Goal: Task Accomplishment & Management: Use online tool/utility

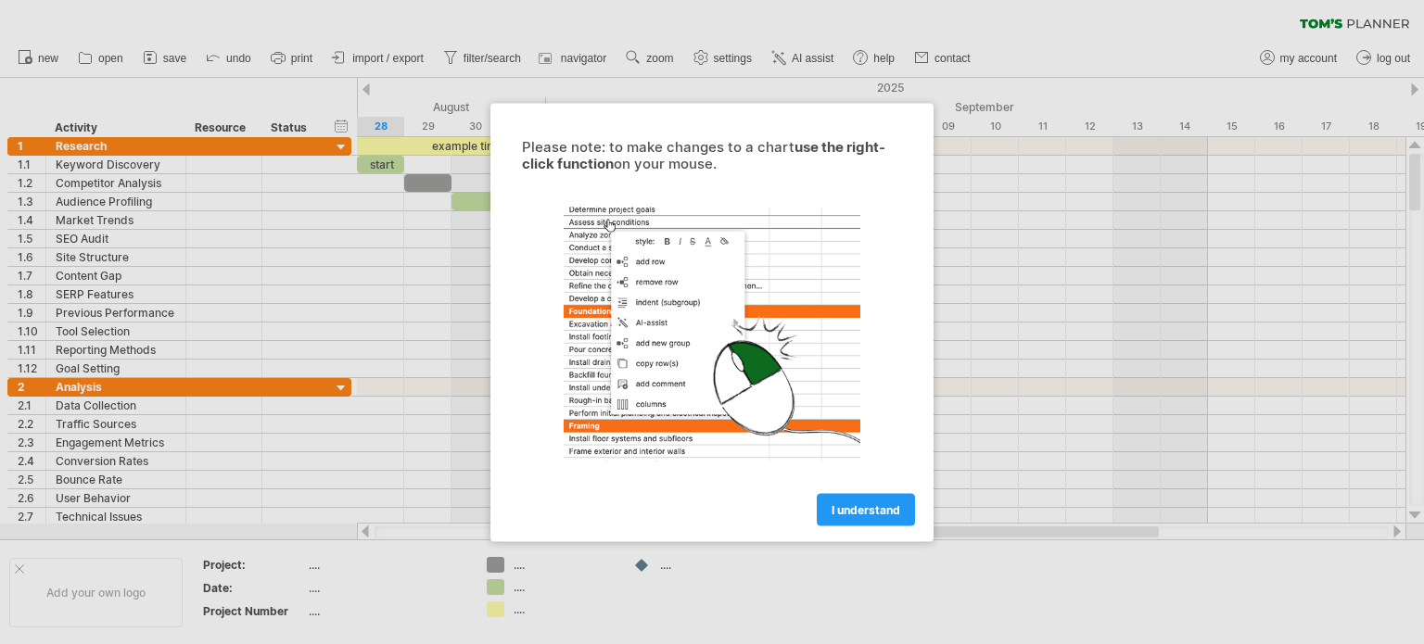
click at [872, 515] on span "I understand" at bounding box center [866, 510] width 69 height 14
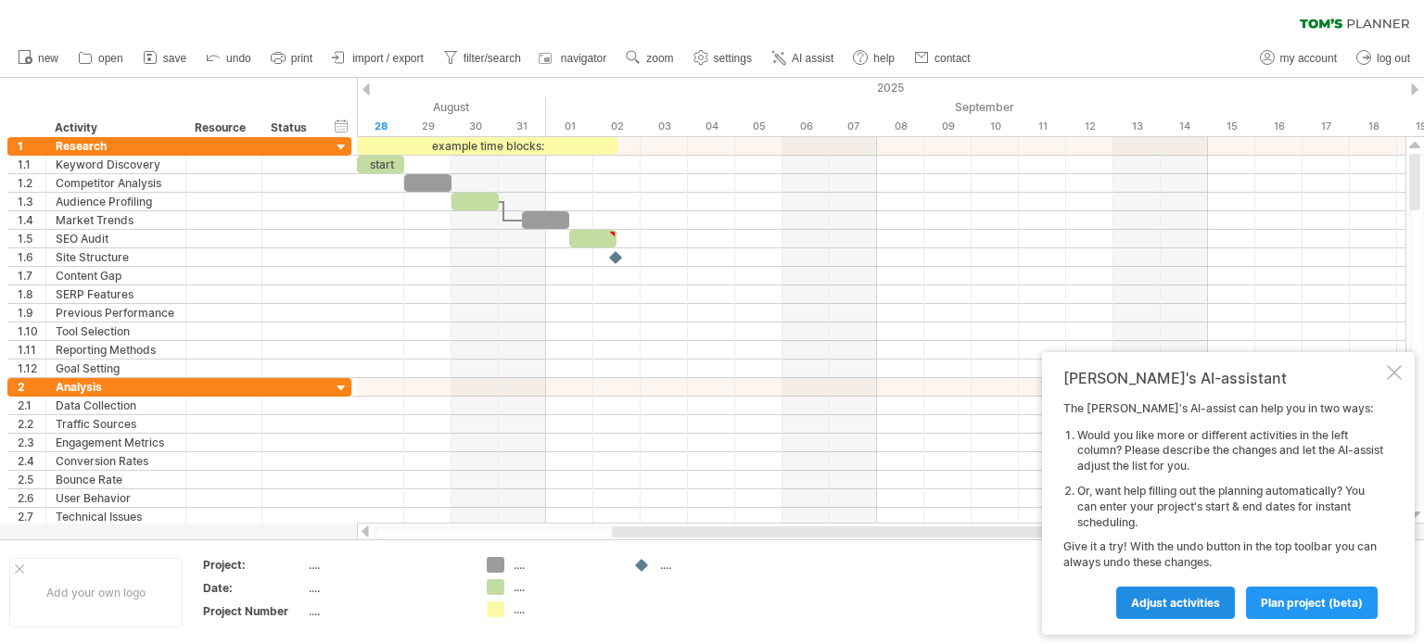
click at [1183, 602] on span "Adjust activities" at bounding box center [1175, 603] width 89 height 14
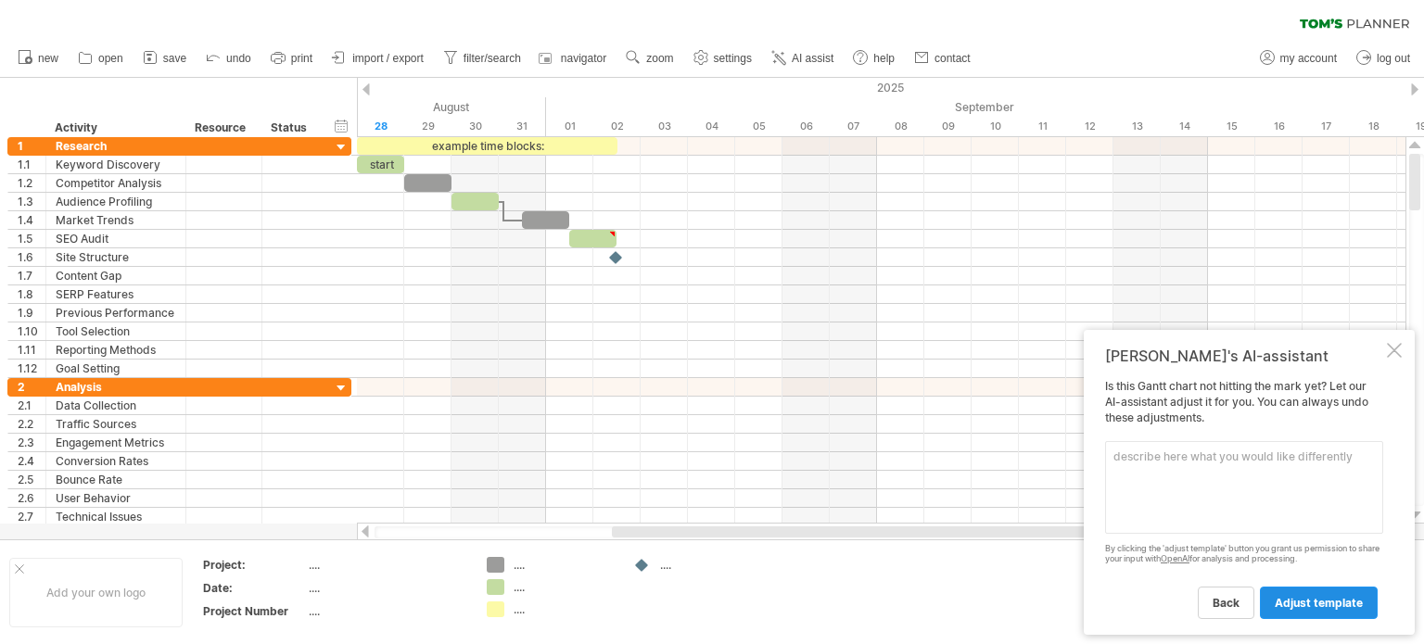
click at [1291, 604] on span "adjust template" at bounding box center [1319, 603] width 88 height 14
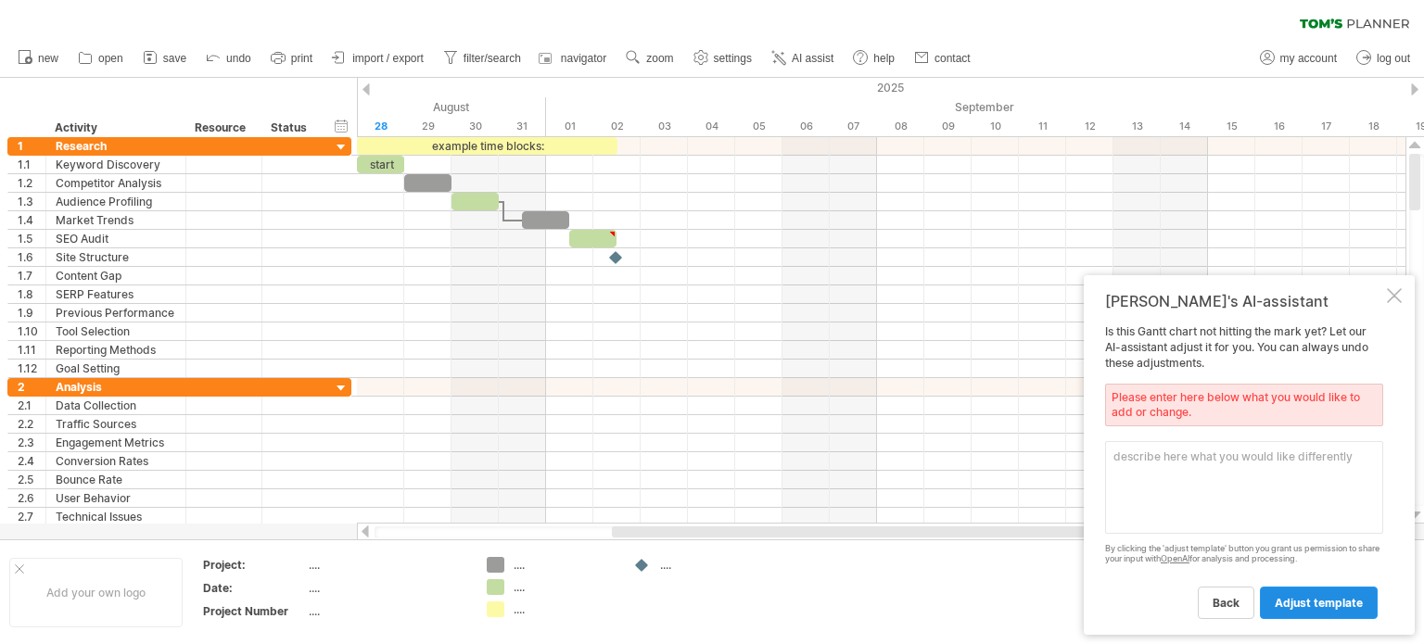
click at [1291, 604] on span "adjust template" at bounding box center [1319, 603] width 88 height 14
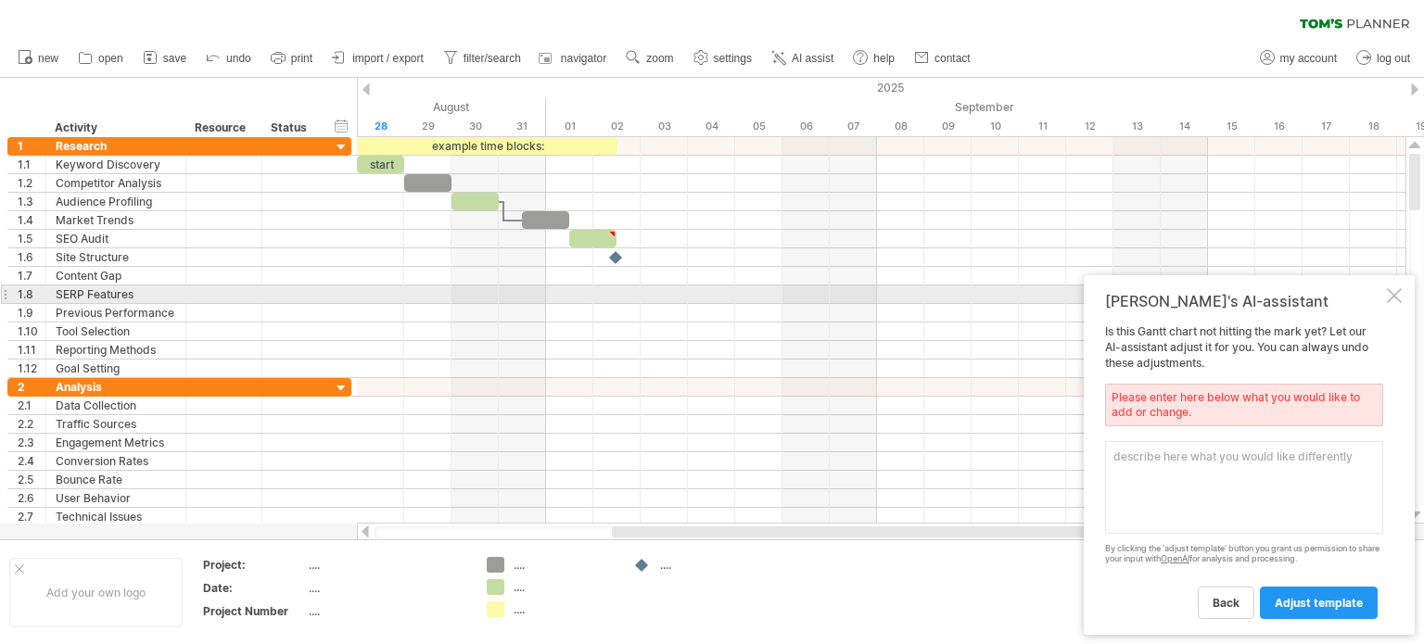
click at [1400, 299] on div at bounding box center [1394, 295] width 15 height 15
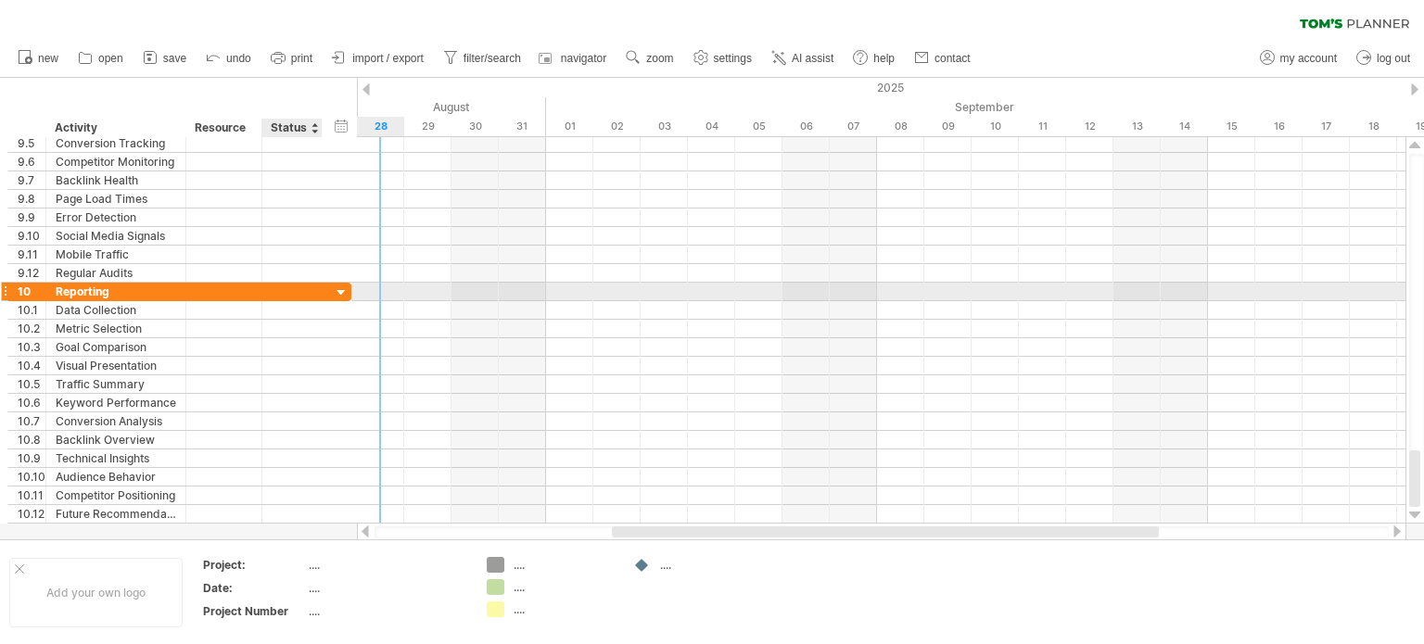
click at [344, 285] on div at bounding box center [342, 294] width 18 height 18
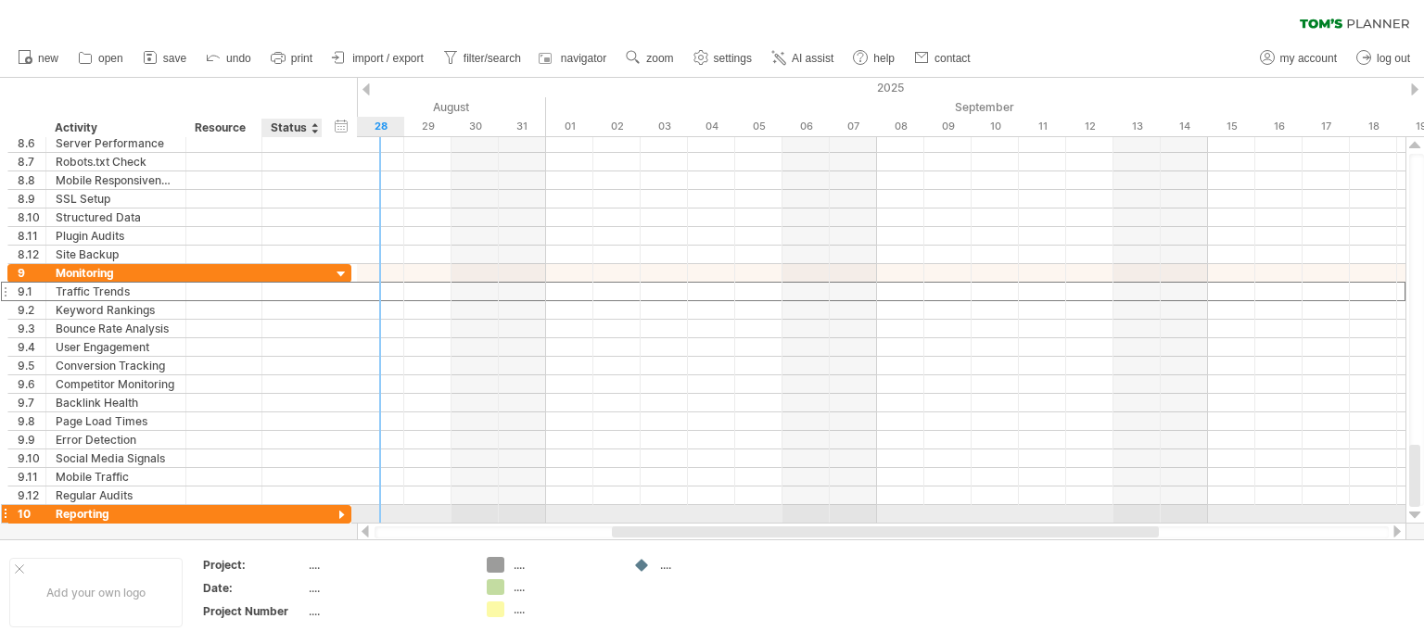
click at [344, 285] on div "**********" at bounding box center [179, 291] width 344 height 19
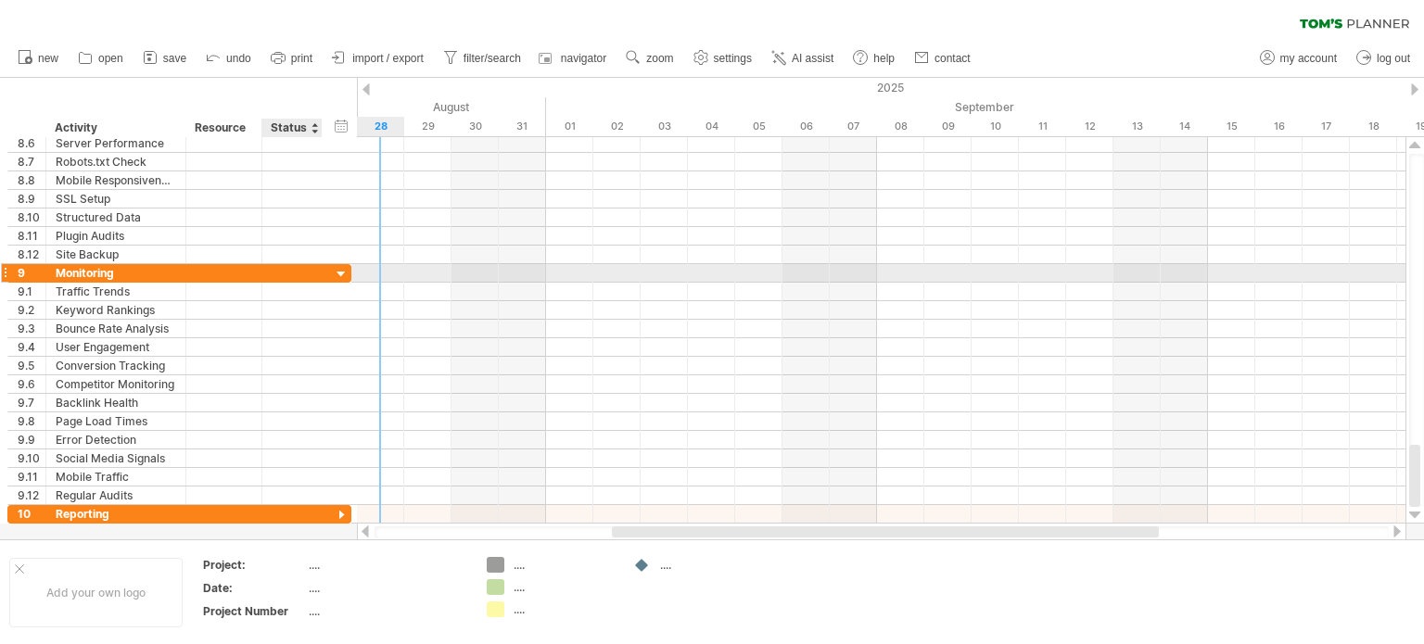
click at [344, 269] on div at bounding box center [342, 275] width 18 height 18
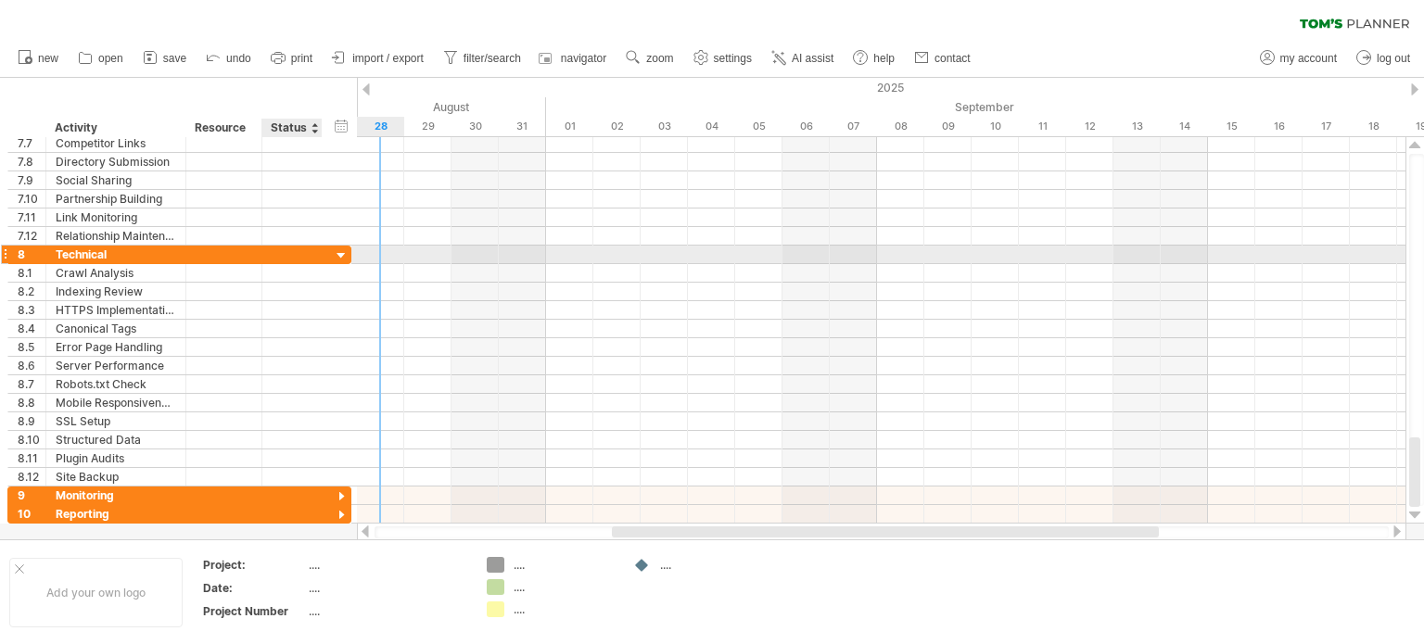
click at [342, 253] on div at bounding box center [342, 257] width 18 height 18
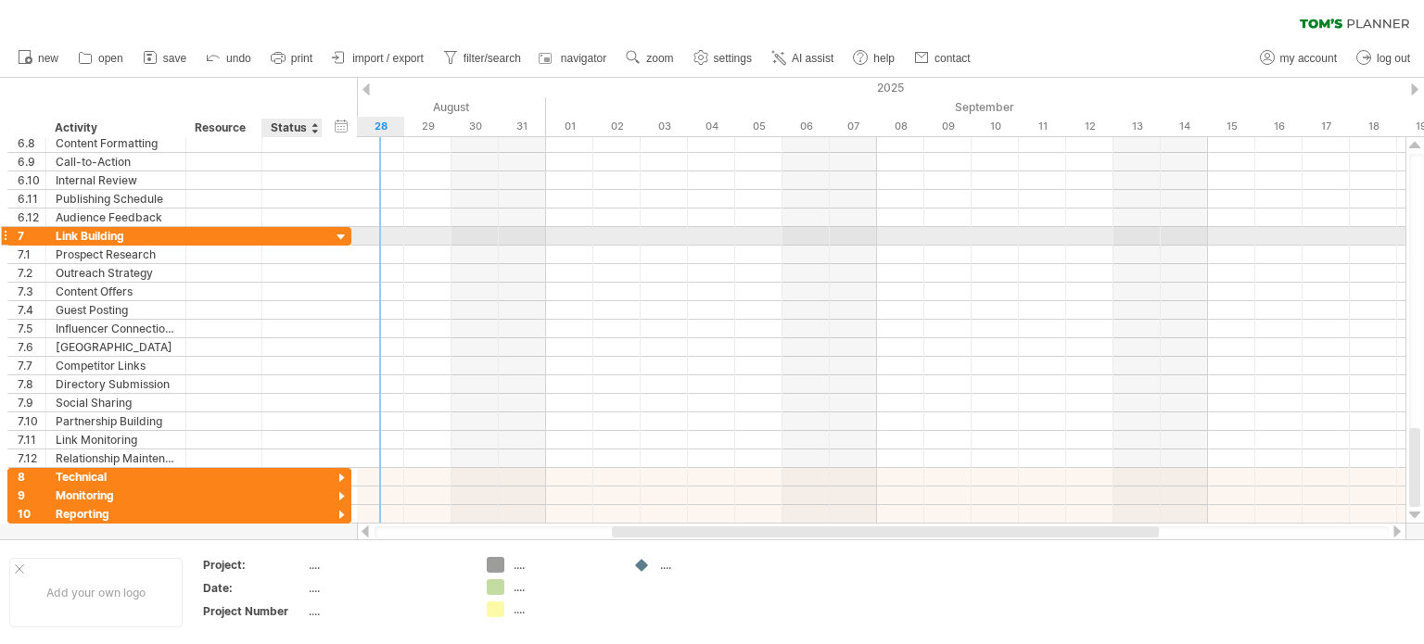
click at [339, 236] on div at bounding box center [342, 238] width 18 height 18
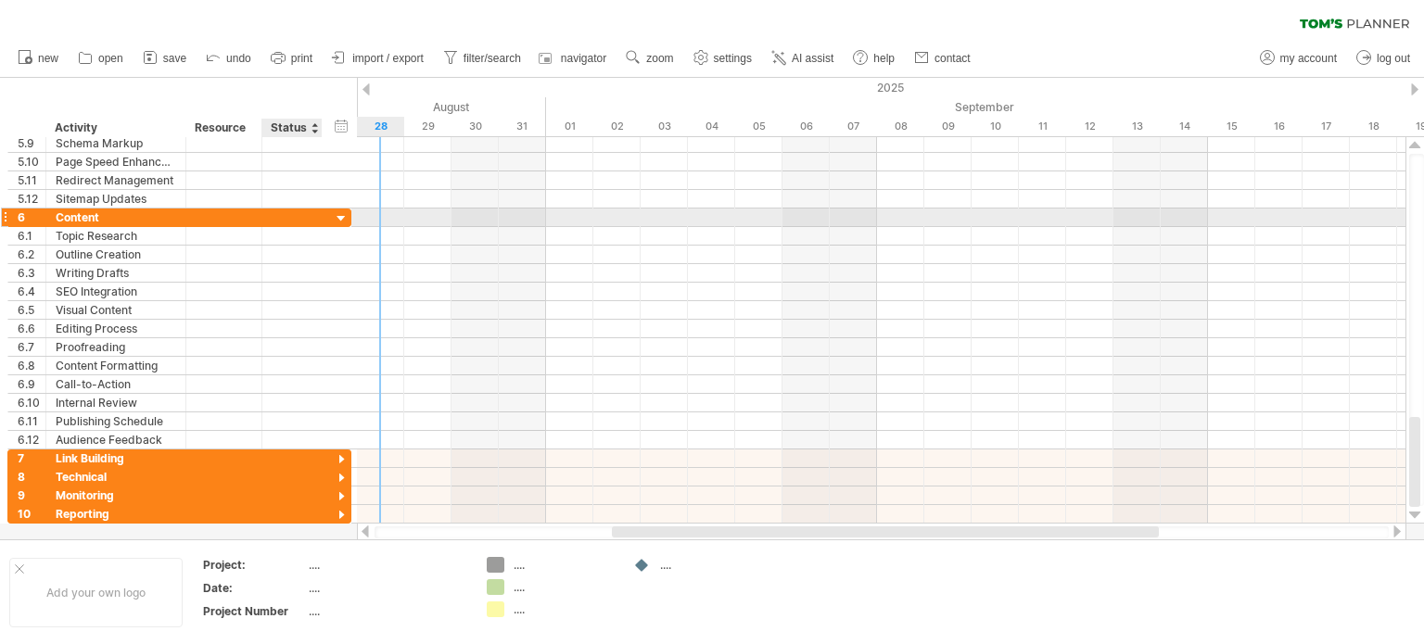
click at [341, 223] on div at bounding box center [342, 219] width 18 height 18
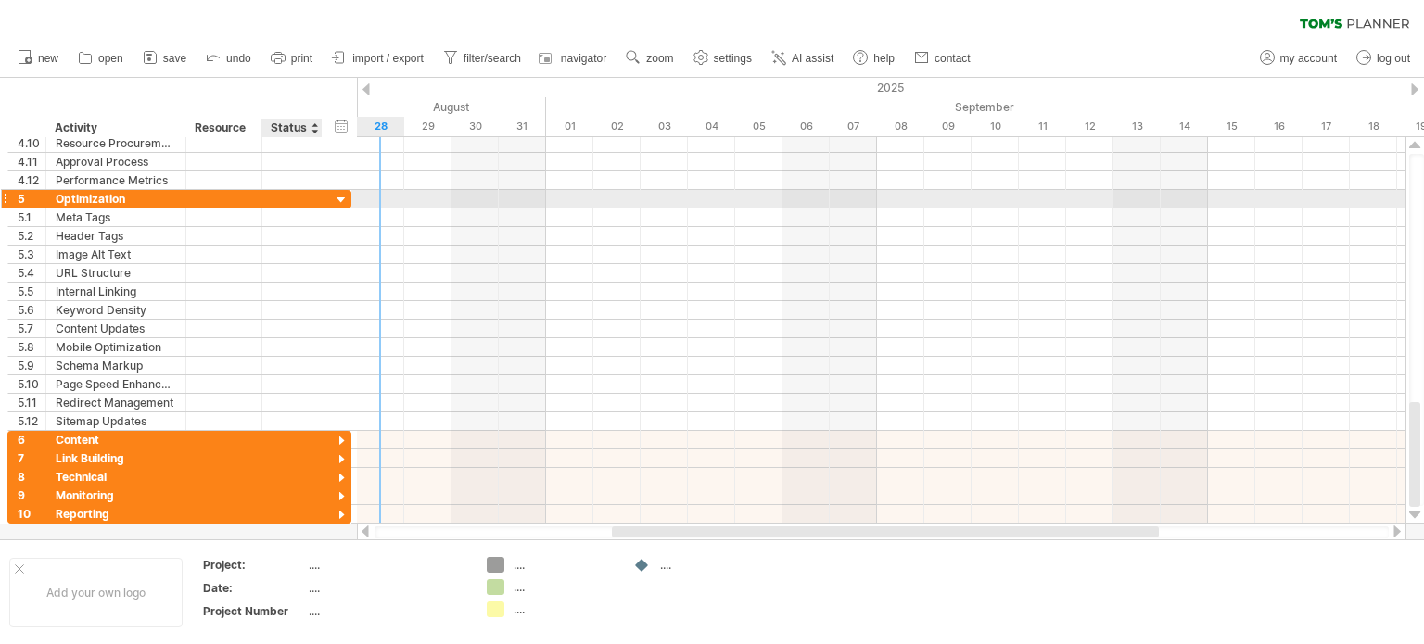
click at [347, 200] on div at bounding box center [342, 201] width 18 height 18
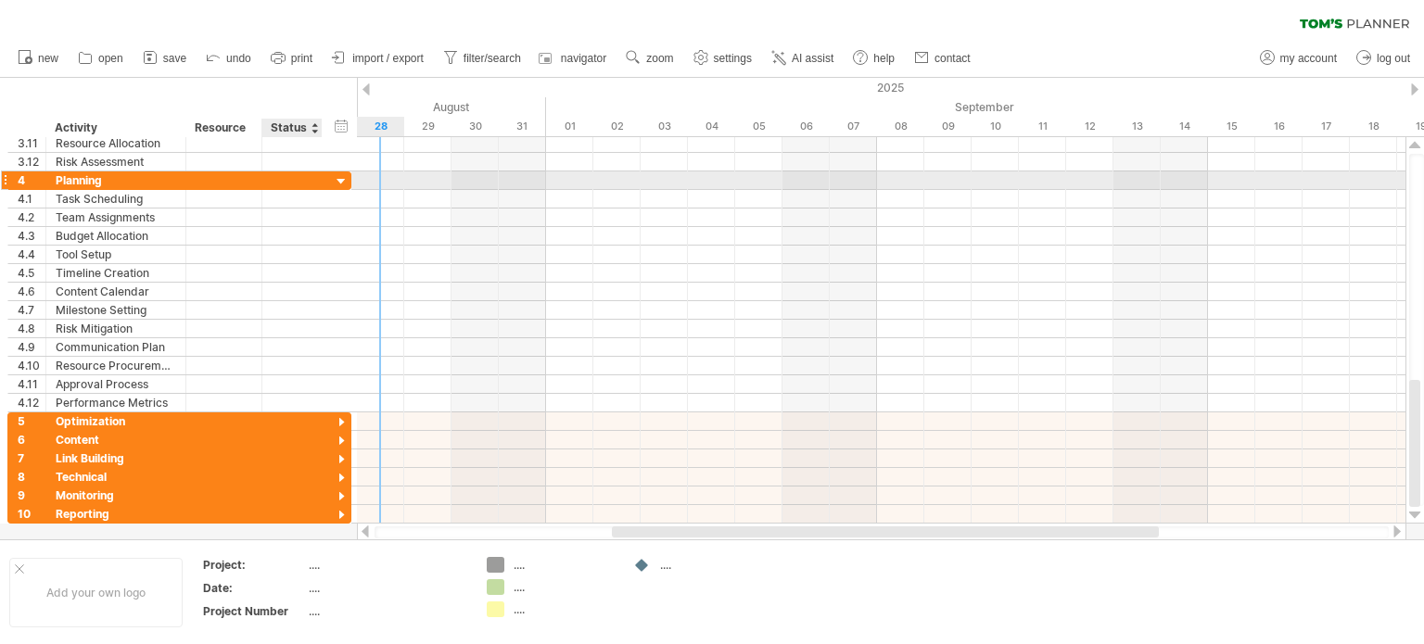
click at [342, 174] on div at bounding box center [342, 182] width 18 height 18
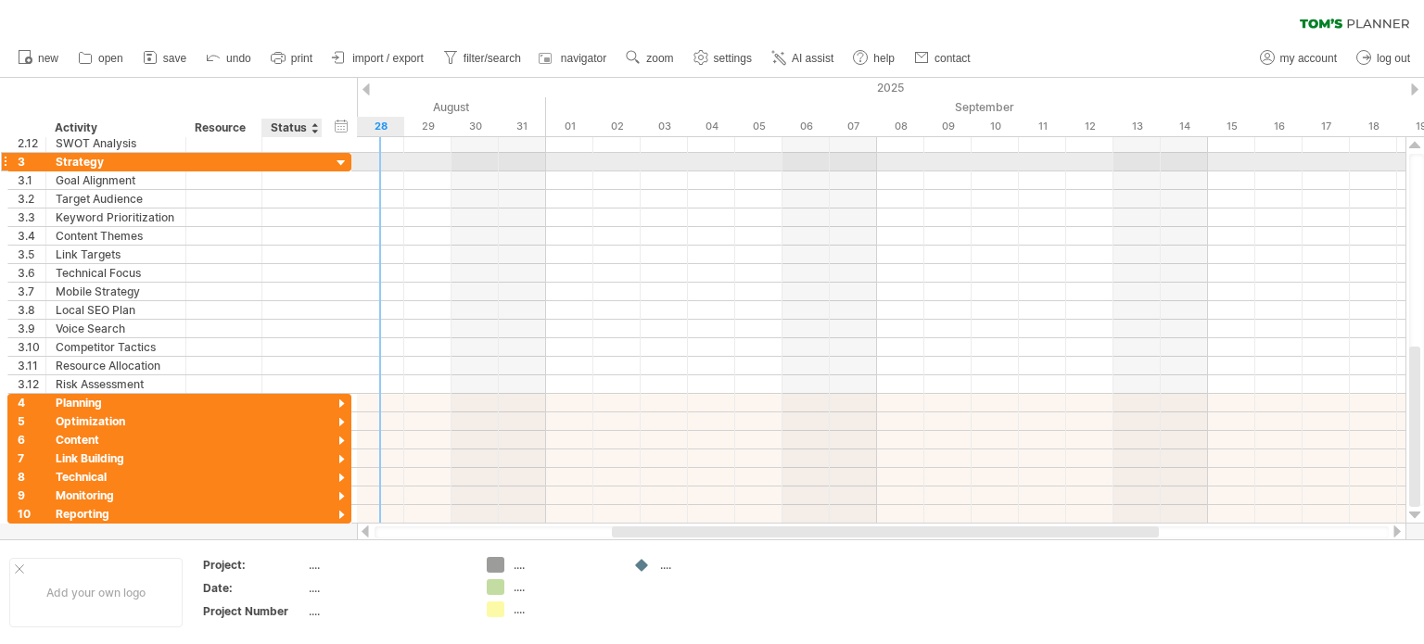
click at [338, 161] on div at bounding box center [342, 164] width 18 height 18
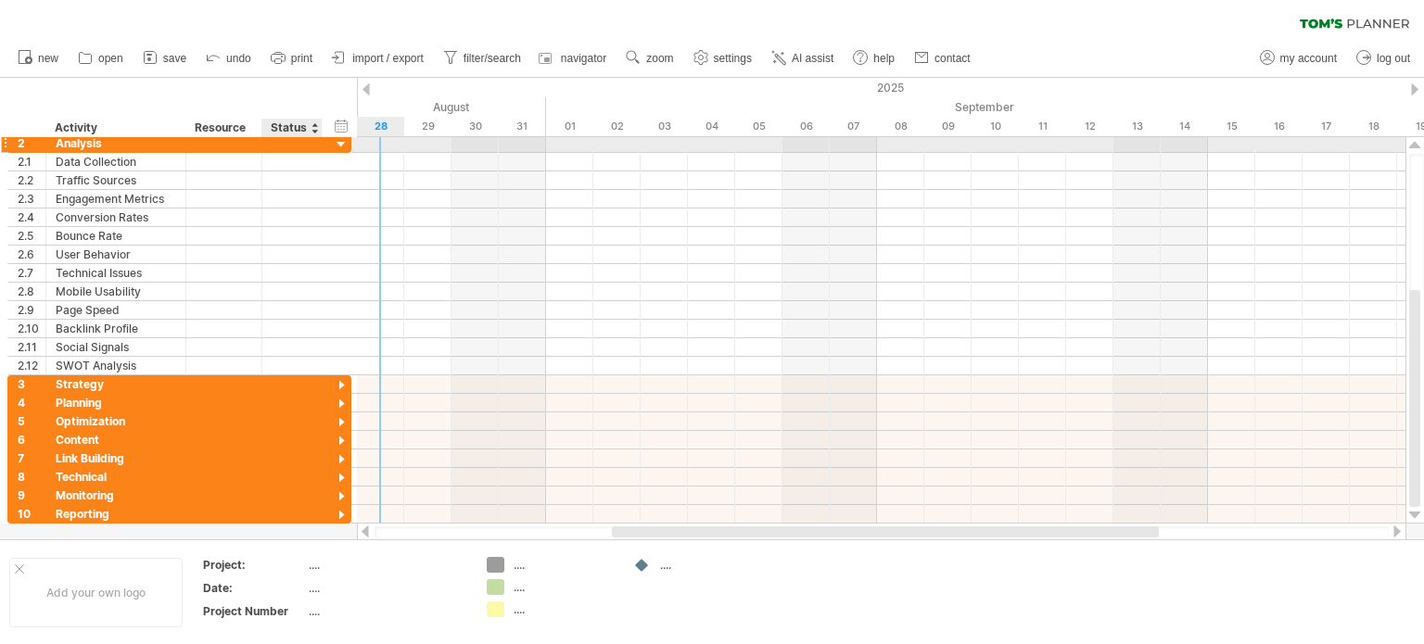
click at [343, 140] on div at bounding box center [342, 145] width 18 height 18
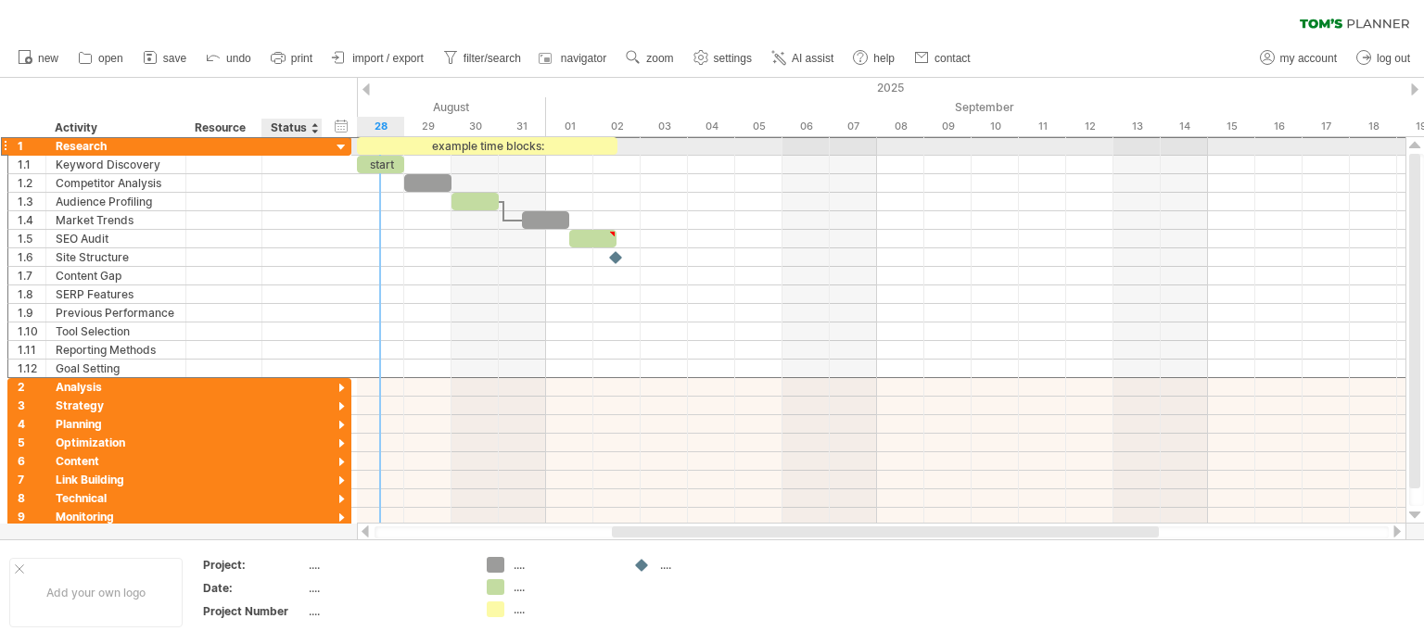
click at [323, 152] on div "1 ******** Research" at bounding box center [179, 145] width 344 height 19
click at [330, 146] on div "1 ******** Research" at bounding box center [179, 145] width 344 height 19
click at [344, 144] on div at bounding box center [342, 148] width 18 height 18
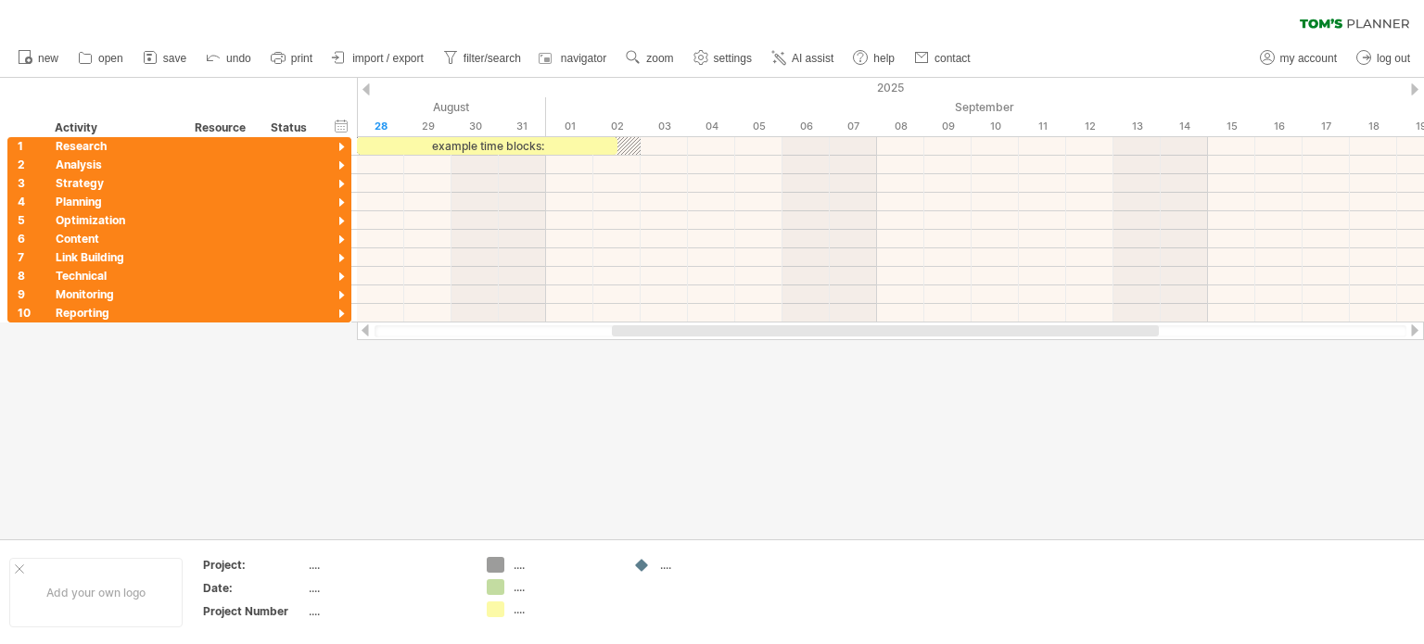
click at [1385, 16] on div "clear filter reapply filter" at bounding box center [712, 19] width 1424 height 39
click at [1387, 21] on icon at bounding box center [1354, 24] width 109 height 10
click at [1357, 23] on icon at bounding box center [1354, 24] width 109 height 10
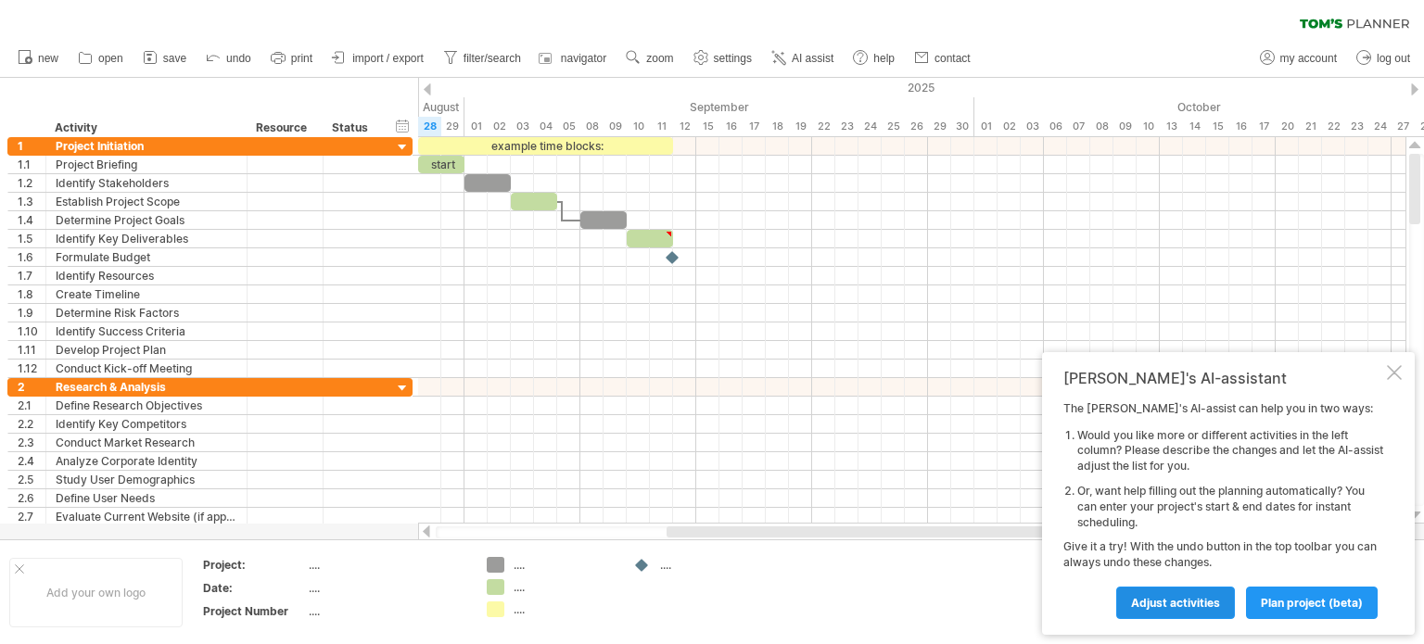
click at [1214, 602] on span "Adjust activities" at bounding box center [1175, 603] width 89 height 14
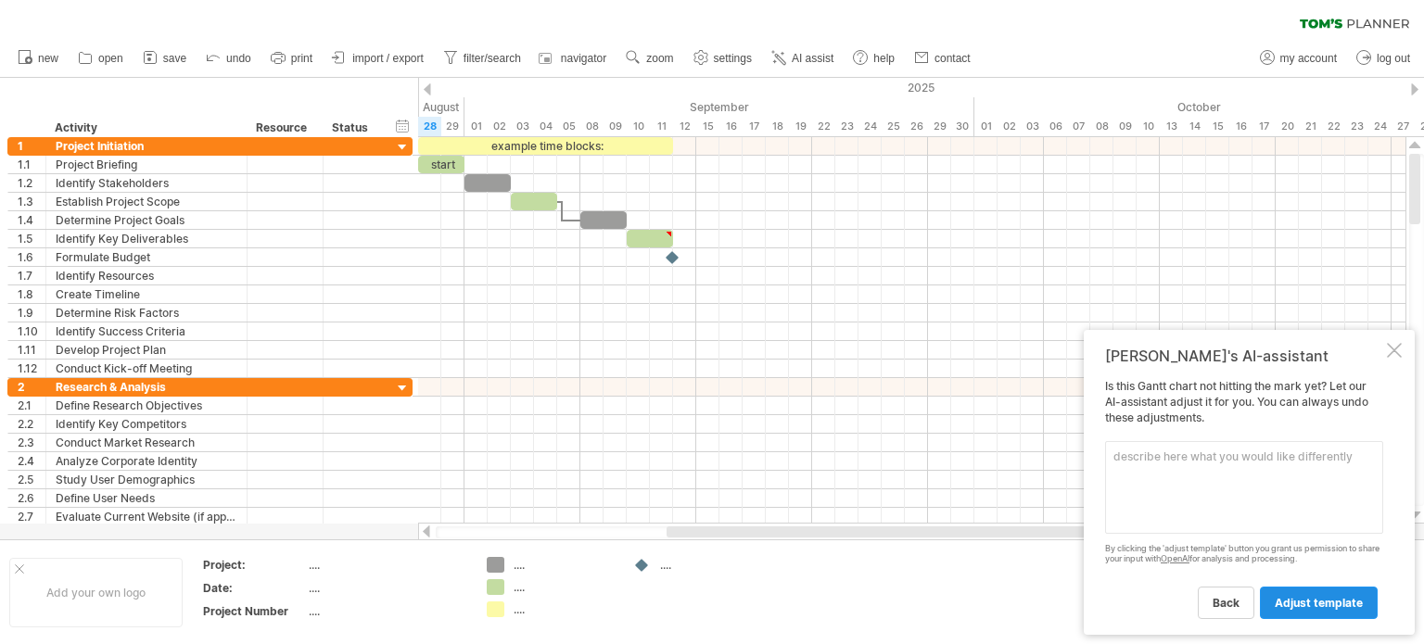
click at [1266, 604] on link "adjust template" at bounding box center [1319, 603] width 118 height 32
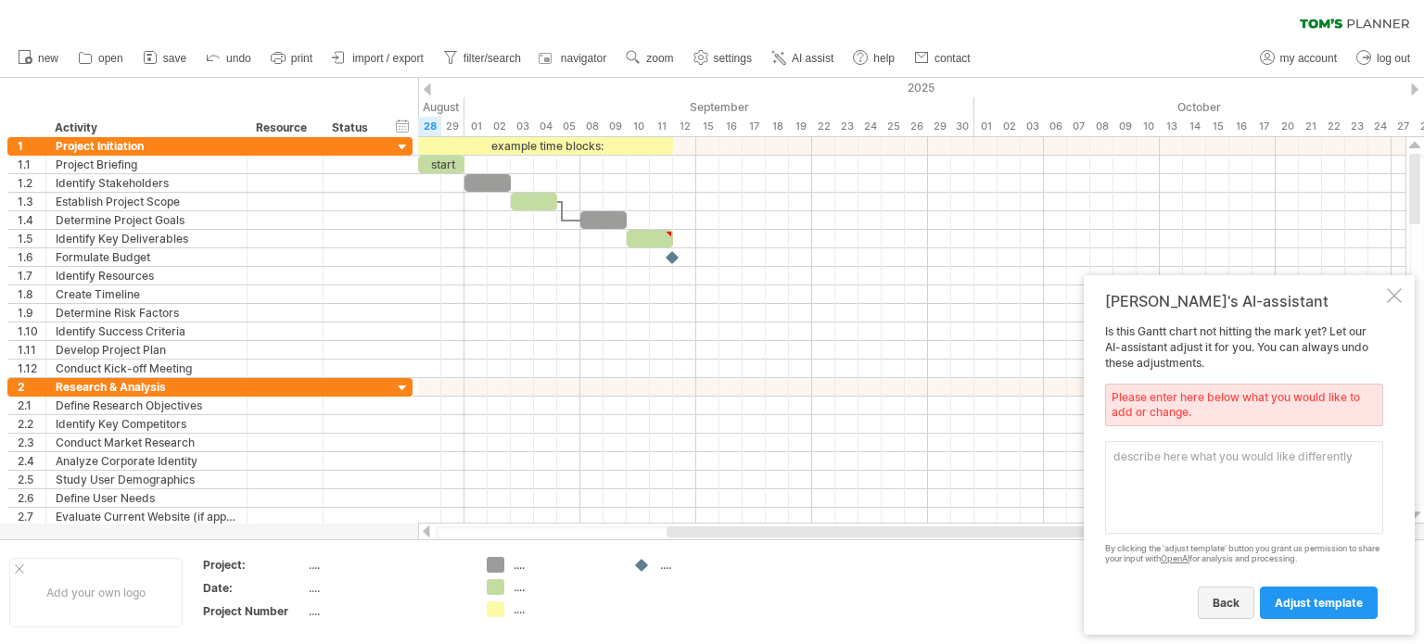
click at [1213, 609] on link "back" at bounding box center [1226, 603] width 57 height 32
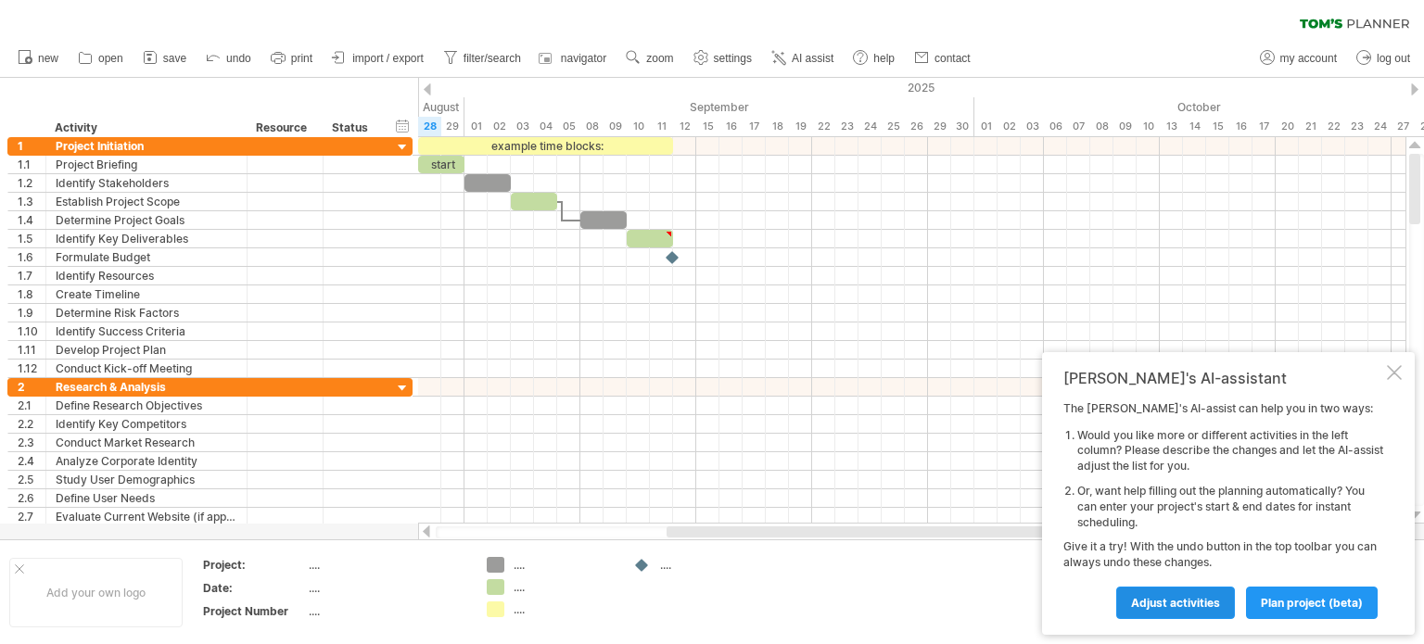
click at [1213, 607] on span "Adjust activities" at bounding box center [1175, 603] width 89 height 14
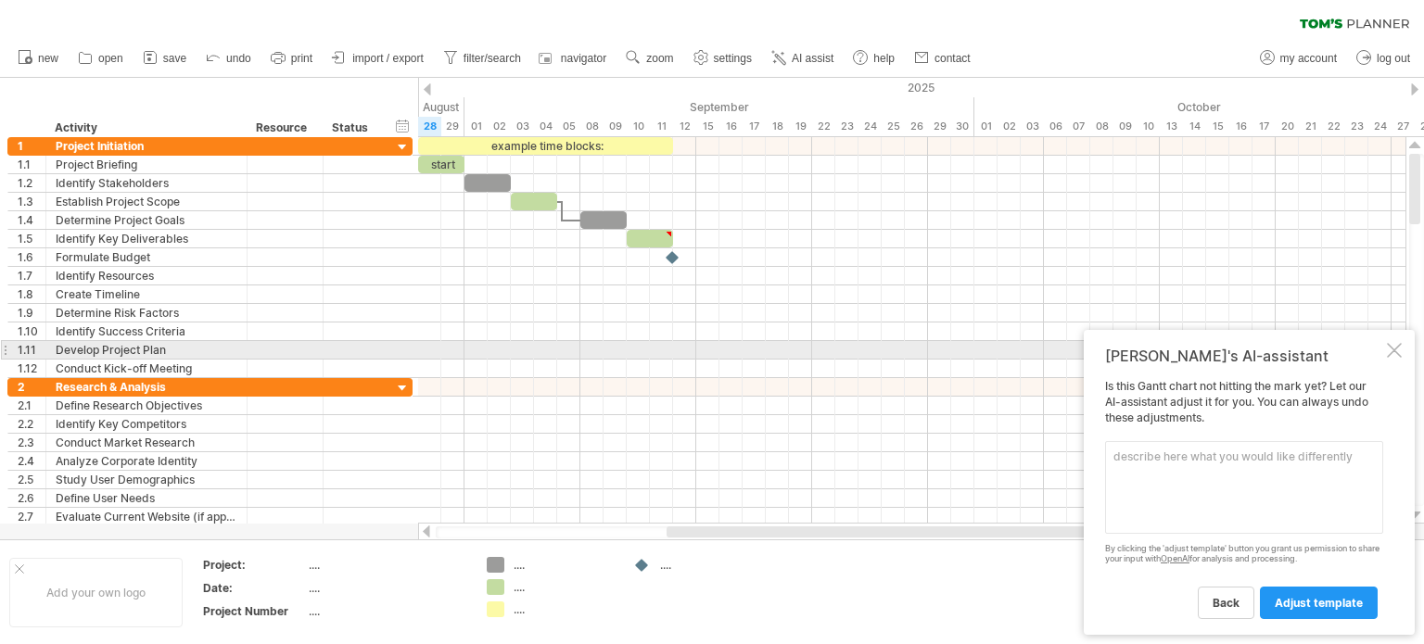
click at [1384, 352] on div "Tom's AI-assistant Is this Gantt chart not hitting the mark yet? Let our AI-ass…" at bounding box center [1249, 482] width 331 height 305
click at [1391, 351] on div at bounding box center [1394, 350] width 15 height 15
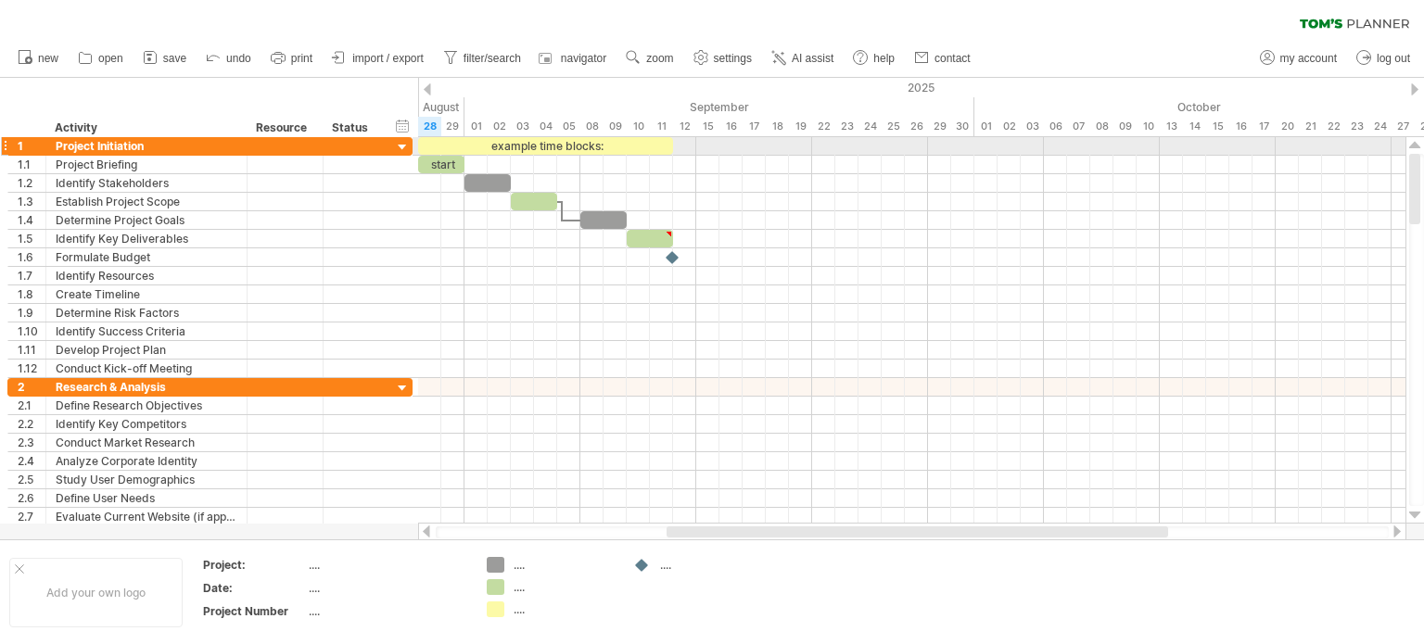
click at [402, 149] on div at bounding box center [403, 148] width 18 height 18
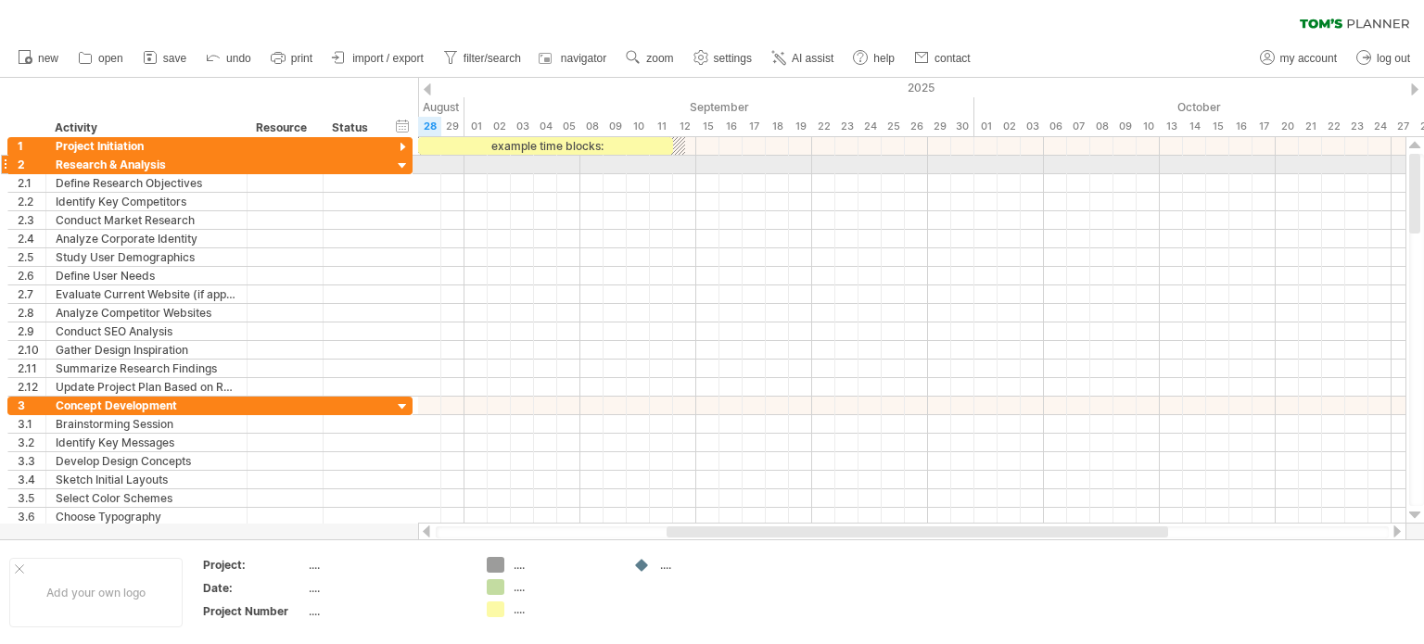
click at [402, 167] on div at bounding box center [403, 167] width 18 height 18
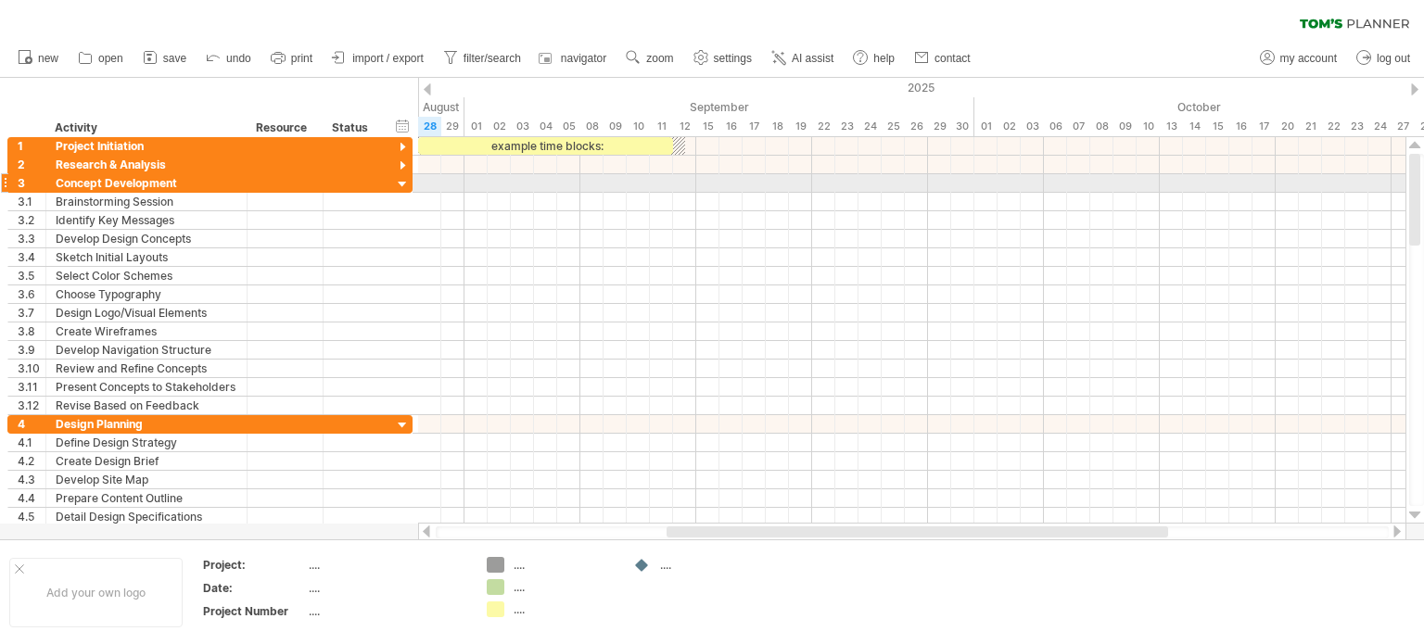
click at [401, 180] on div at bounding box center [403, 185] width 18 height 18
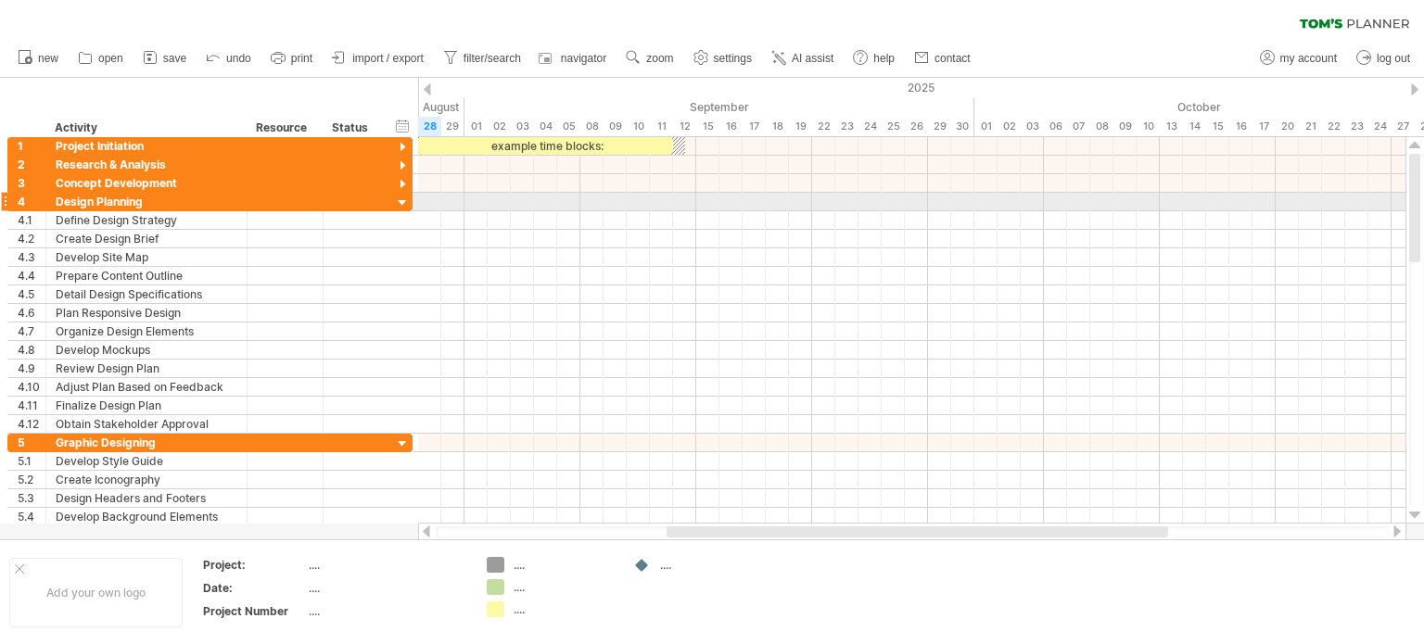
click at [401, 205] on div at bounding box center [403, 204] width 18 height 18
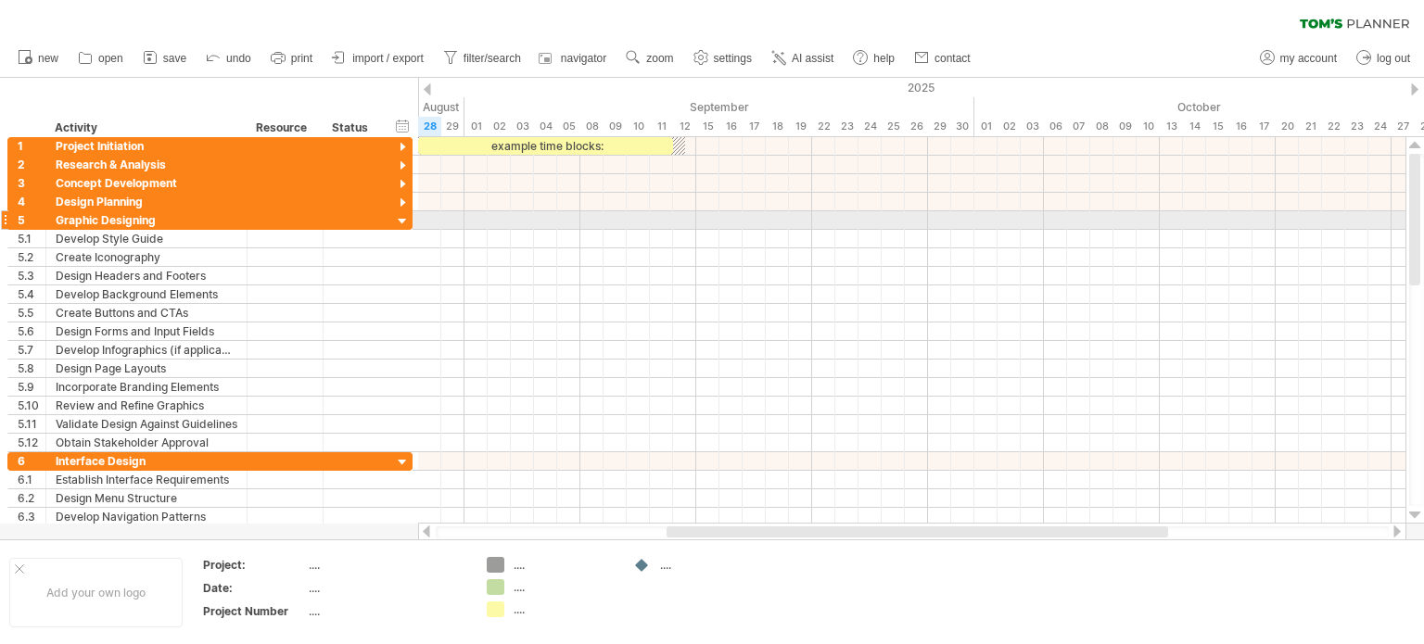
click at [400, 218] on div at bounding box center [403, 222] width 18 height 18
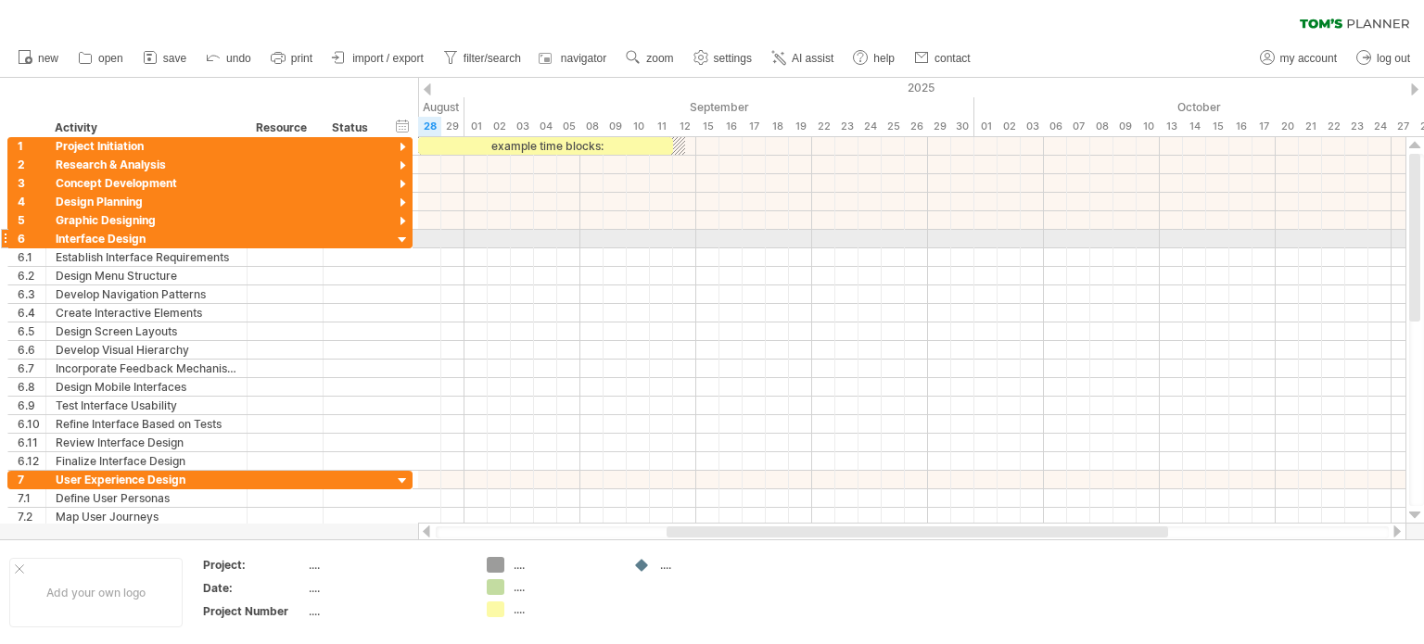
click at [401, 241] on div at bounding box center [403, 241] width 18 height 18
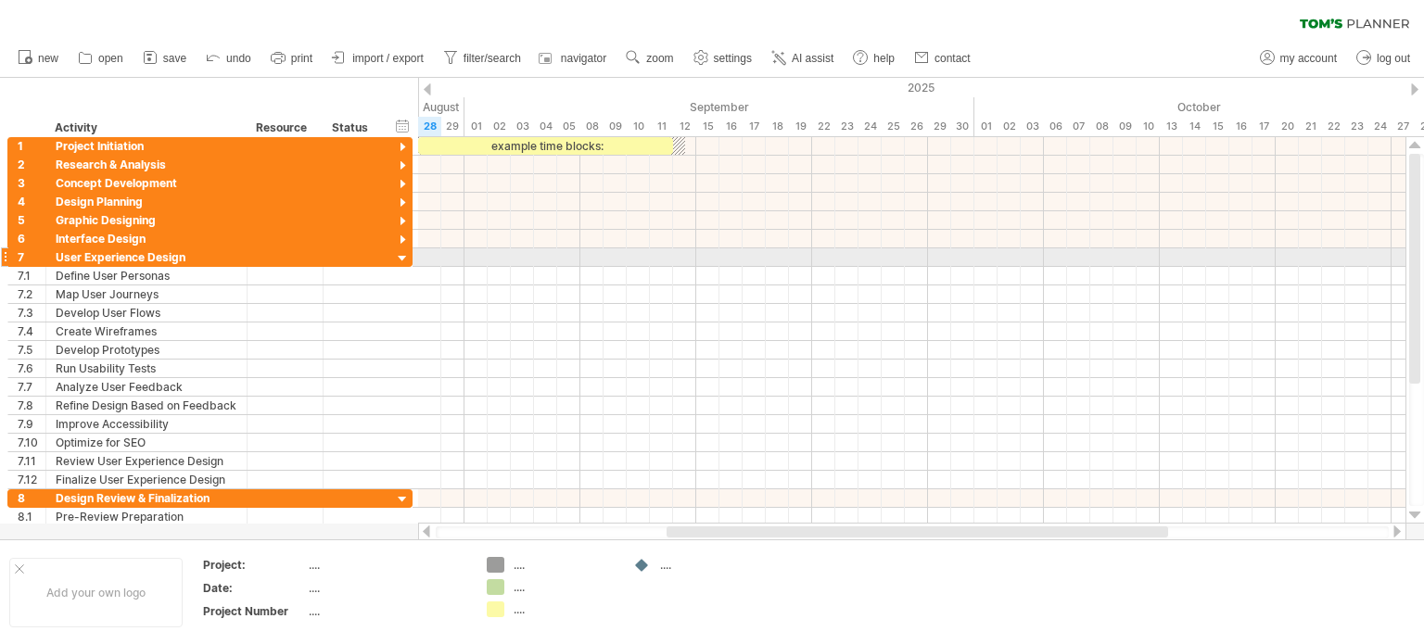
click at [399, 259] on div at bounding box center [403, 259] width 18 height 18
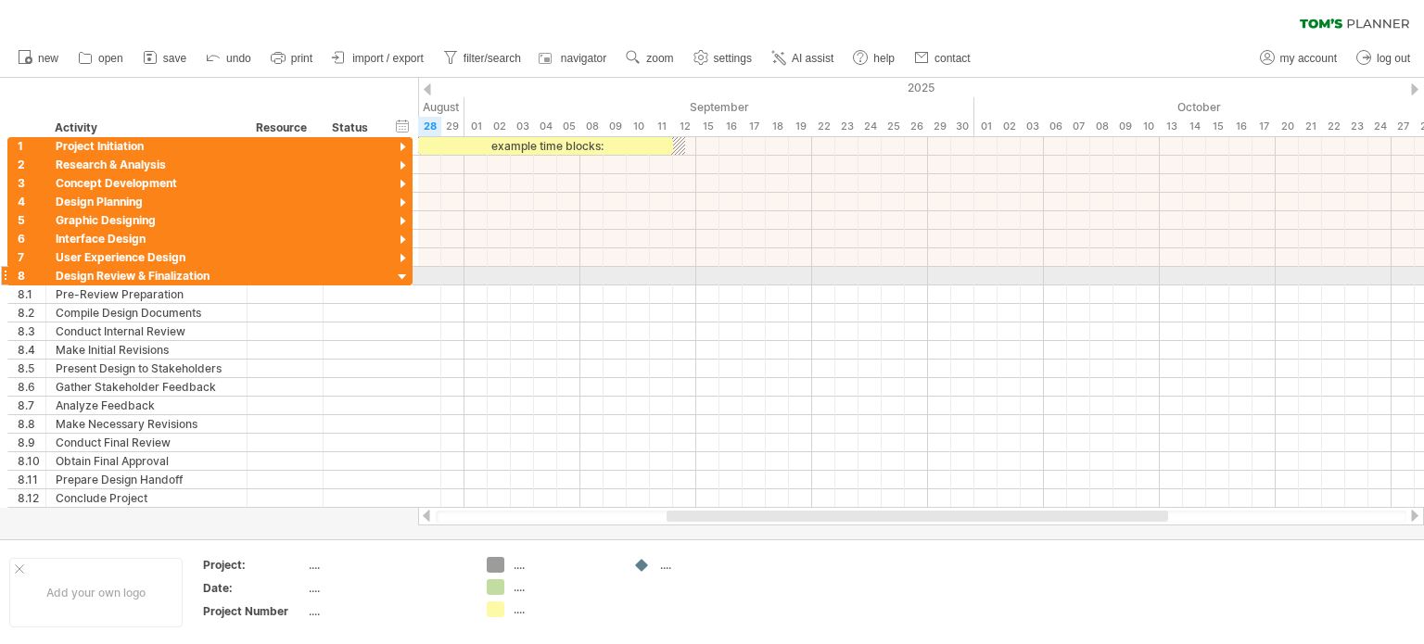
click at [401, 269] on div at bounding box center [403, 278] width 18 height 18
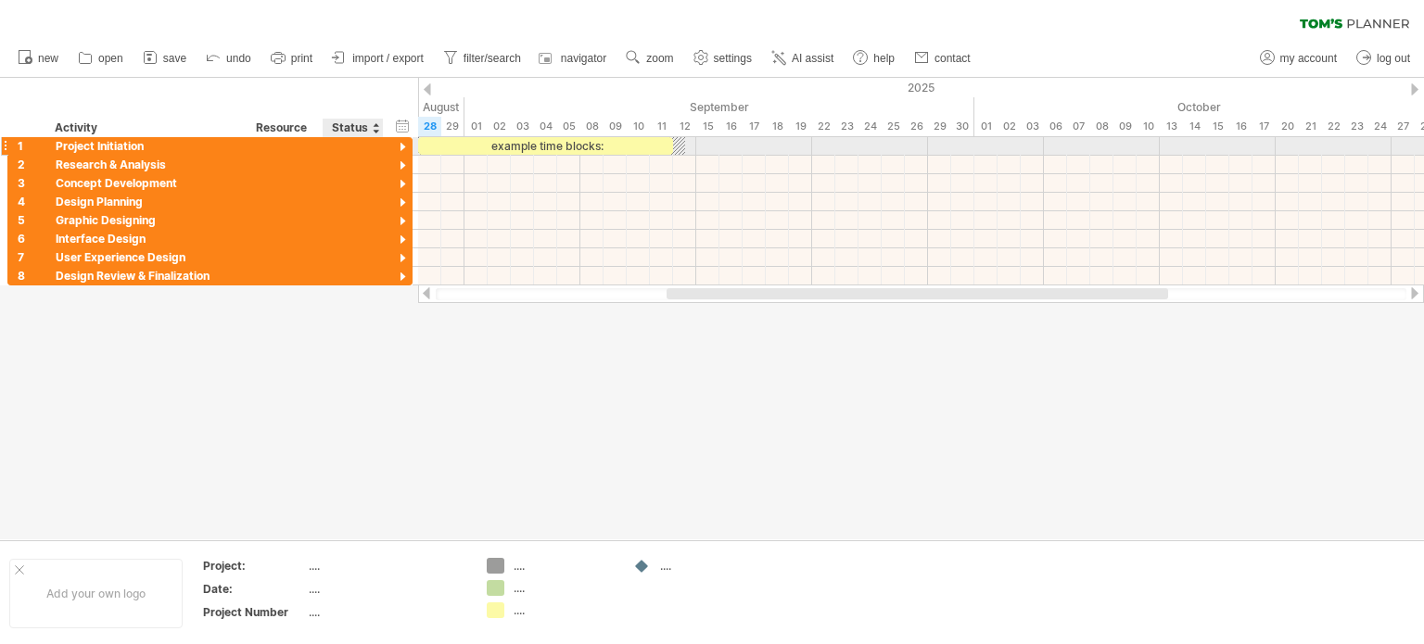
click at [404, 146] on div at bounding box center [403, 148] width 18 height 18
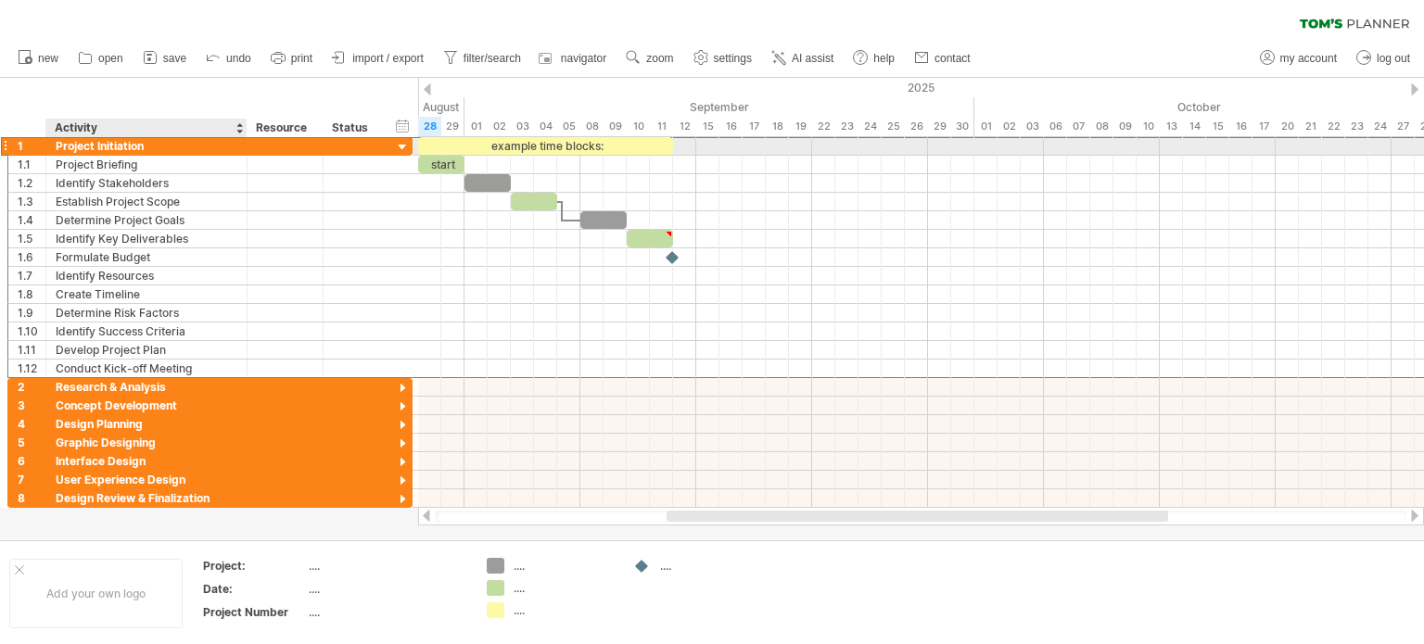
click at [126, 146] on div "Project Initiation" at bounding box center [147, 146] width 182 height 18
click at [397, 145] on div at bounding box center [403, 148] width 18 height 18
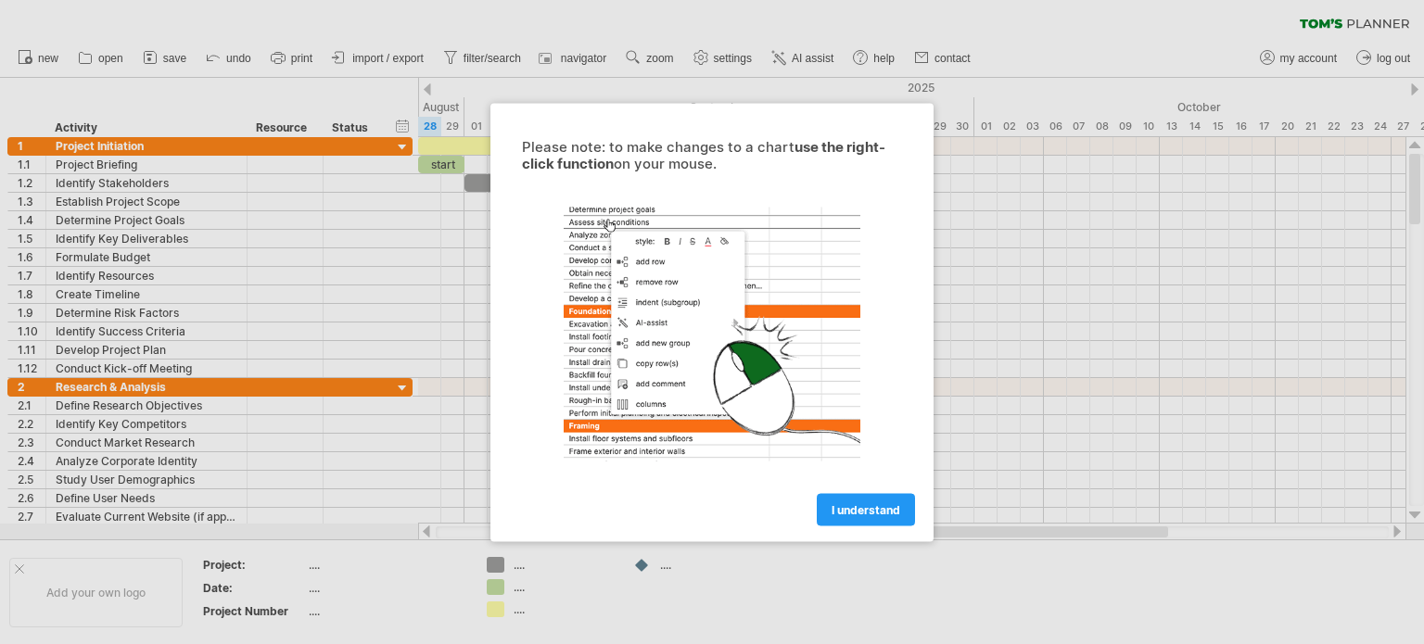
click at [185, 318] on div at bounding box center [712, 322] width 1424 height 644
click at [839, 508] on span "I understand" at bounding box center [866, 510] width 69 height 14
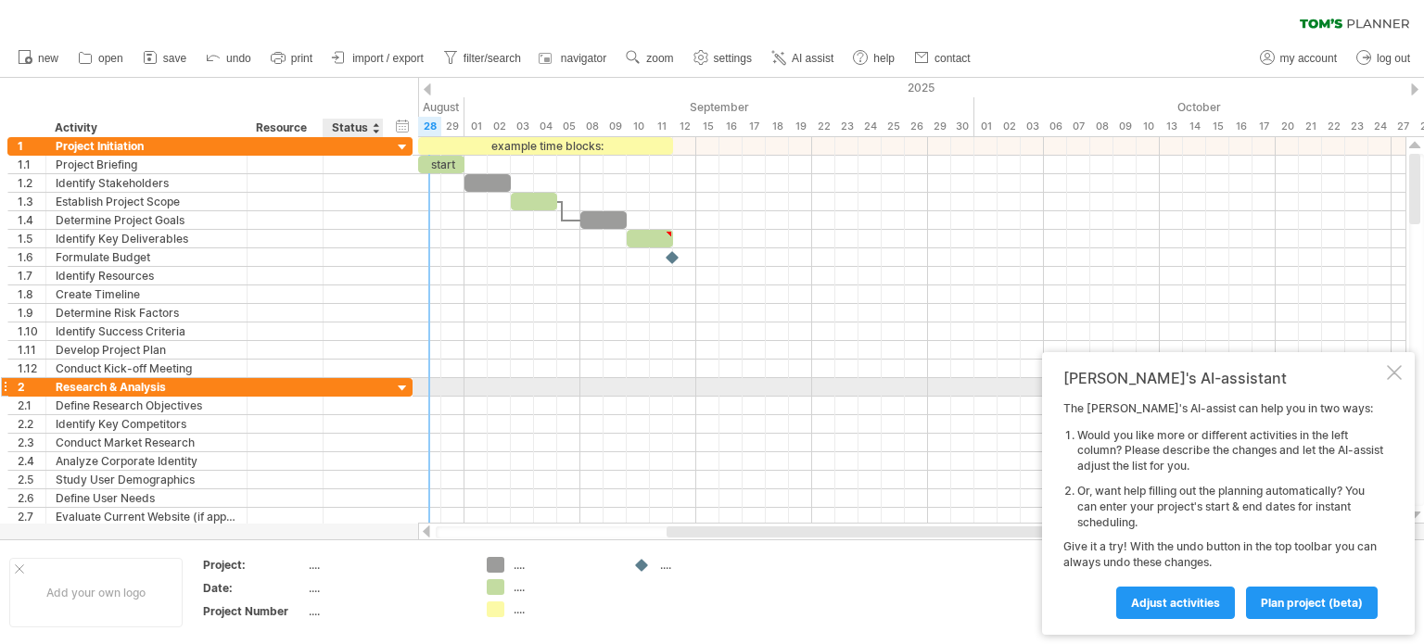
click at [381, 384] on div at bounding box center [380, 387] width 9 height 19
click at [402, 382] on div at bounding box center [403, 389] width 18 height 18
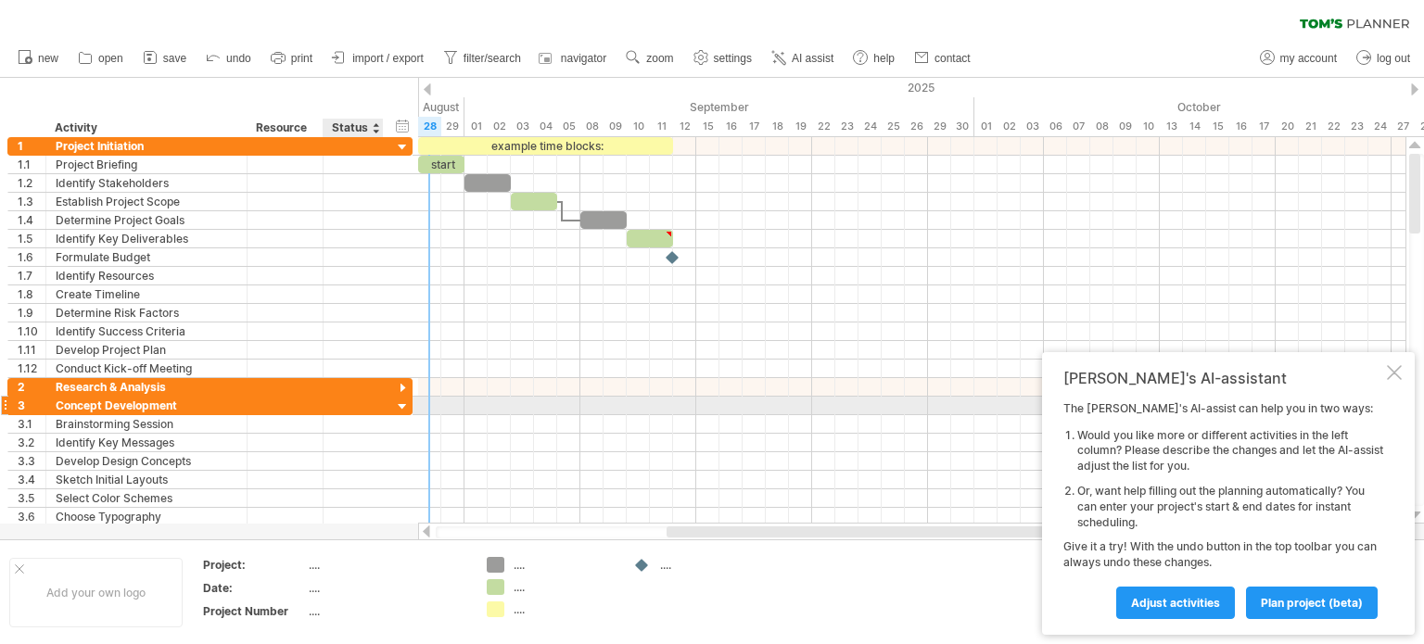
click at [408, 401] on div at bounding box center [403, 408] width 18 height 18
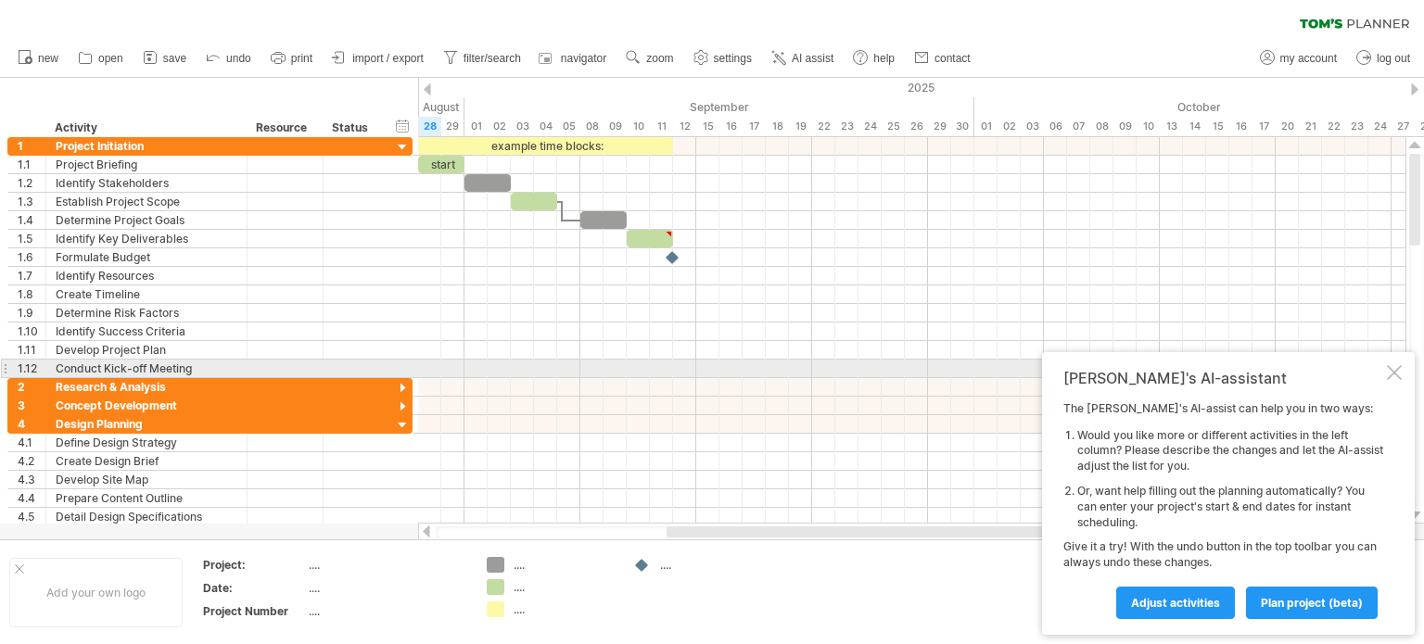
click at [1400, 373] on div at bounding box center [1394, 372] width 15 height 15
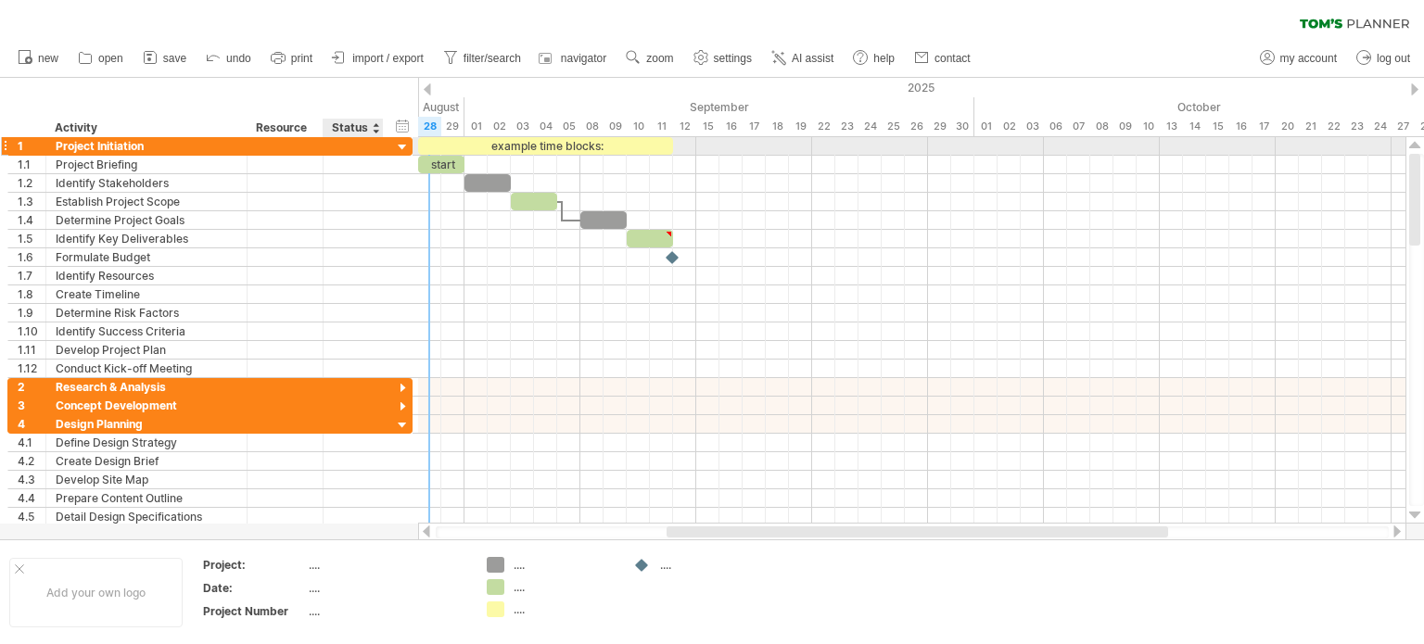
click at [404, 148] on div at bounding box center [403, 148] width 18 height 18
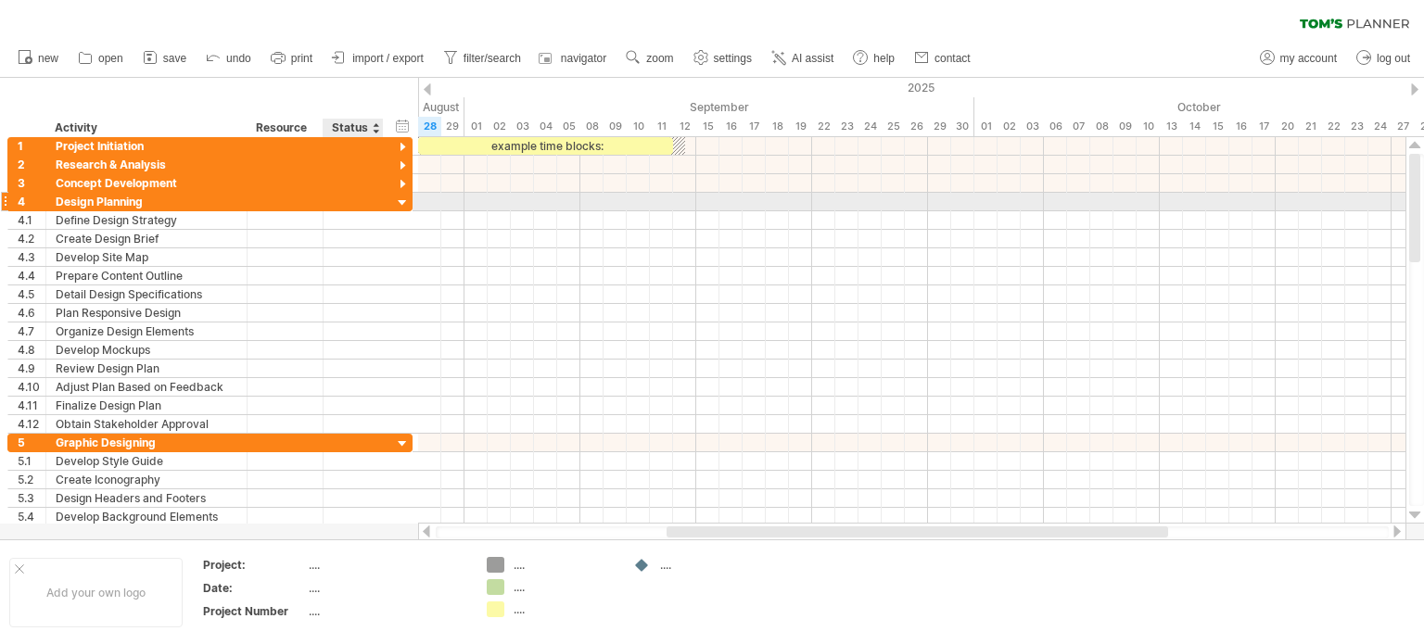
click at [401, 203] on div at bounding box center [403, 204] width 18 height 18
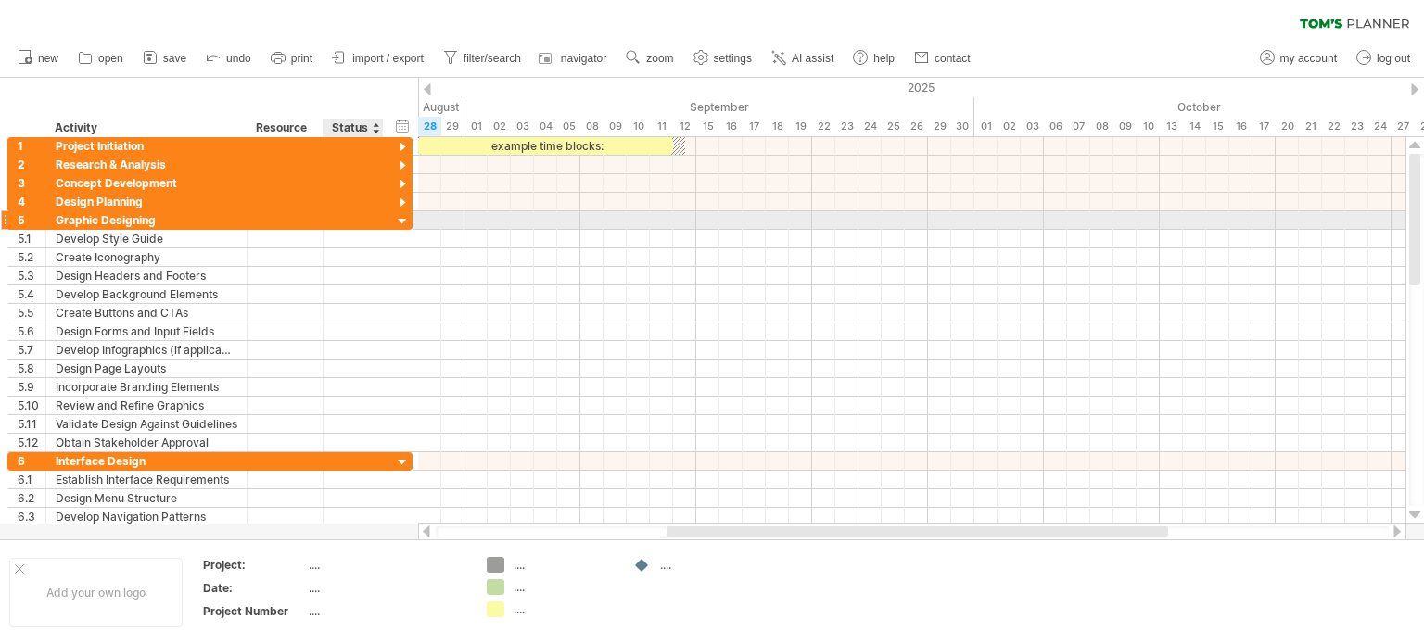
click at [401, 218] on div at bounding box center [403, 222] width 18 height 18
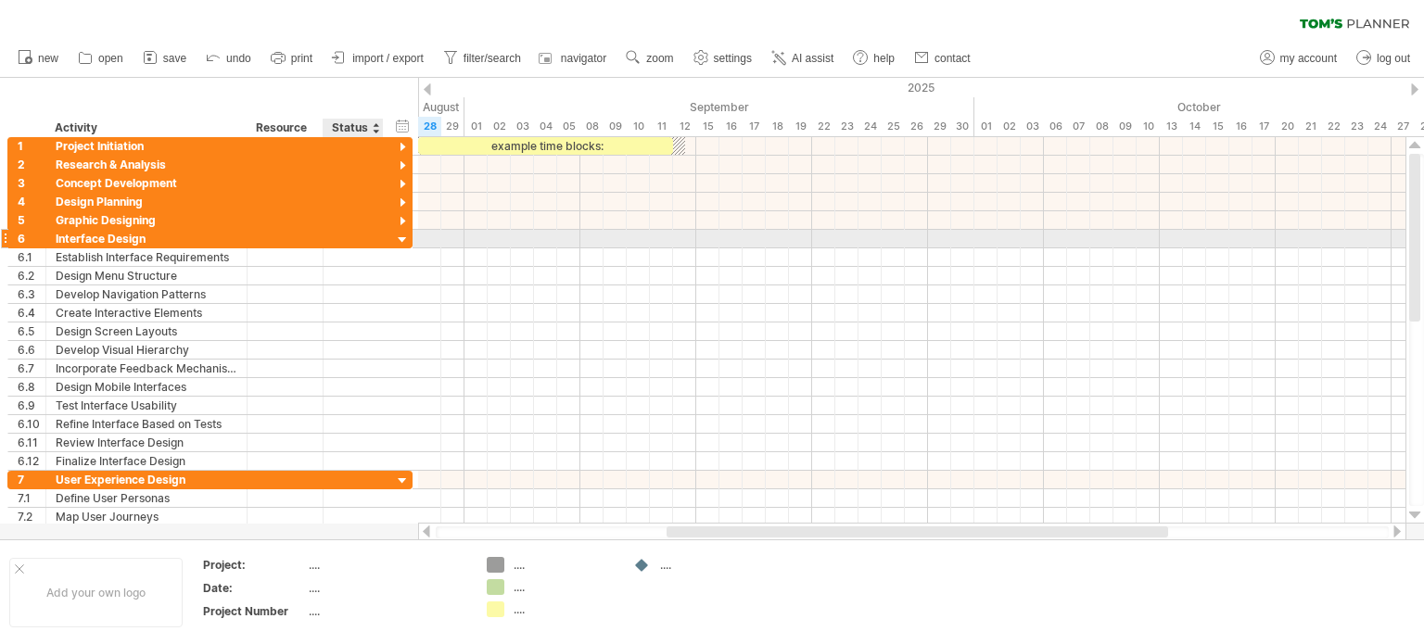
click at [398, 235] on div at bounding box center [403, 241] width 18 height 18
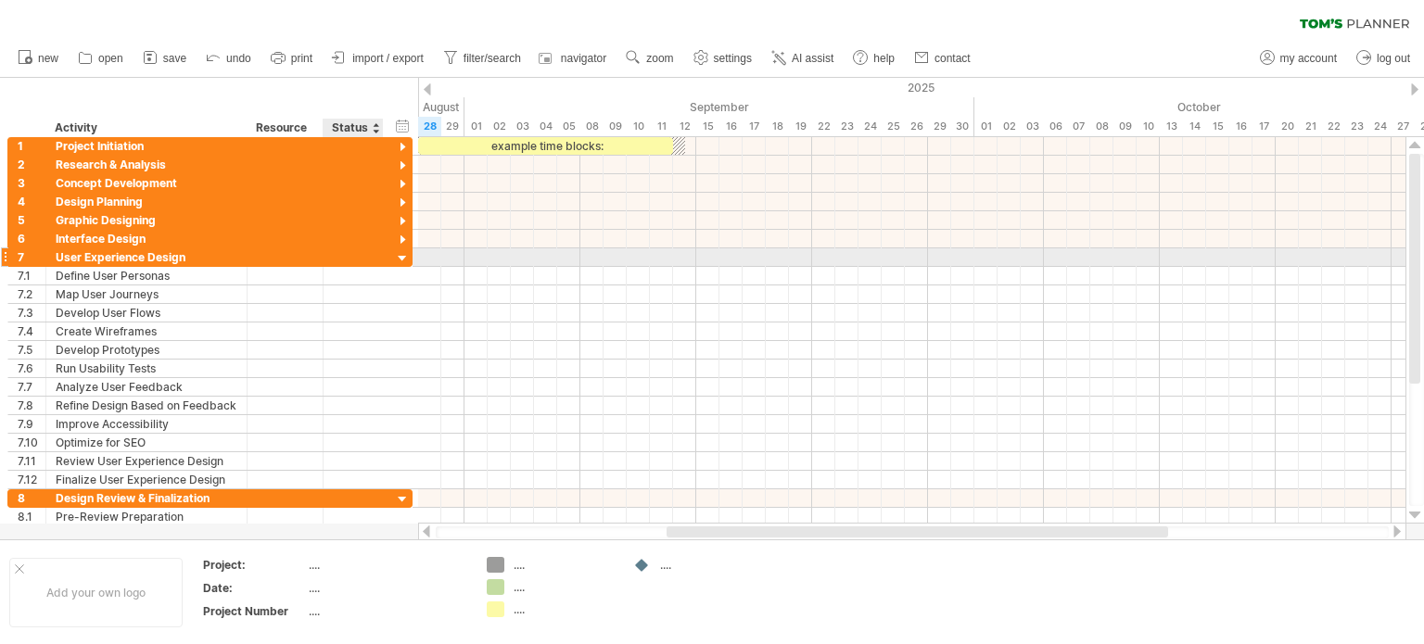
click at [400, 256] on div at bounding box center [403, 259] width 18 height 18
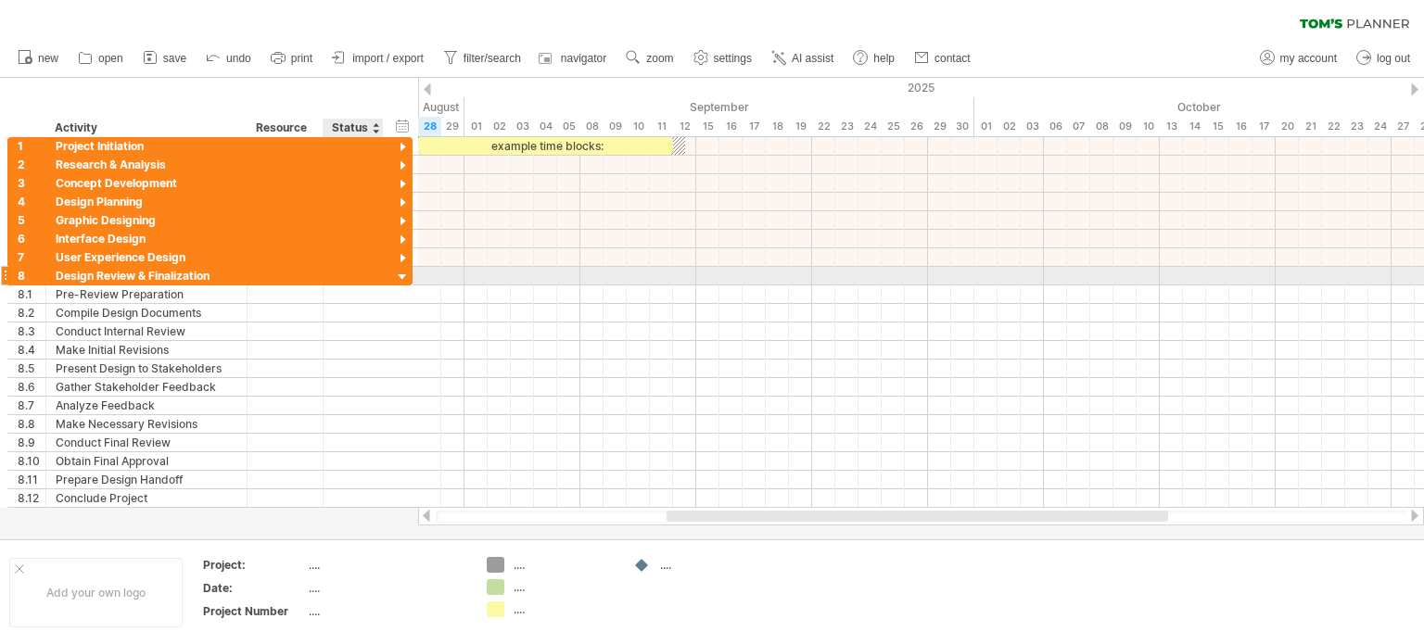
click at [395, 274] on div at bounding box center [403, 278] width 18 height 18
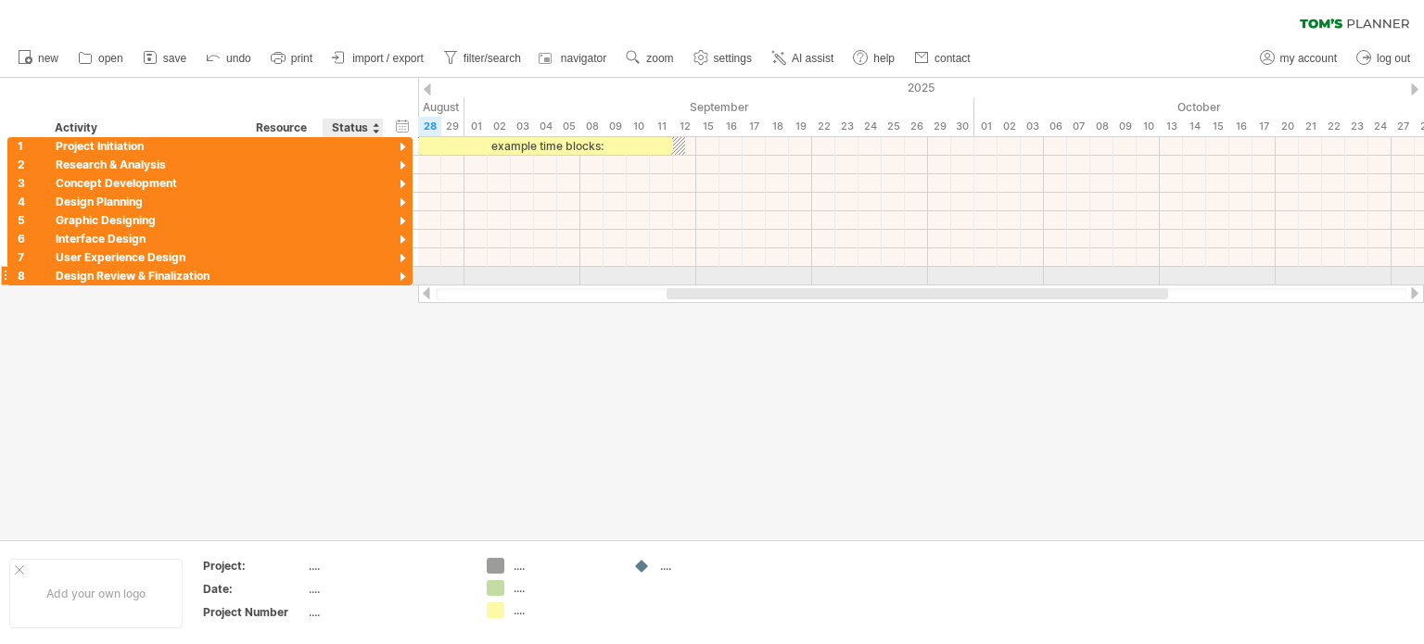
click at [395, 274] on div at bounding box center [403, 278] width 18 height 18
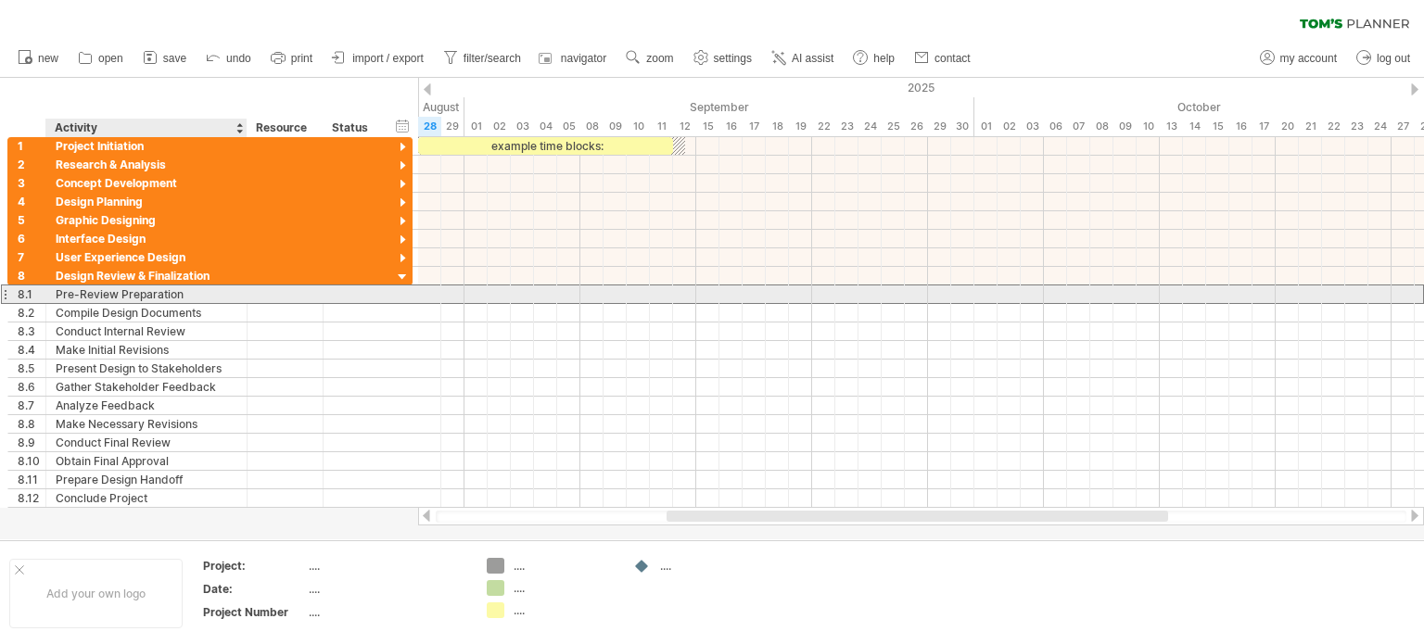
click at [122, 294] on div "Pre-Review Preparation" at bounding box center [147, 295] width 182 height 18
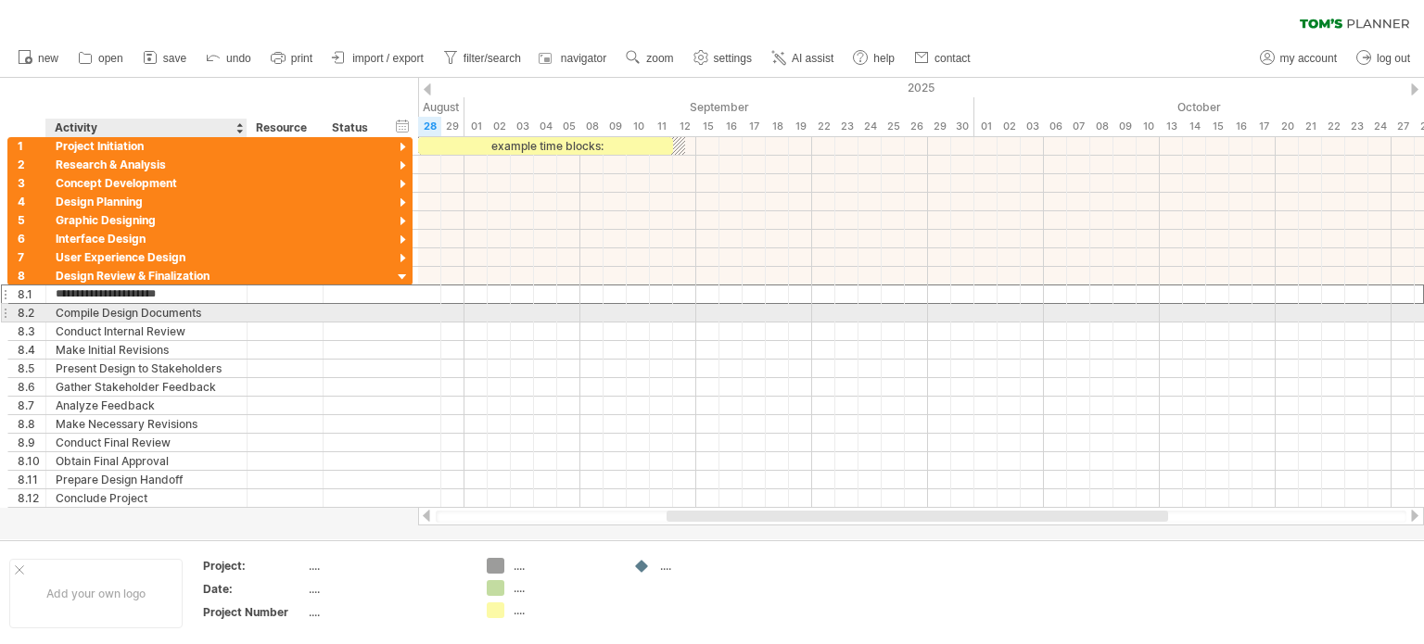
click at [122, 314] on div "Compile Design Documents" at bounding box center [147, 313] width 182 height 18
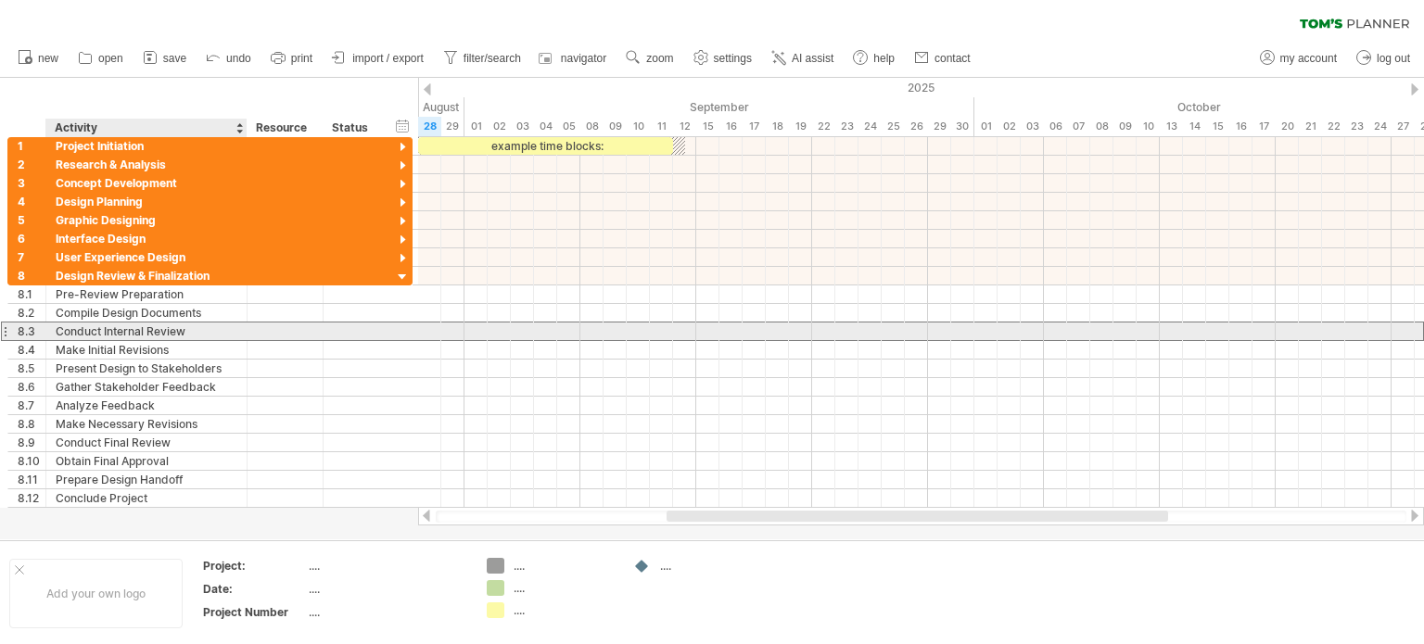
click at [122, 327] on div "Conduct Internal Review" at bounding box center [147, 332] width 182 height 18
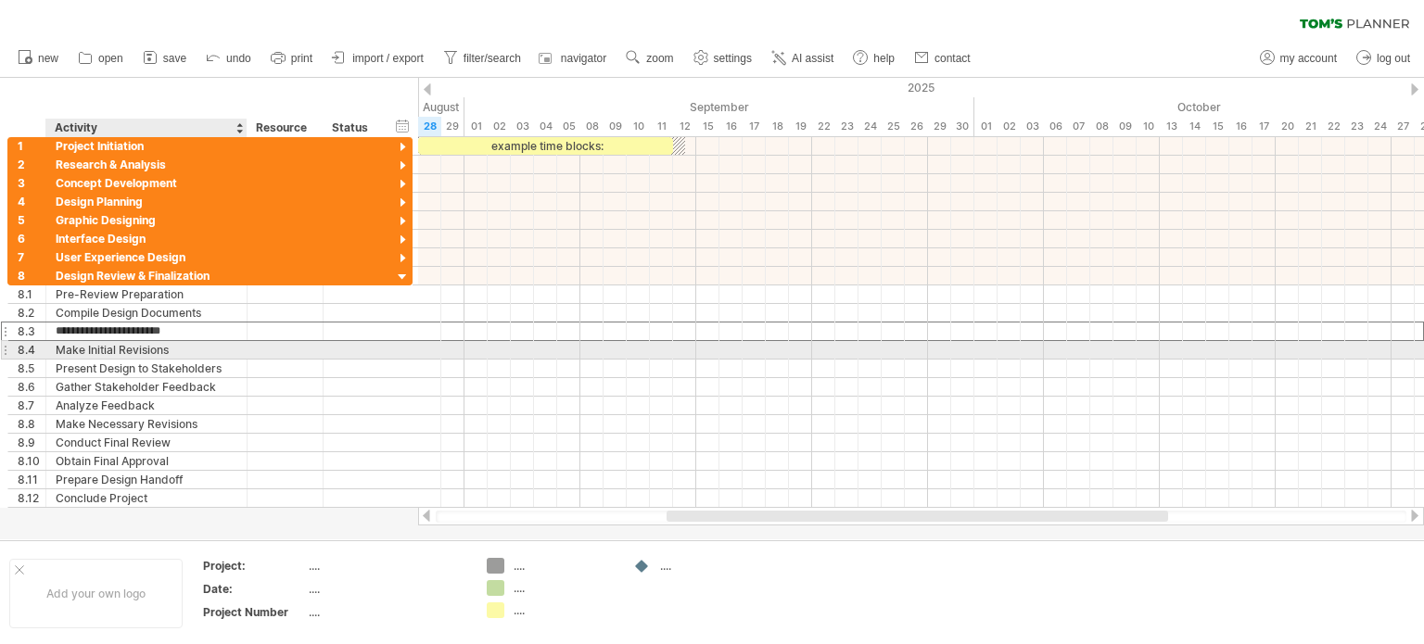
click at [134, 350] on div "Make Initial Revisions" at bounding box center [147, 350] width 182 height 18
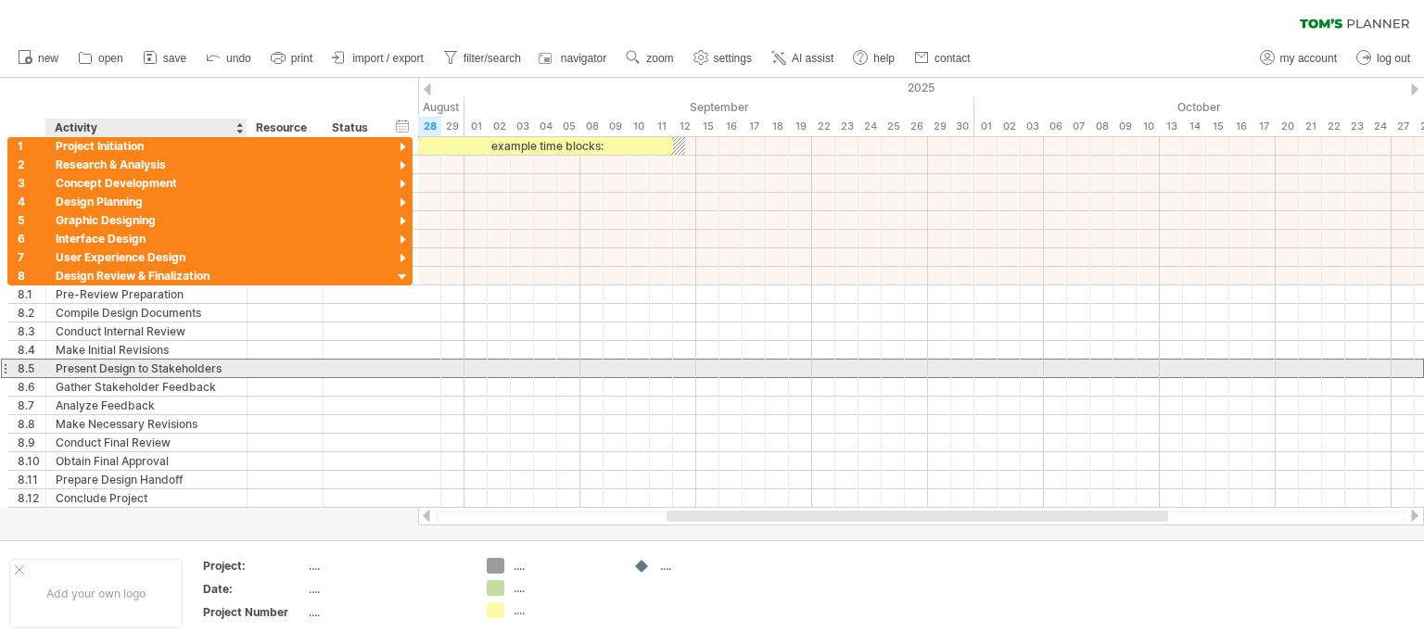
click at [134, 366] on div "Present Design to Stakeholders" at bounding box center [147, 369] width 182 height 18
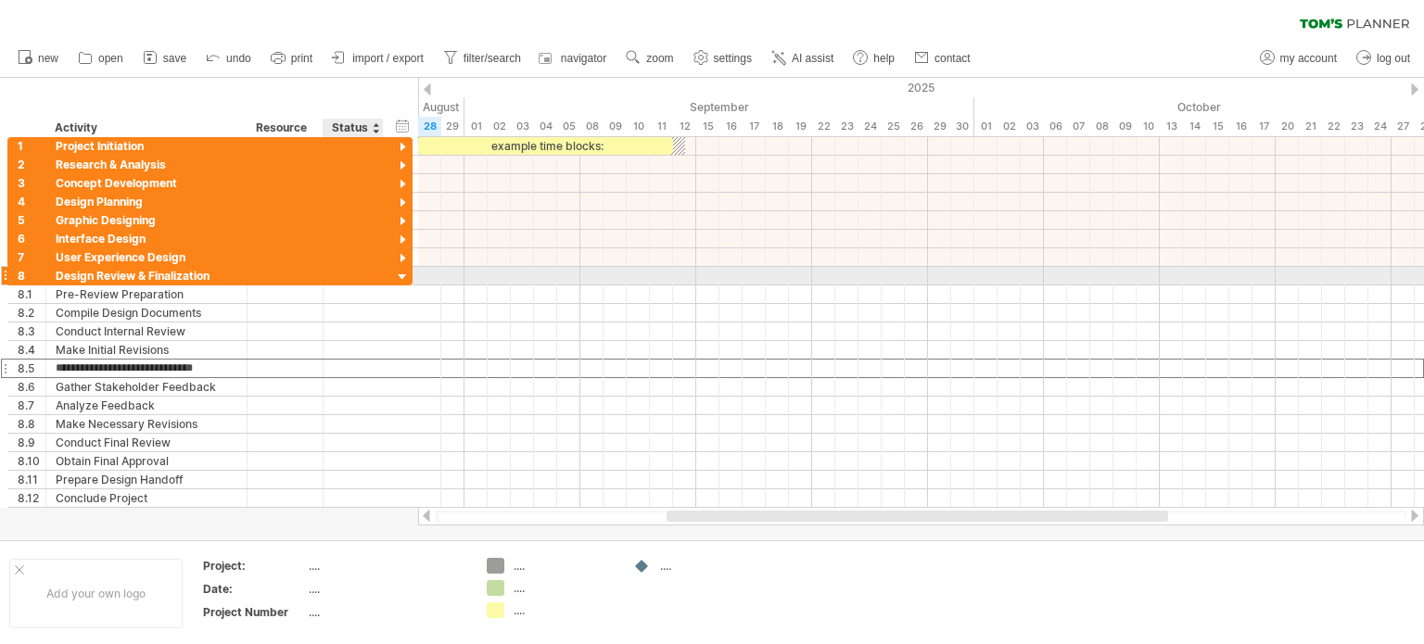
click at [365, 274] on div at bounding box center [353, 276] width 41 height 18
click at [398, 276] on div at bounding box center [403, 278] width 18 height 18
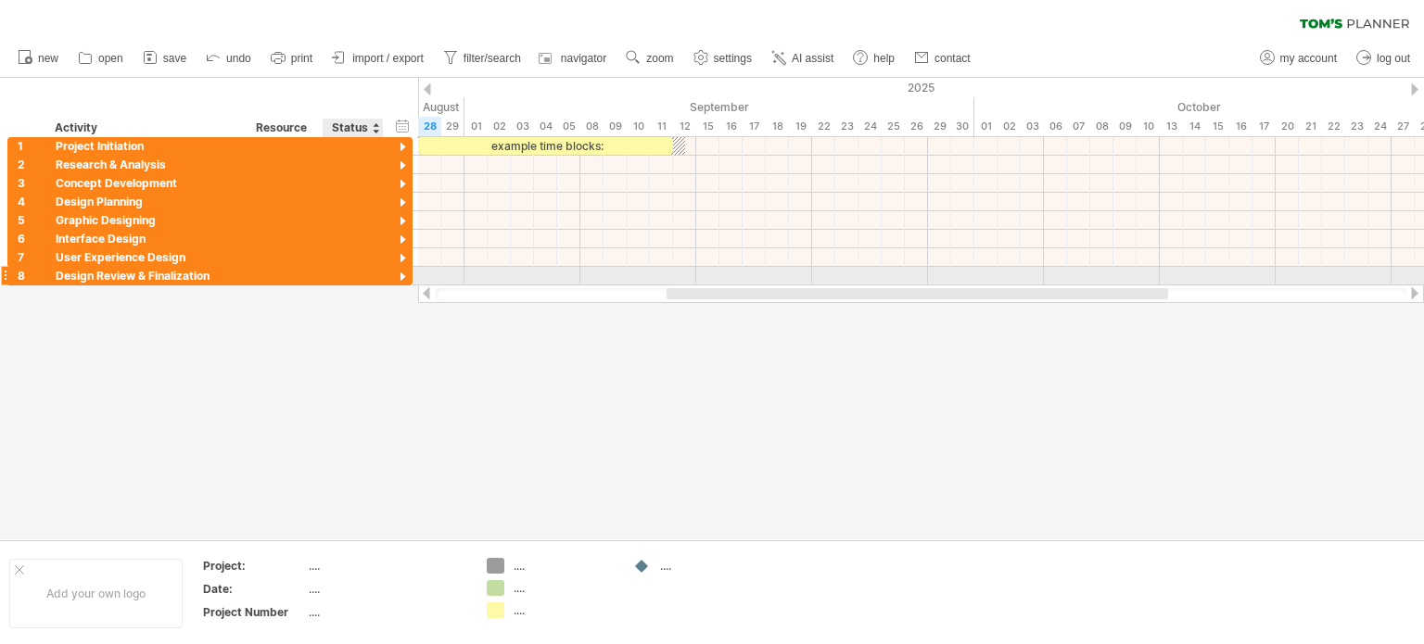
click at [398, 276] on div at bounding box center [403, 278] width 18 height 18
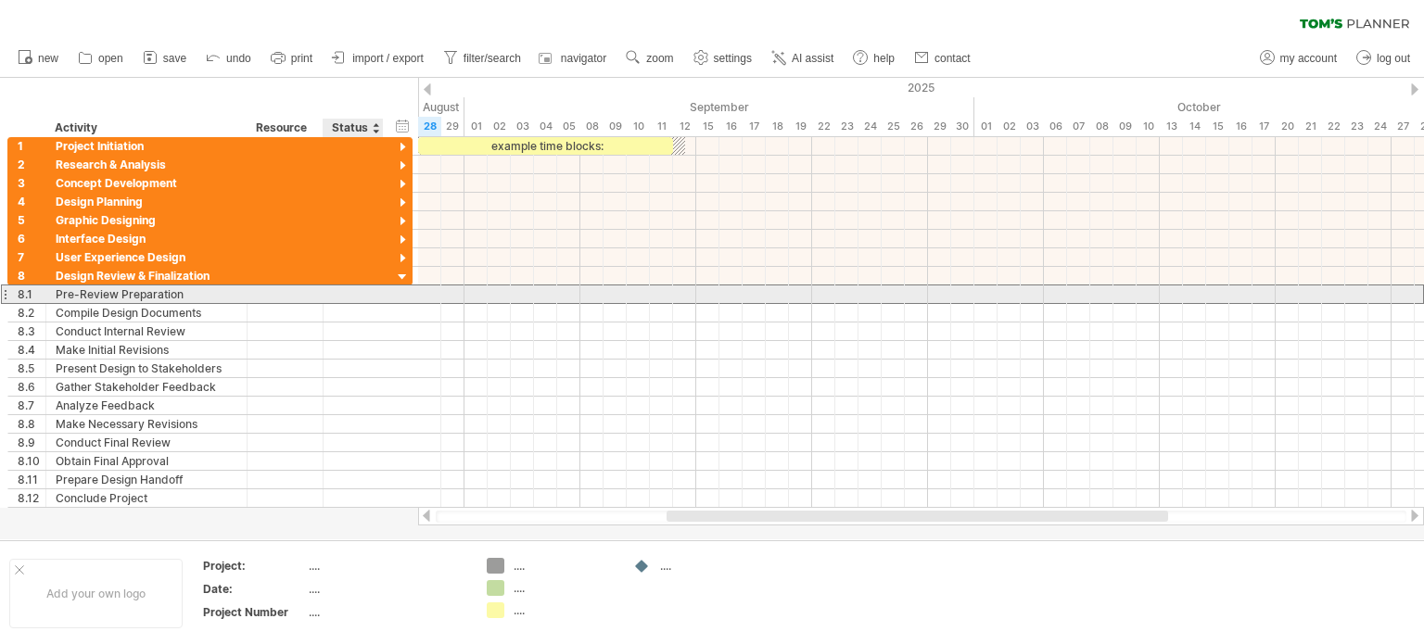
click at [390, 295] on div "**********" at bounding box center [209, 294] width 405 height 19
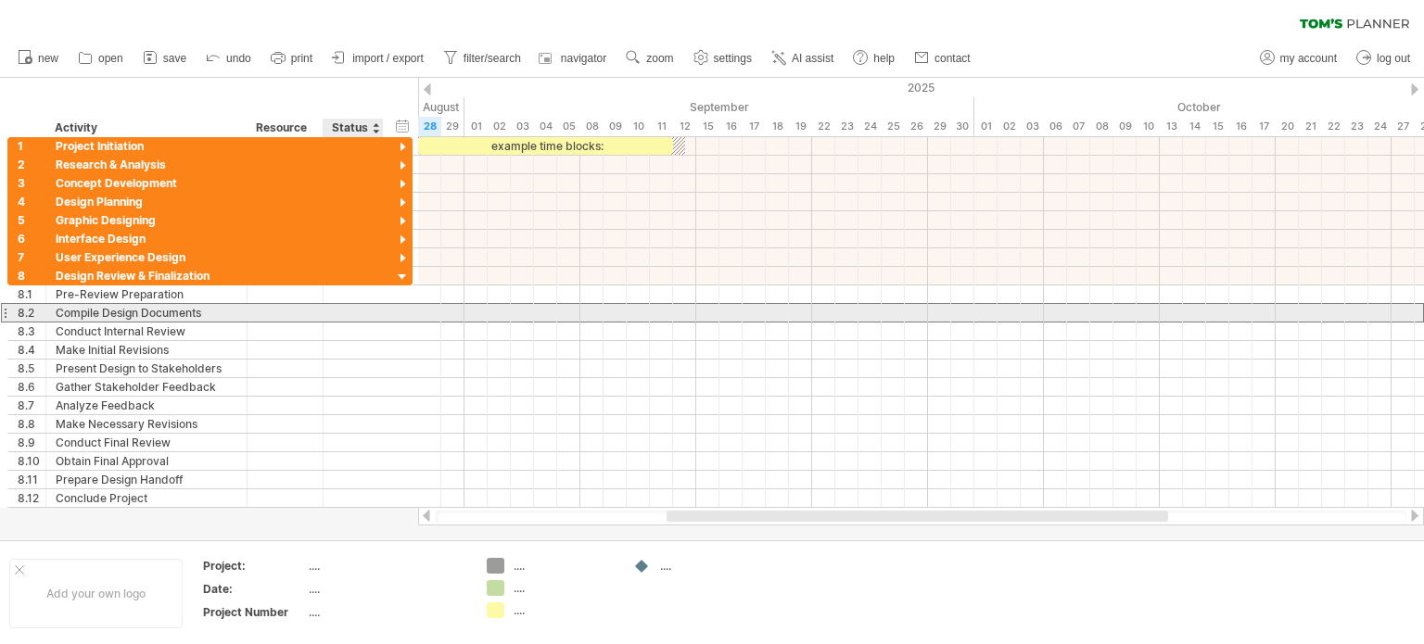
click at [386, 315] on div "**********" at bounding box center [209, 312] width 405 height 19
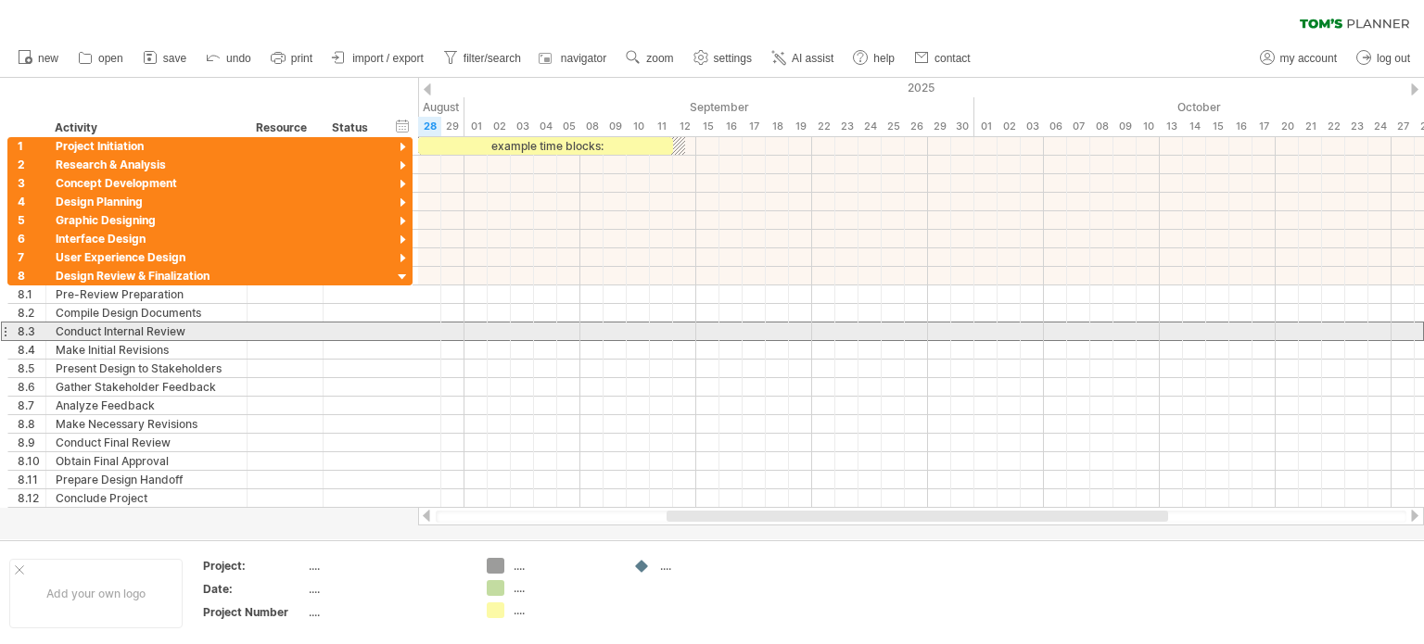
click at [8, 335] on div "8.3" at bounding box center [27, 332] width 38 height 18
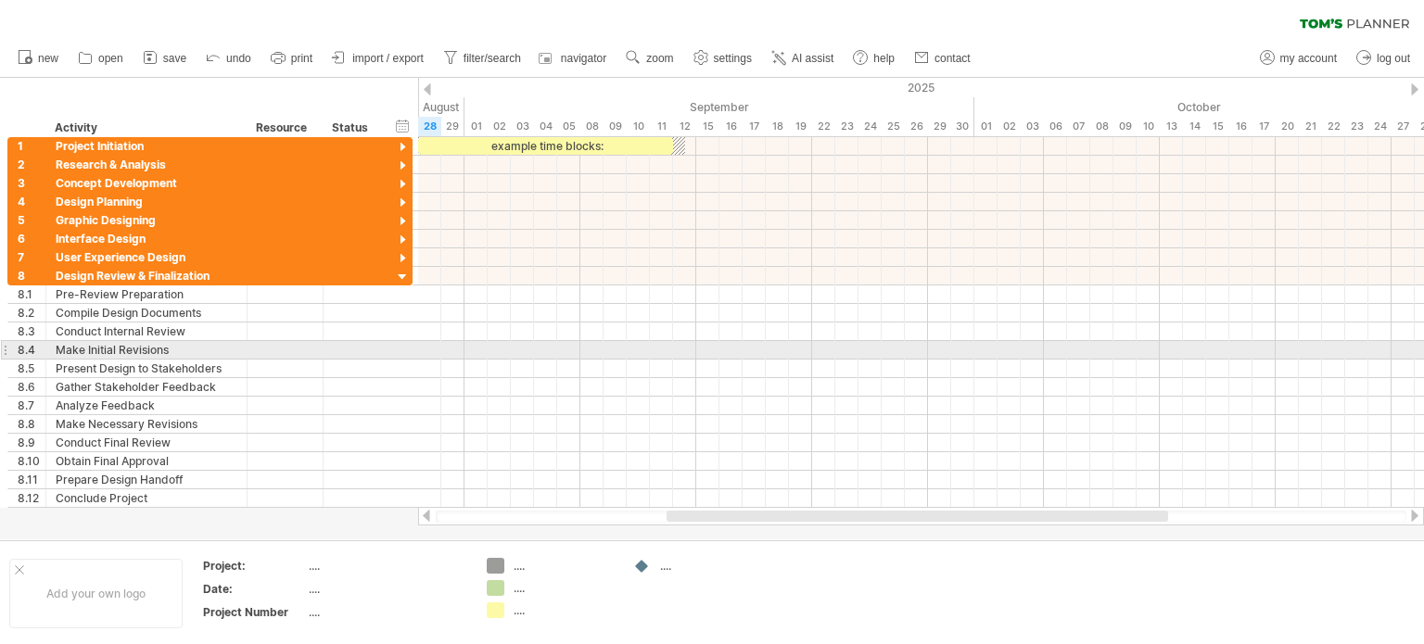
click at [0, 351] on div "**********" at bounding box center [207, 322] width 414 height 371
click at [8, 351] on div "8.4" at bounding box center [27, 350] width 38 height 18
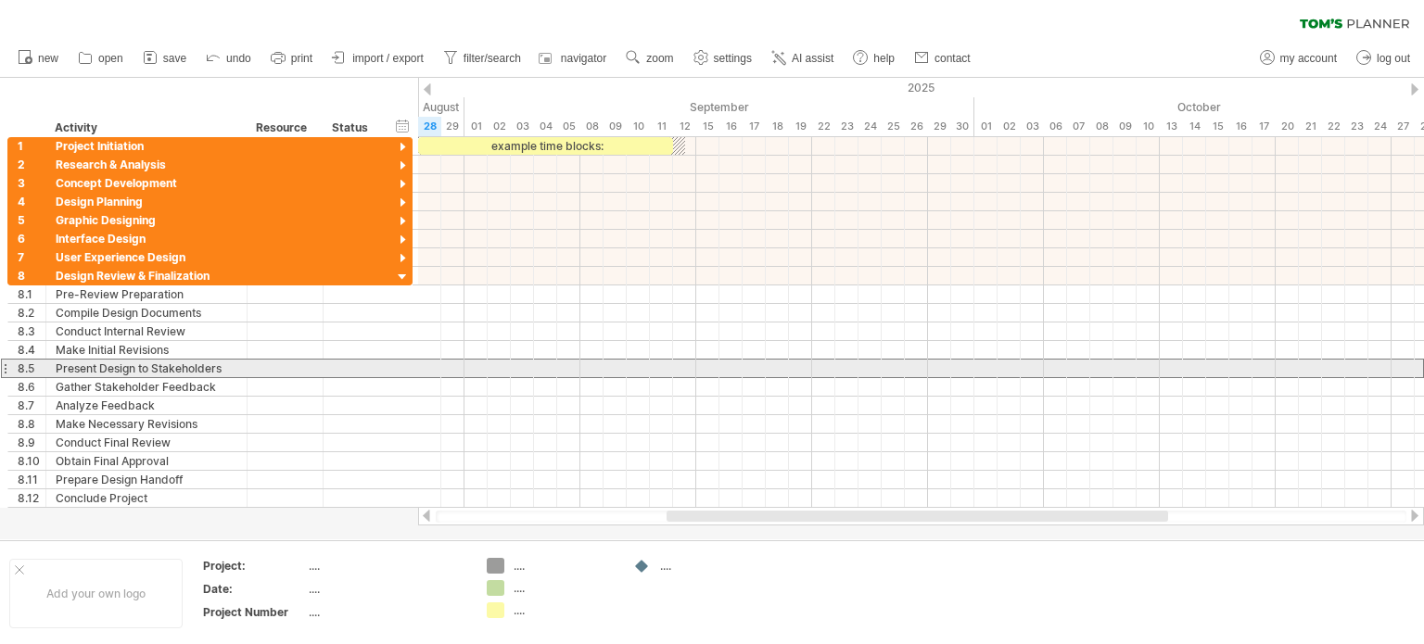
click at [5, 363] on div at bounding box center [4, 368] width 7 height 19
click at [0, 376] on div "**********" at bounding box center [207, 322] width 414 height 371
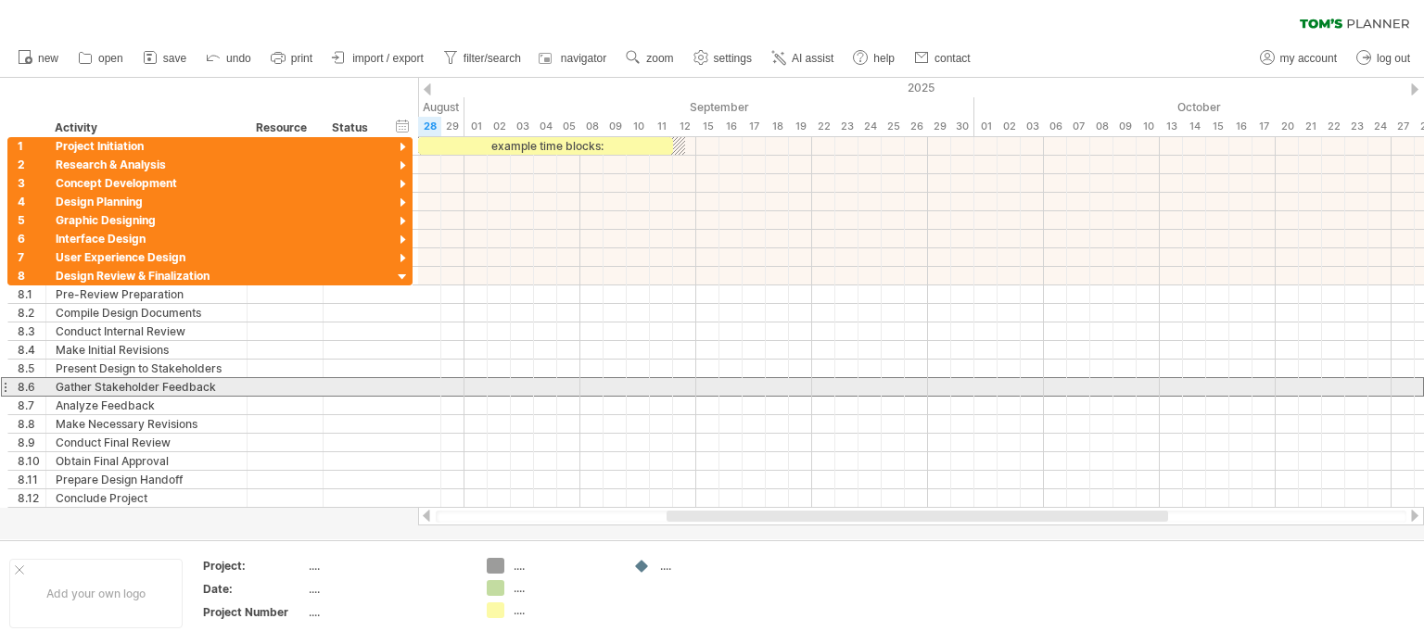
click at [1, 385] on div at bounding box center [4, 386] width 7 height 19
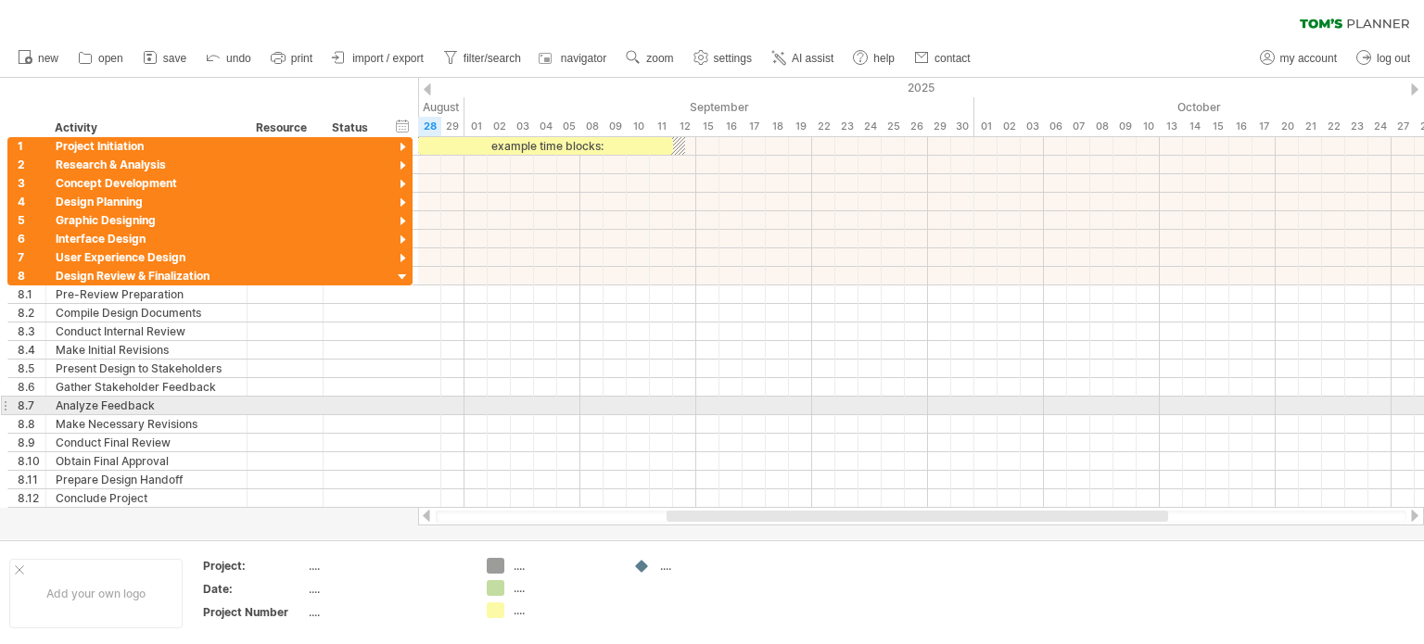
click at [0, 406] on div "**********" at bounding box center [207, 322] width 414 height 371
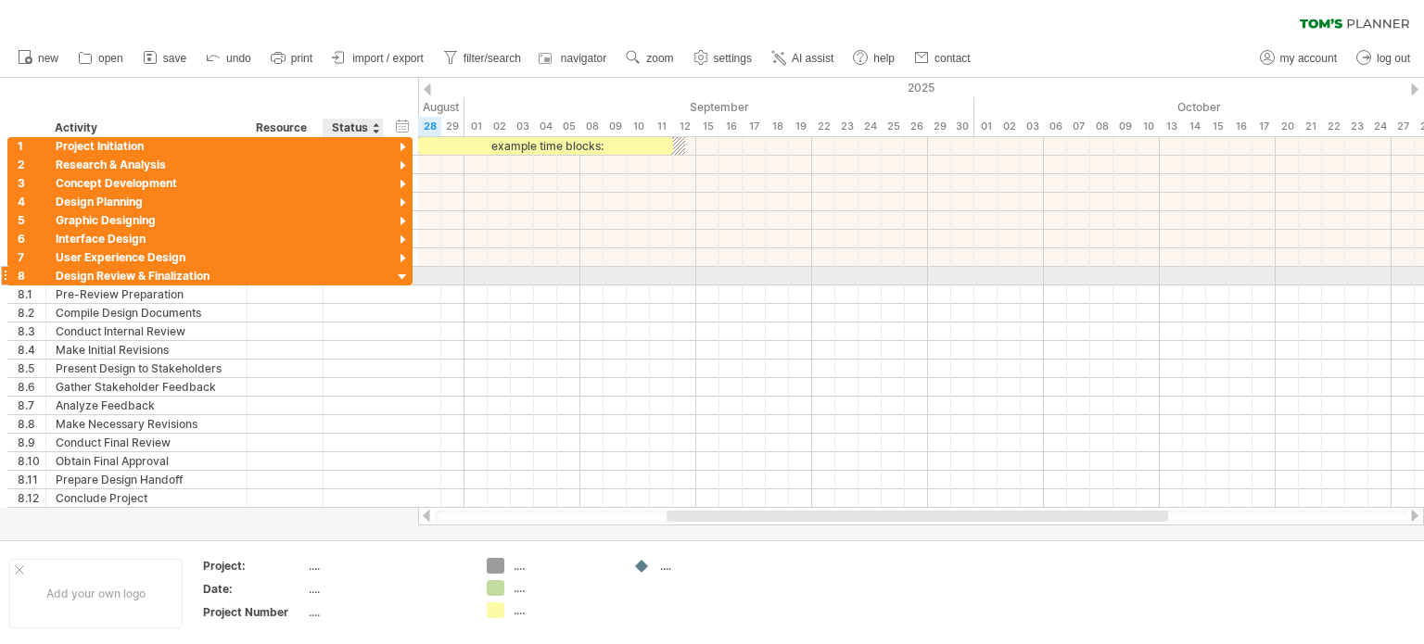
click at [401, 274] on div at bounding box center [403, 278] width 18 height 18
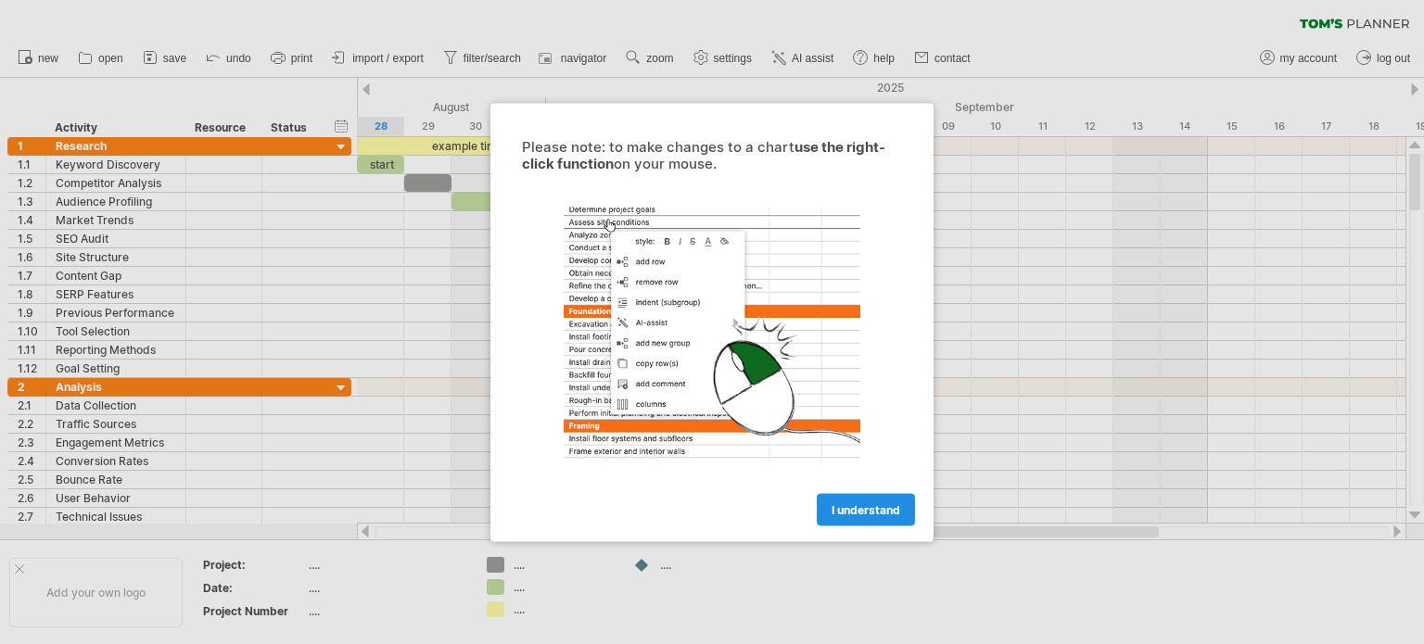
click at [862, 504] on span "I understand" at bounding box center [866, 510] width 69 height 14
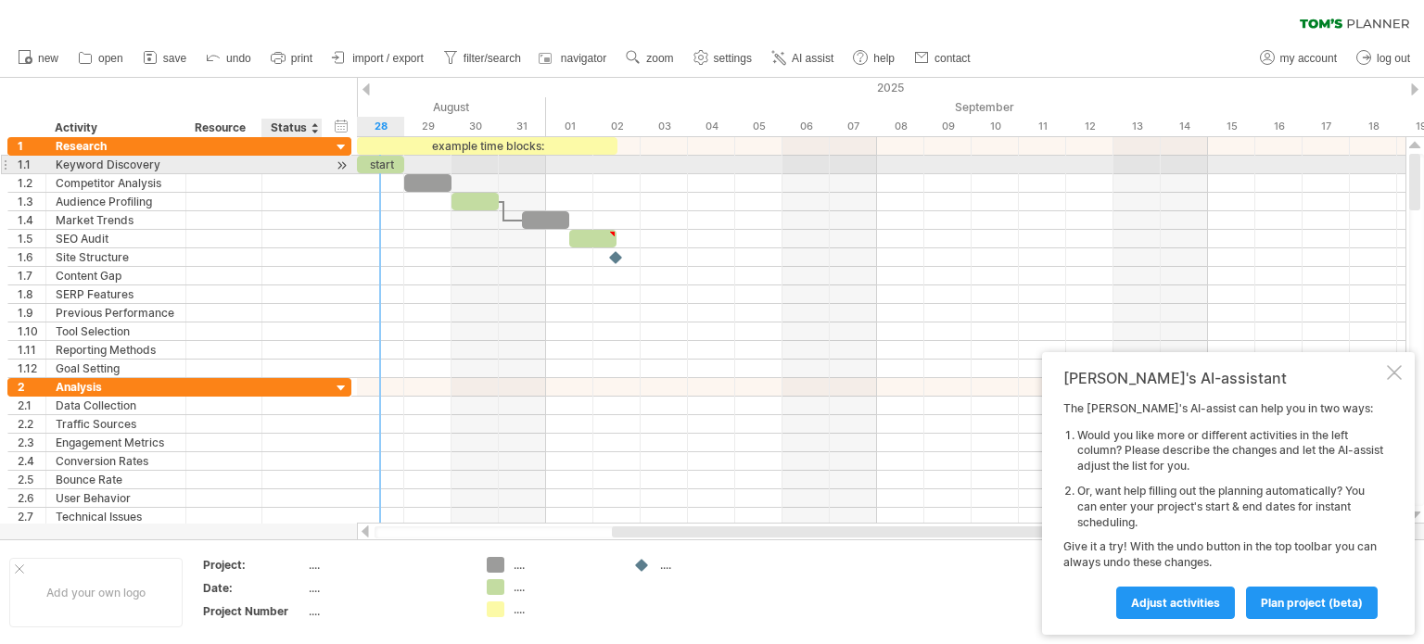
click at [292, 160] on div at bounding box center [292, 165] width 41 height 18
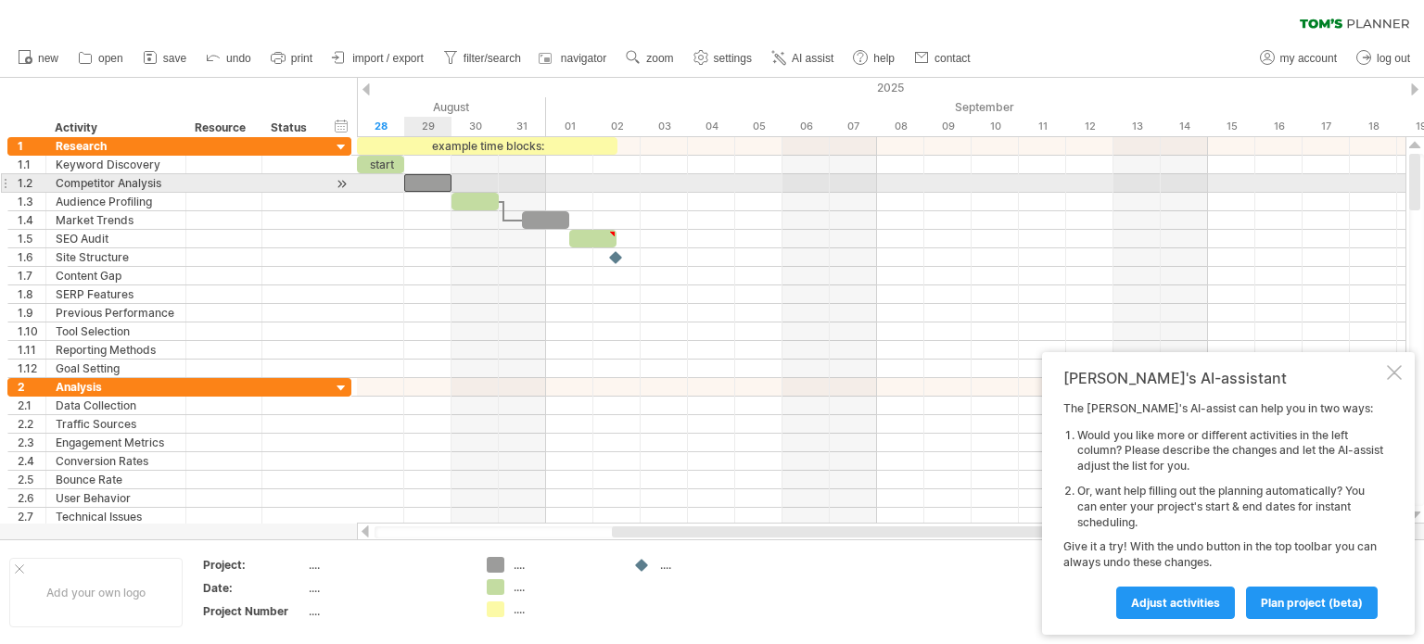
click at [439, 184] on div at bounding box center [427, 183] width 47 height 18
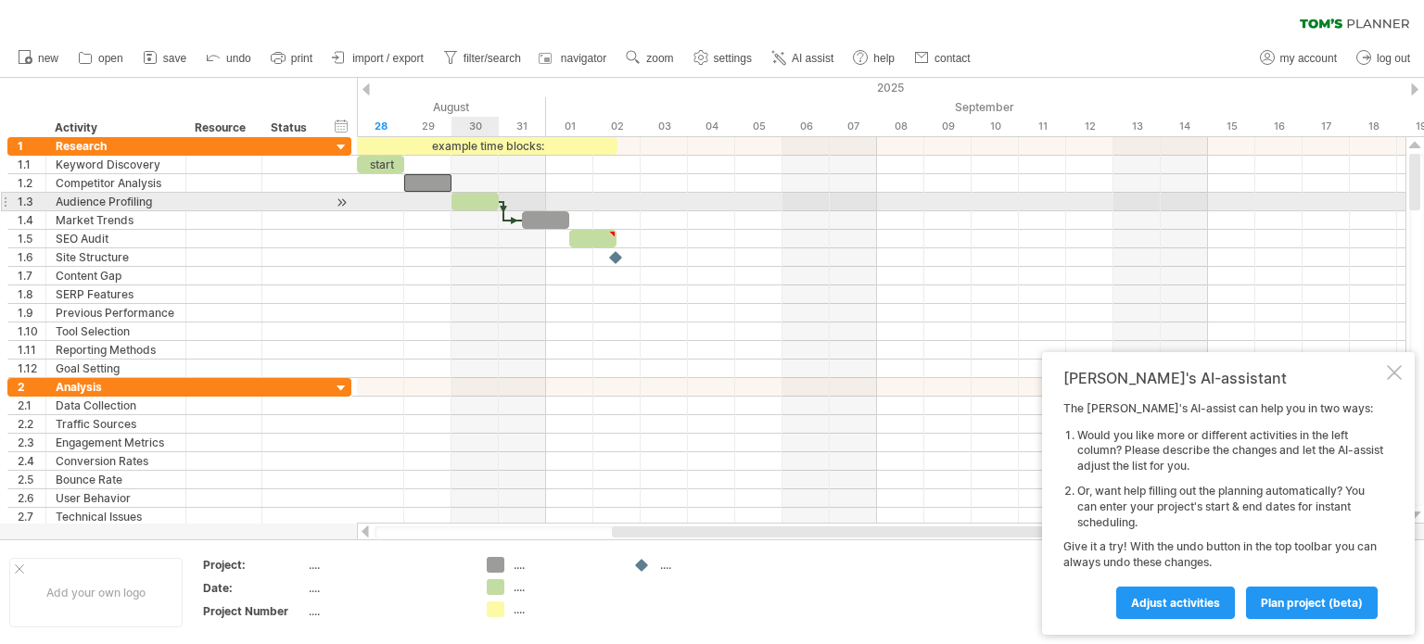
click at [477, 203] on div at bounding box center [475, 202] width 47 height 18
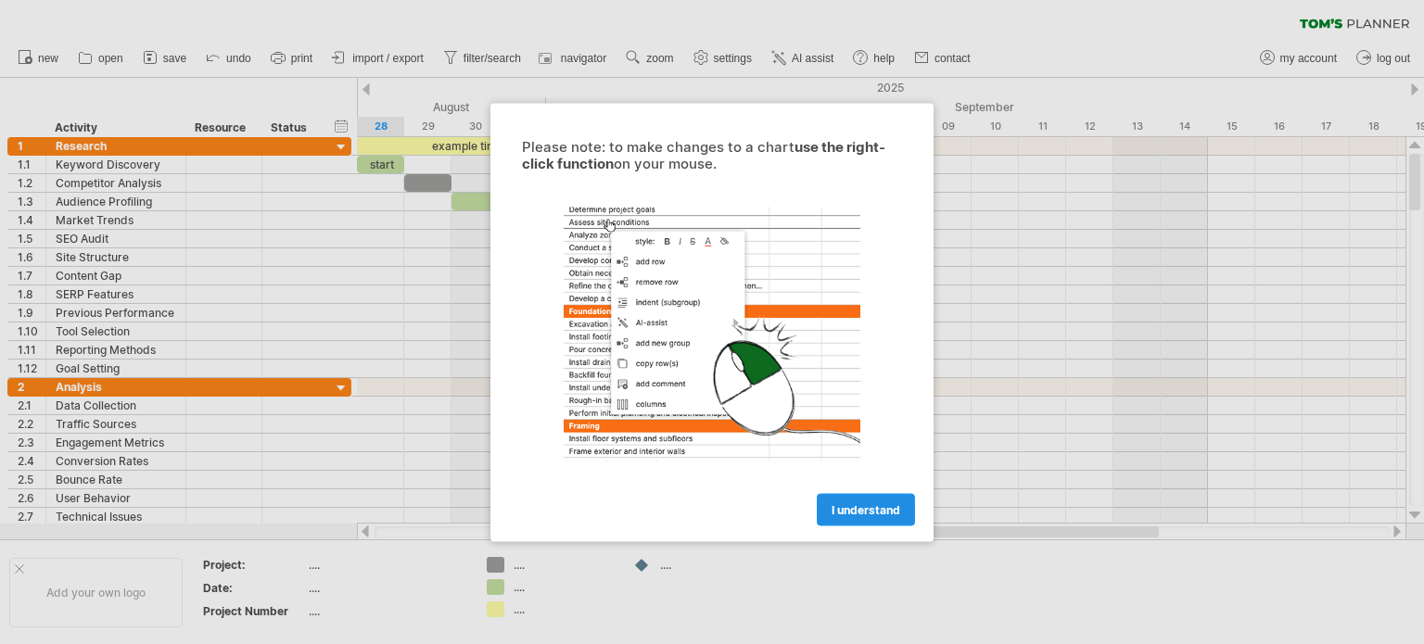
click at [877, 504] on span "I understand" at bounding box center [866, 510] width 69 height 14
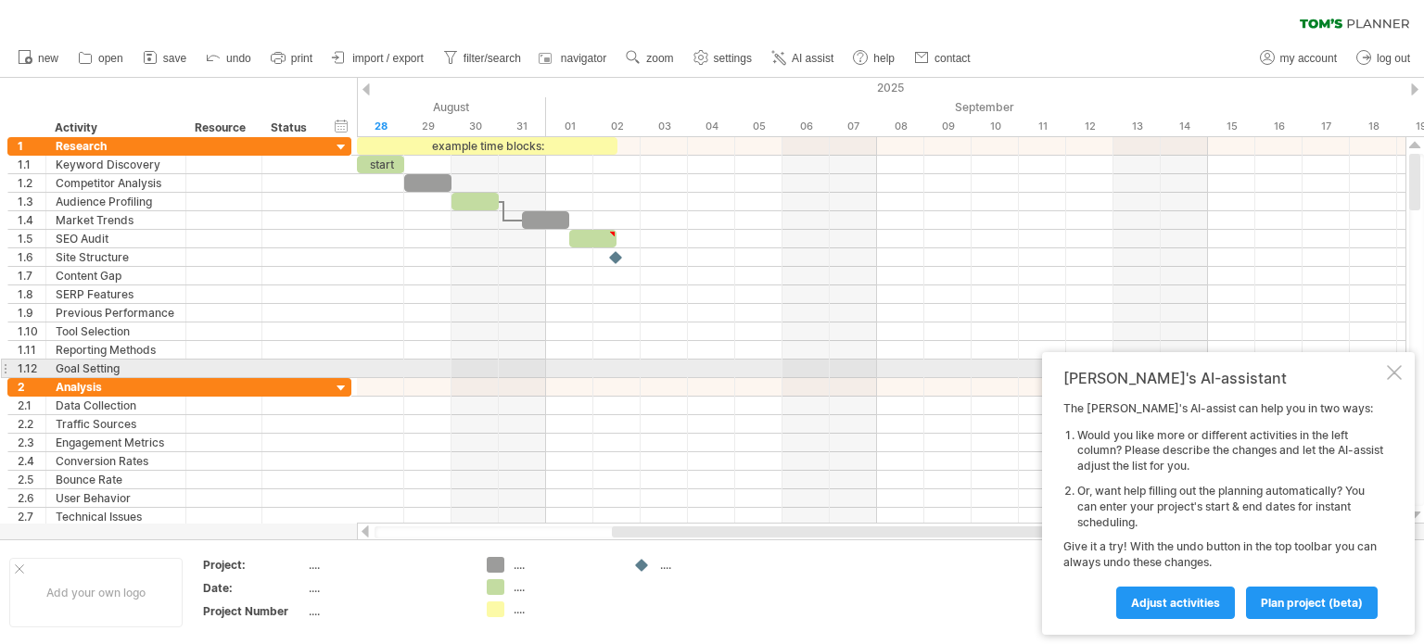
click at [1406, 376] on div "[PERSON_NAME]'s AI-assistant The [PERSON_NAME]'s AI-assist can help you in two …" at bounding box center [1228, 493] width 373 height 283
click at [1394, 376] on div at bounding box center [1394, 372] width 15 height 15
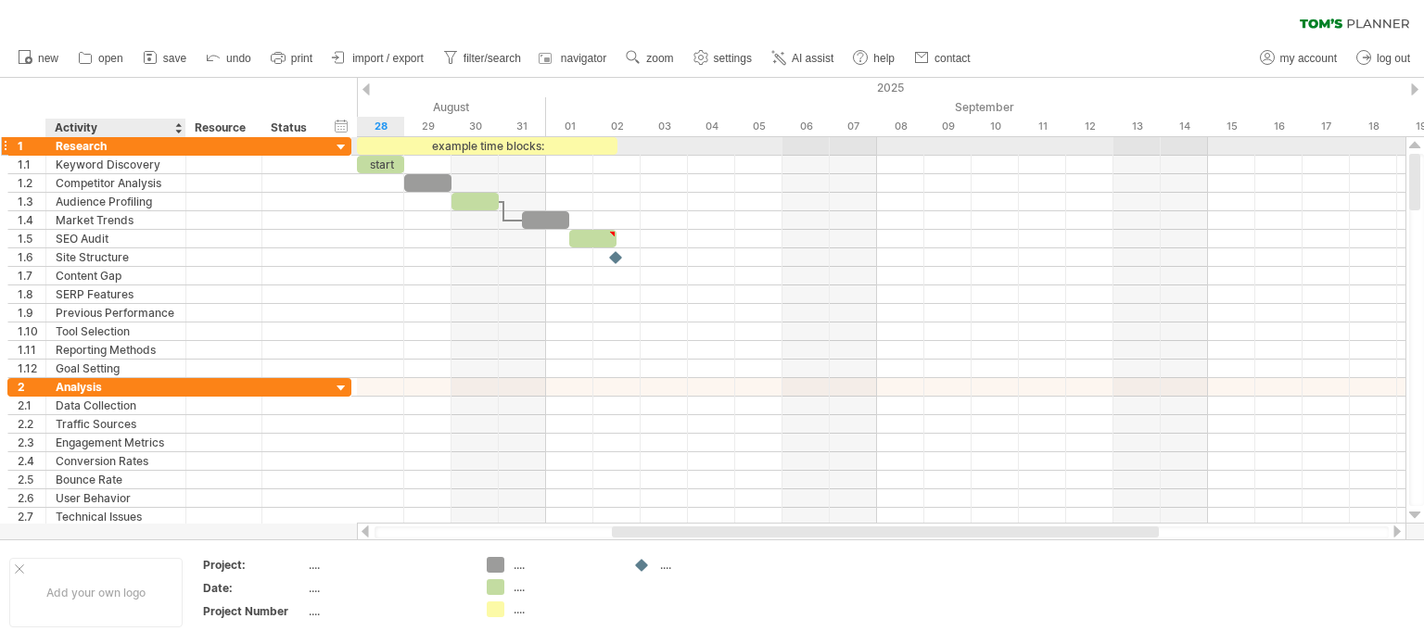
click at [179, 143] on div at bounding box center [183, 146] width 9 height 19
click at [341, 147] on div at bounding box center [342, 148] width 18 height 18
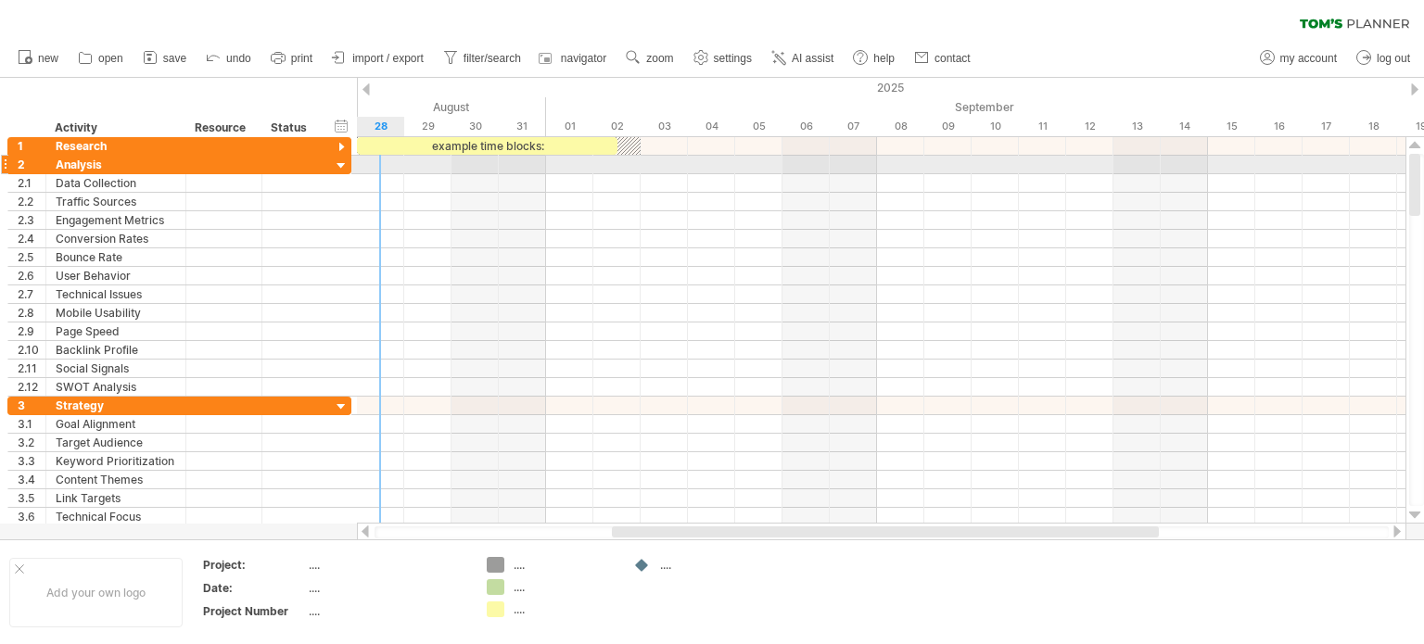
click at [335, 164] on div at bounding box center [342, 167] width 18 height 18
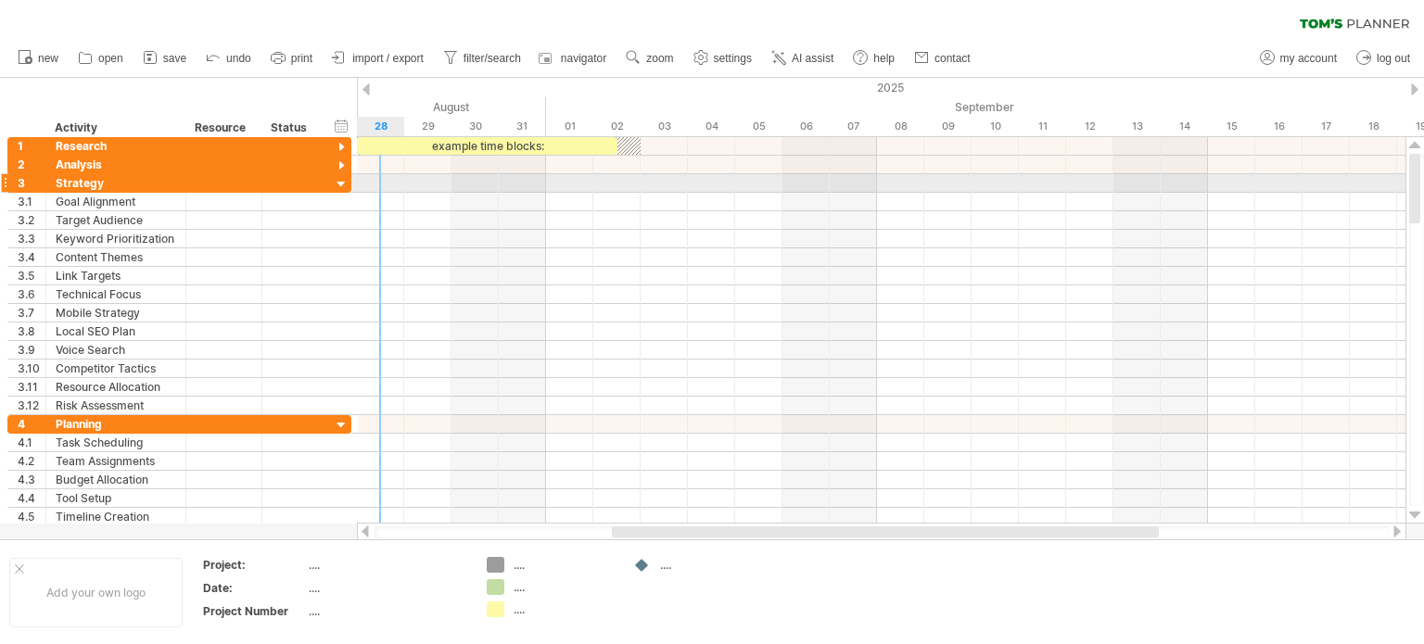
click at [335, 176] on div at bounding box center [342, 185] width 18 height 18
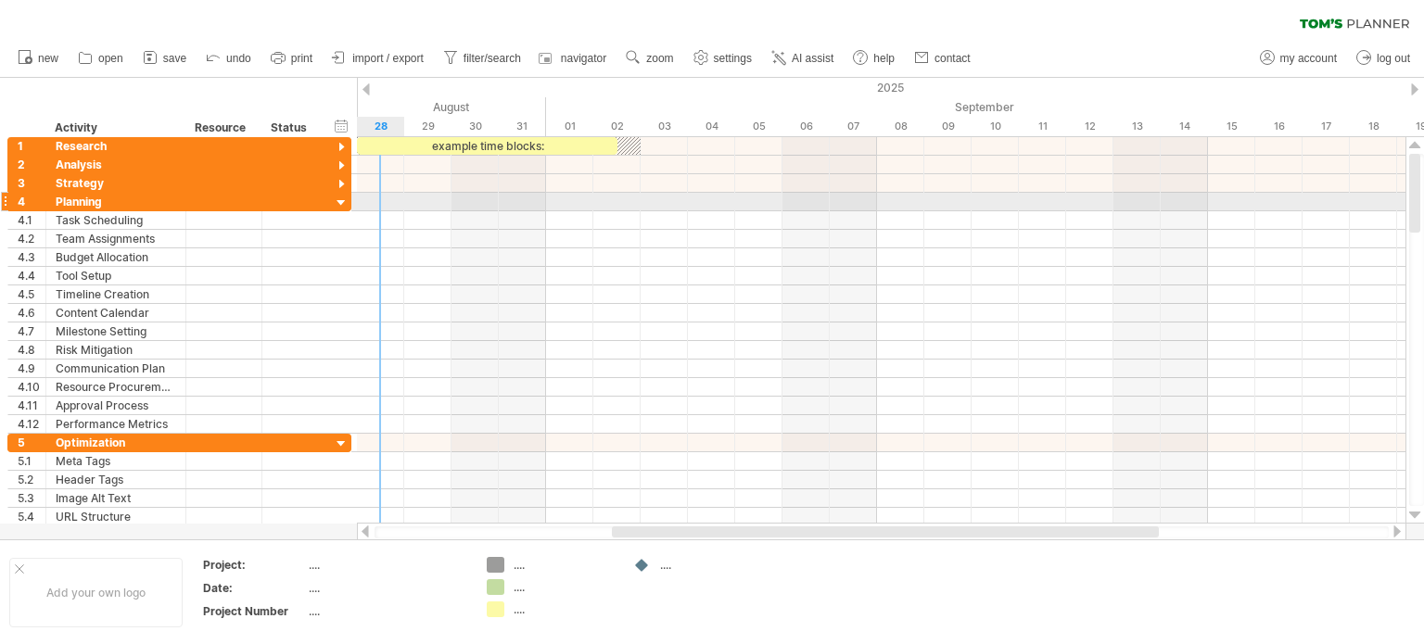
click at [341, 198] on div at bounding box center [342, 204] width 18 height 18
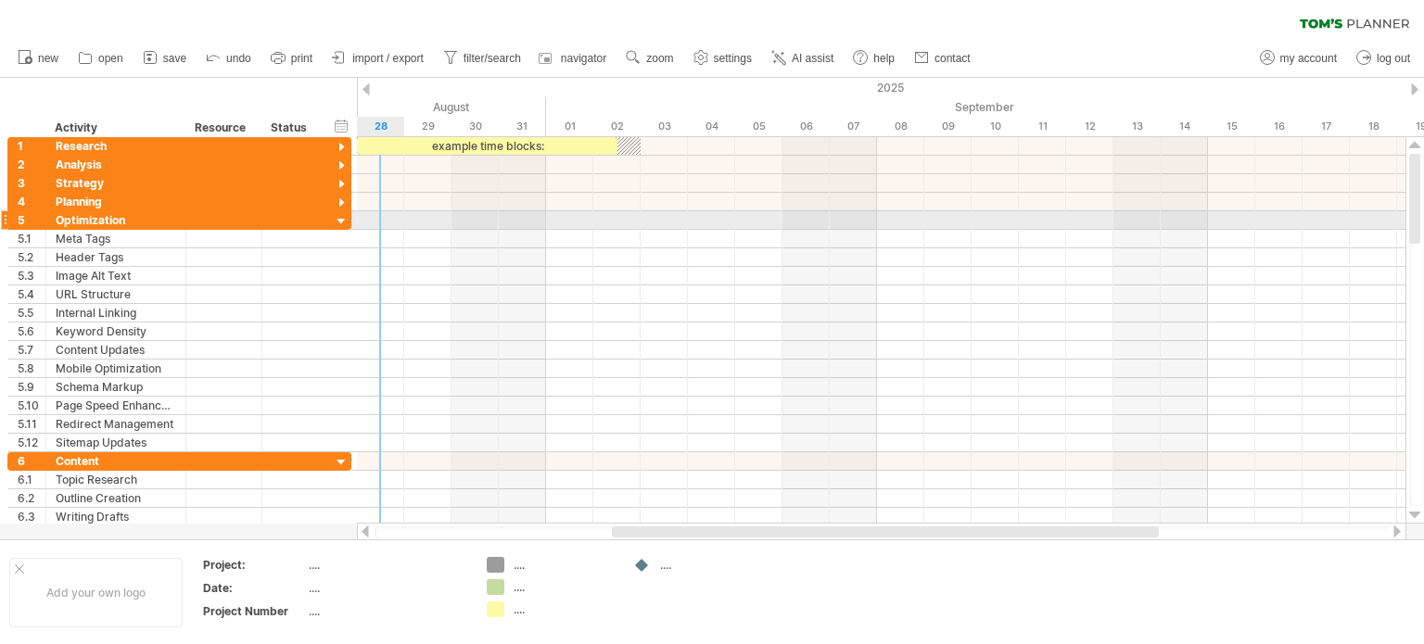
click at [338, 222] on div at bounding box center [342, 222] width 18 height 18
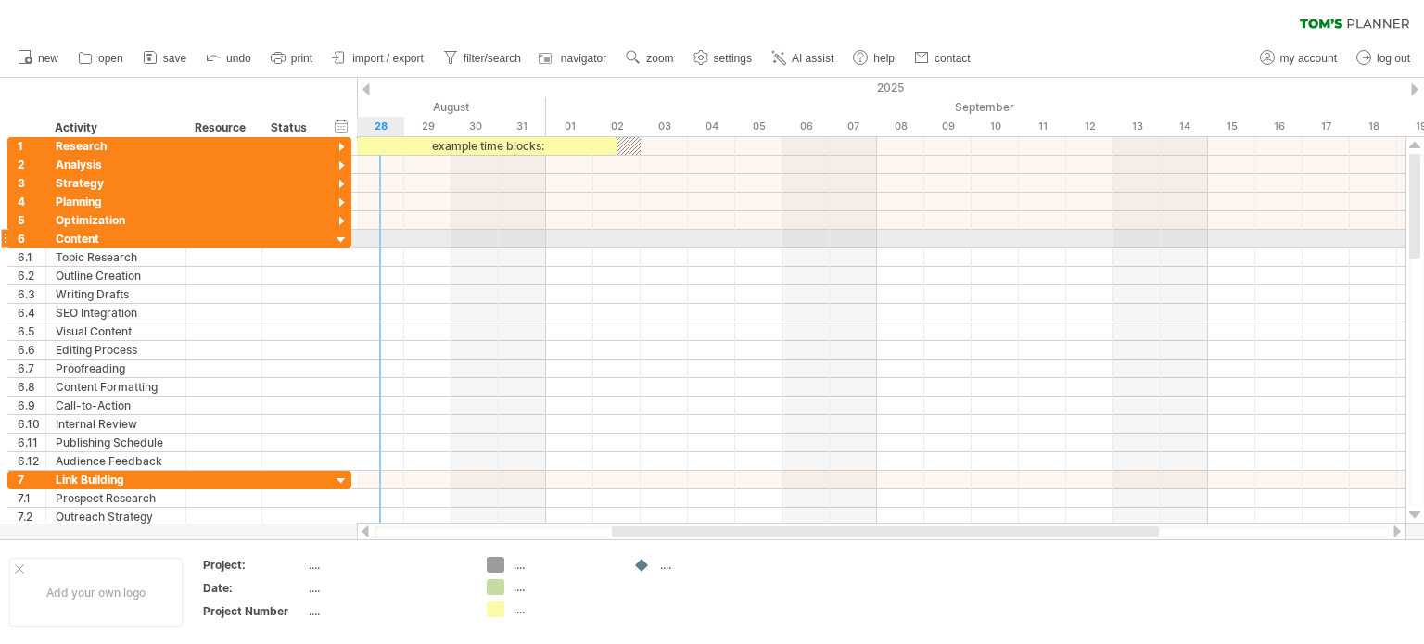
click at [338, 239] on div at bounding box center [342, 241] width 18 height 18
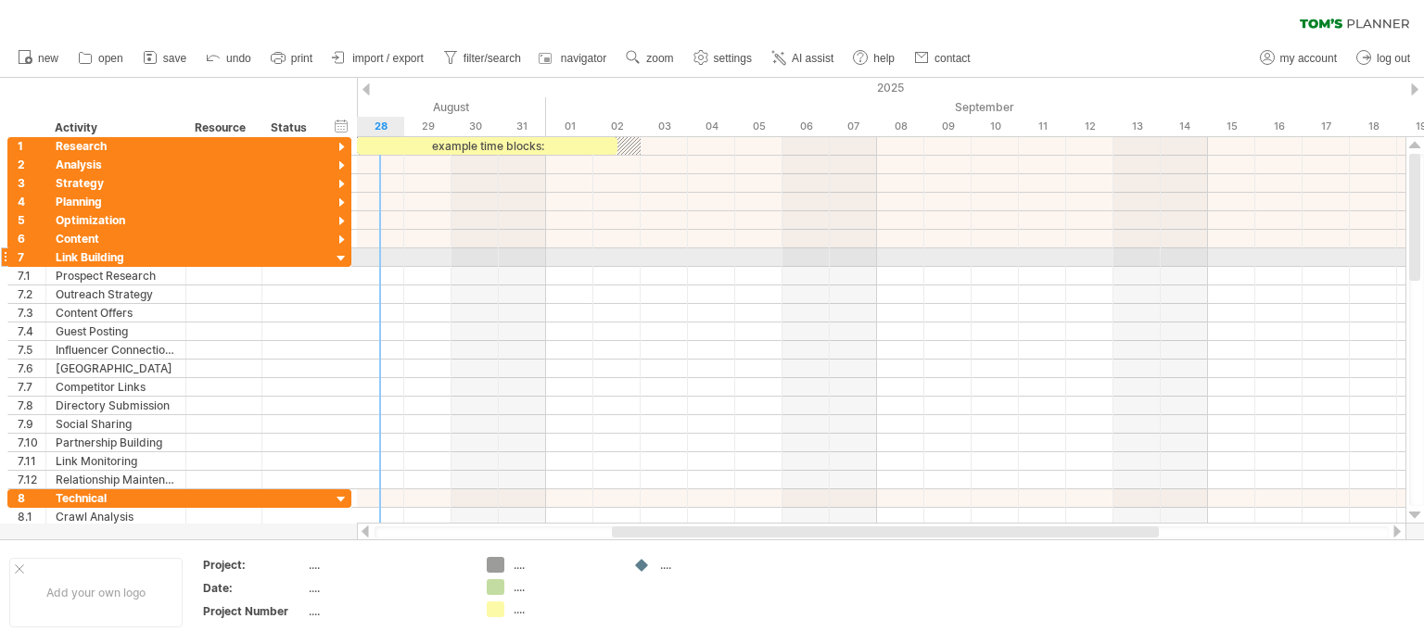
click at [337, 257] on div at bounding box center [342, 259] width 18 height 18
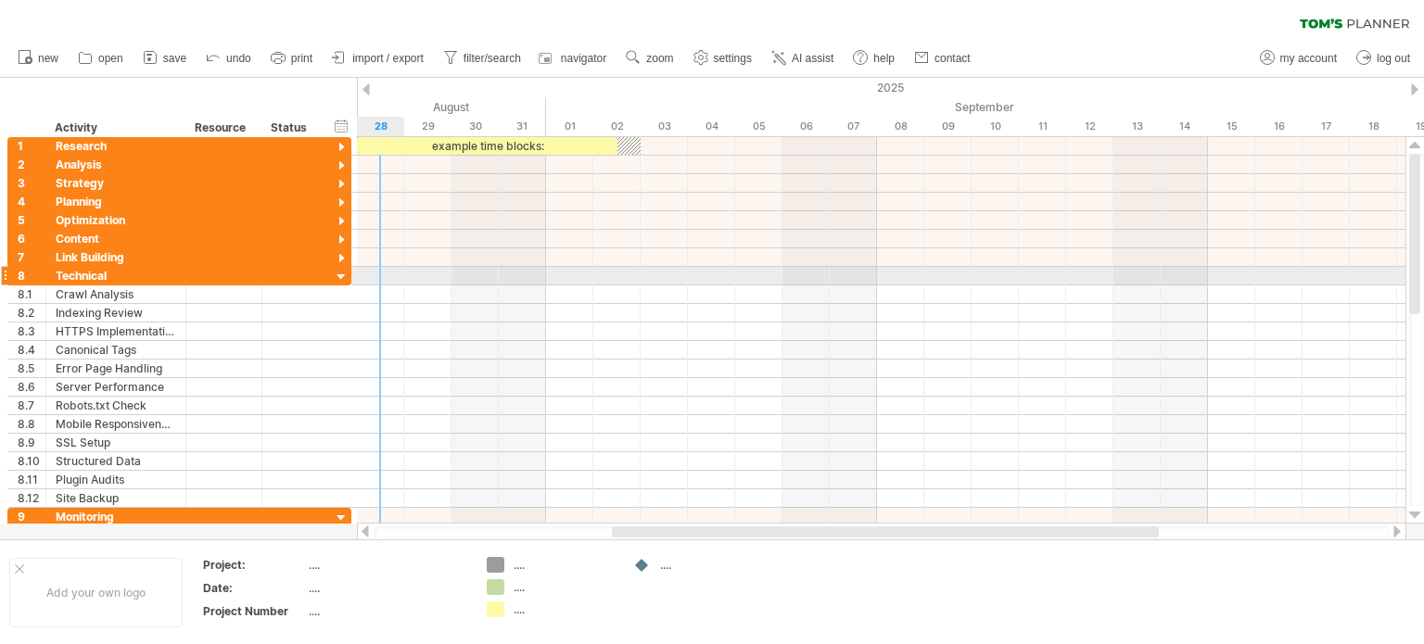
click at [335, 272] on div at bounding box center [342, 278] width 18 height 18
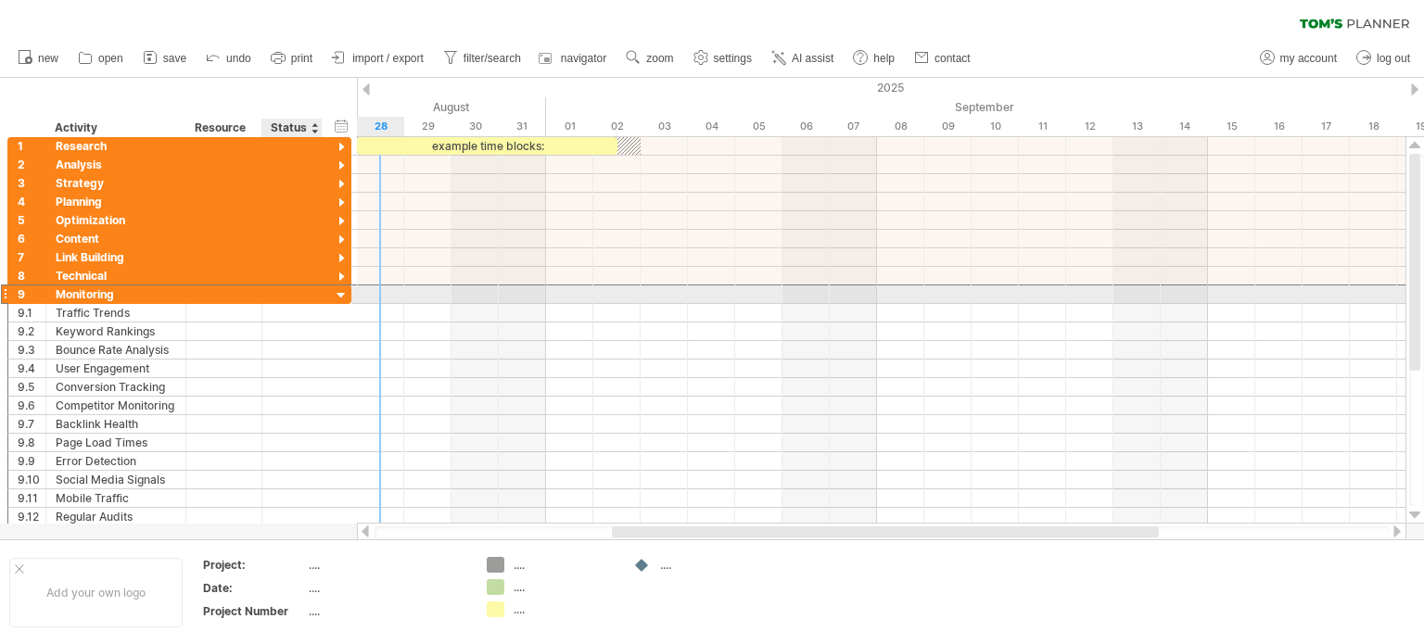
click at [329, 294] on div "**********" at bounding box center [179, 294] width 344 height 19
click at [331, 295] on div "**********" at bounding box center [179, 294] width 344 height 19
click at [338, 292] on div at bounding box center [342, 296] width 18 height 18
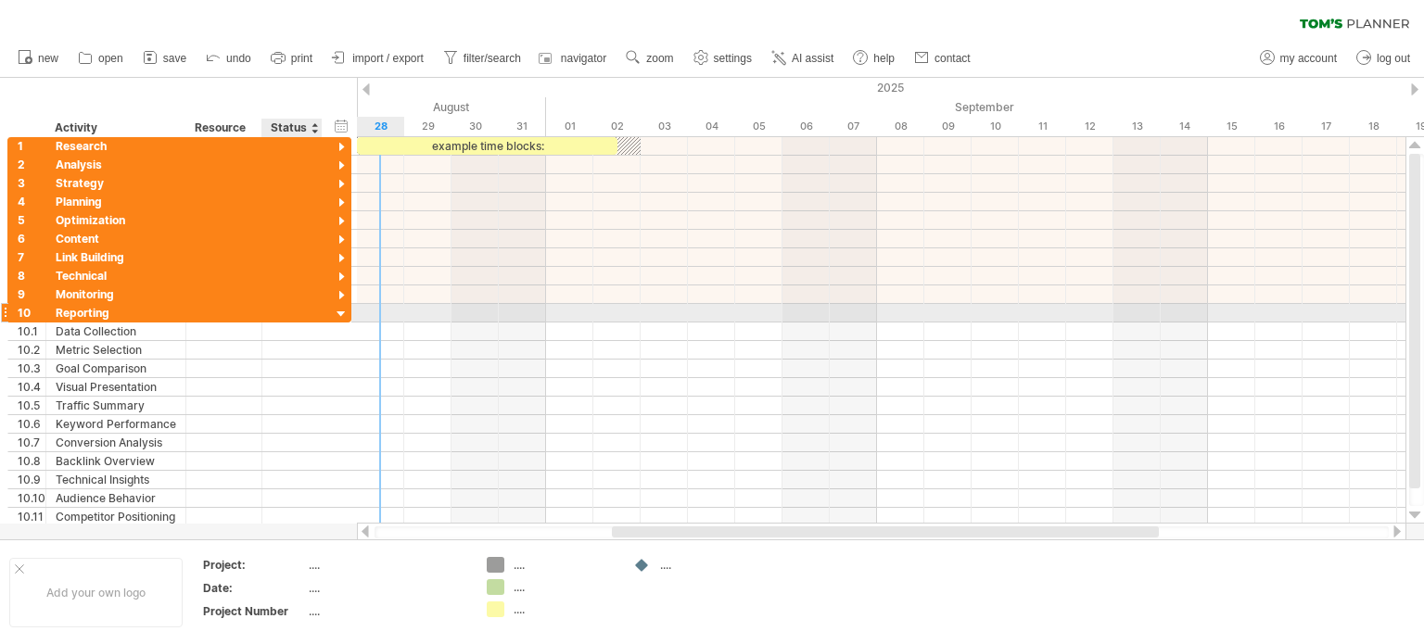
click at [340, 313] on div at bounding box center [342, 315] width 18 height 18
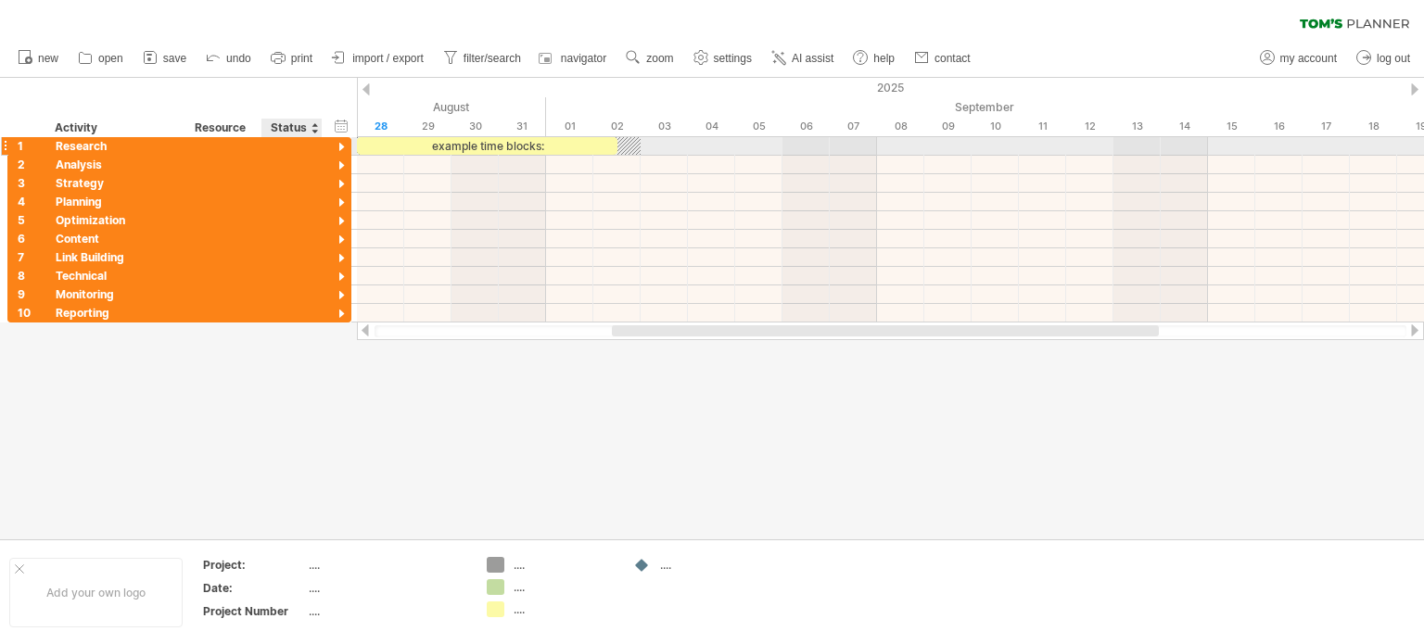
click at [346, 141] on div at bounding box center [342, 148] width 18 height 18
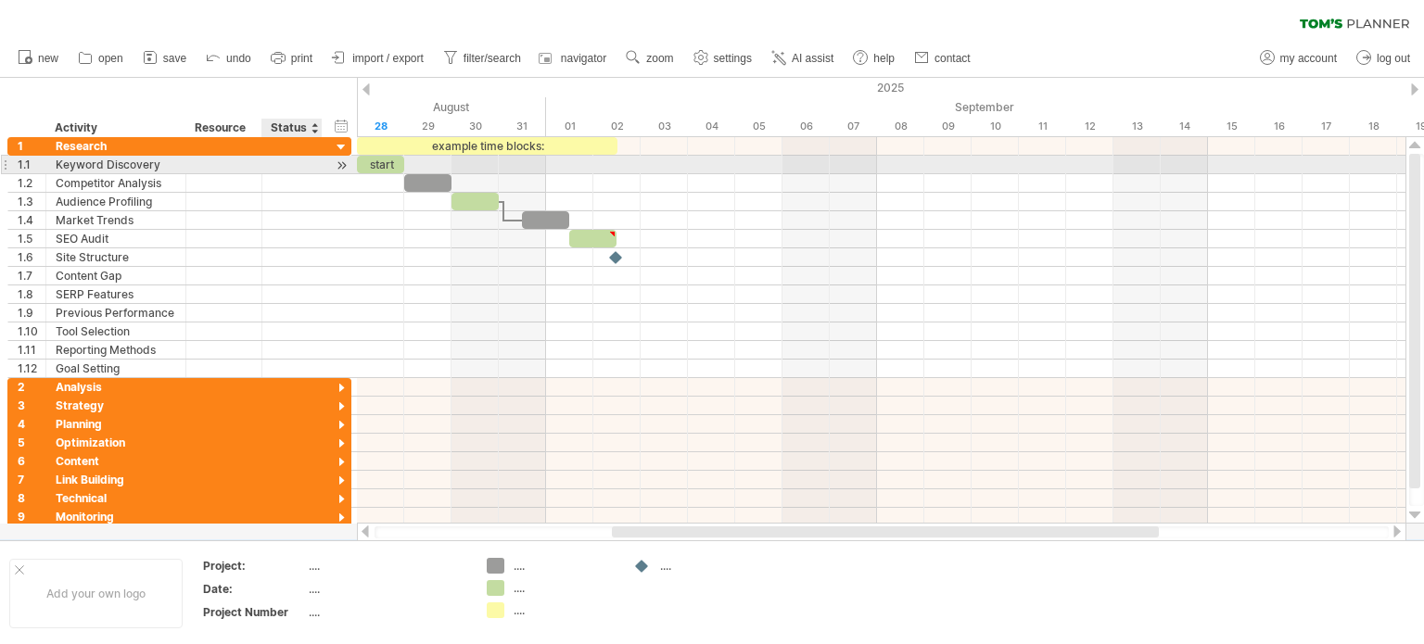
click at [344, 163] on div at bounding box center [342, 165] width 18 height 19
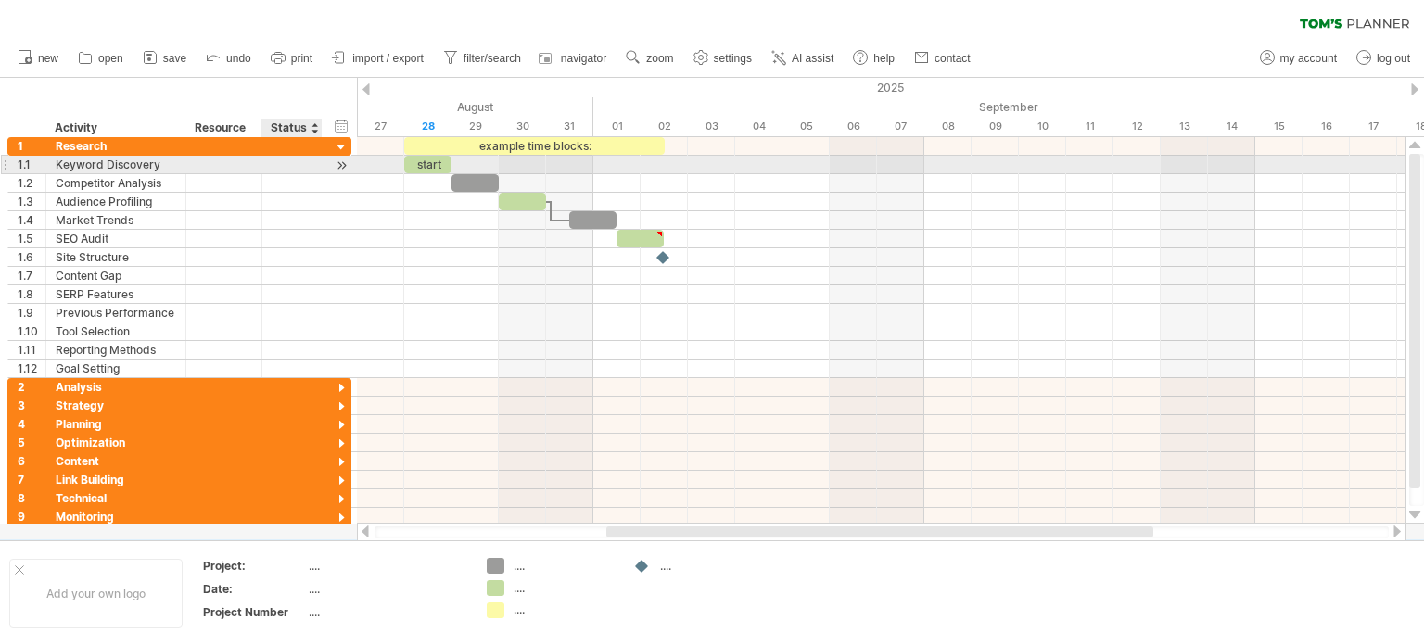
click at [344, 163] on div at bounding box center [342, 165] width 18 height 19
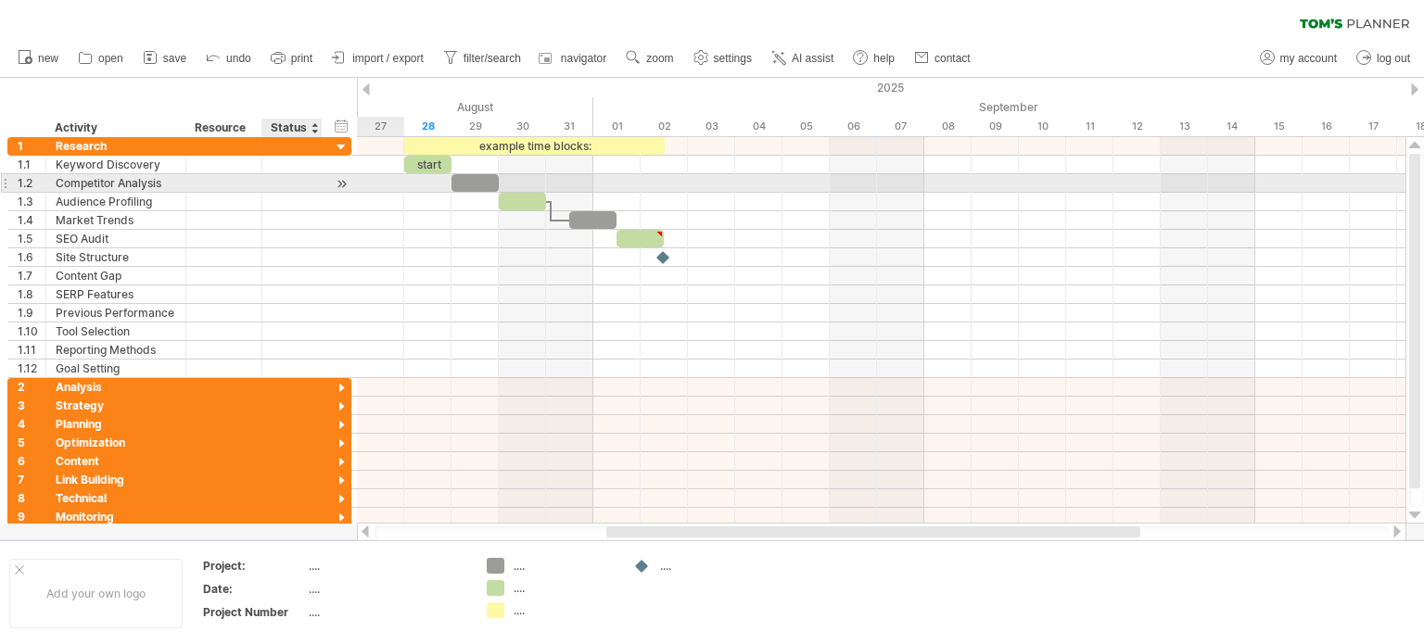
click at [340, 185] on div at bounding box center [342, 183] width 18 height 19
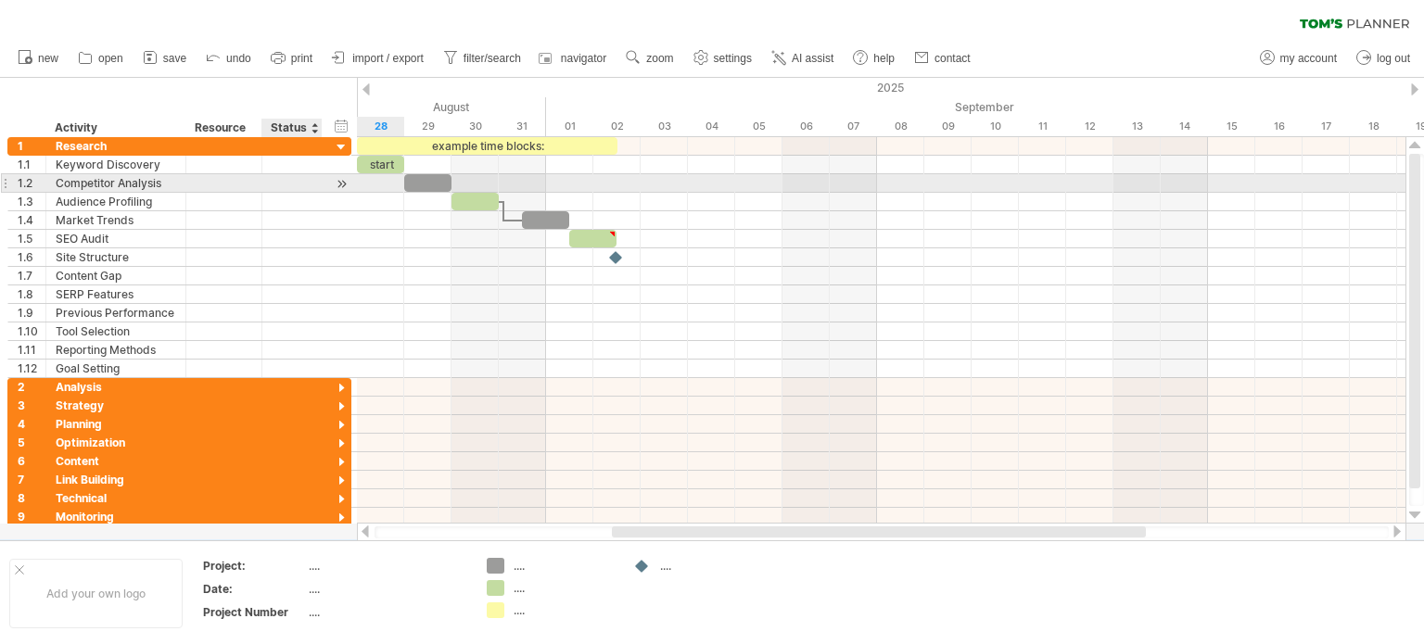
click at [340, 185] on div at bounding box center [342, 183] width 18 height 19
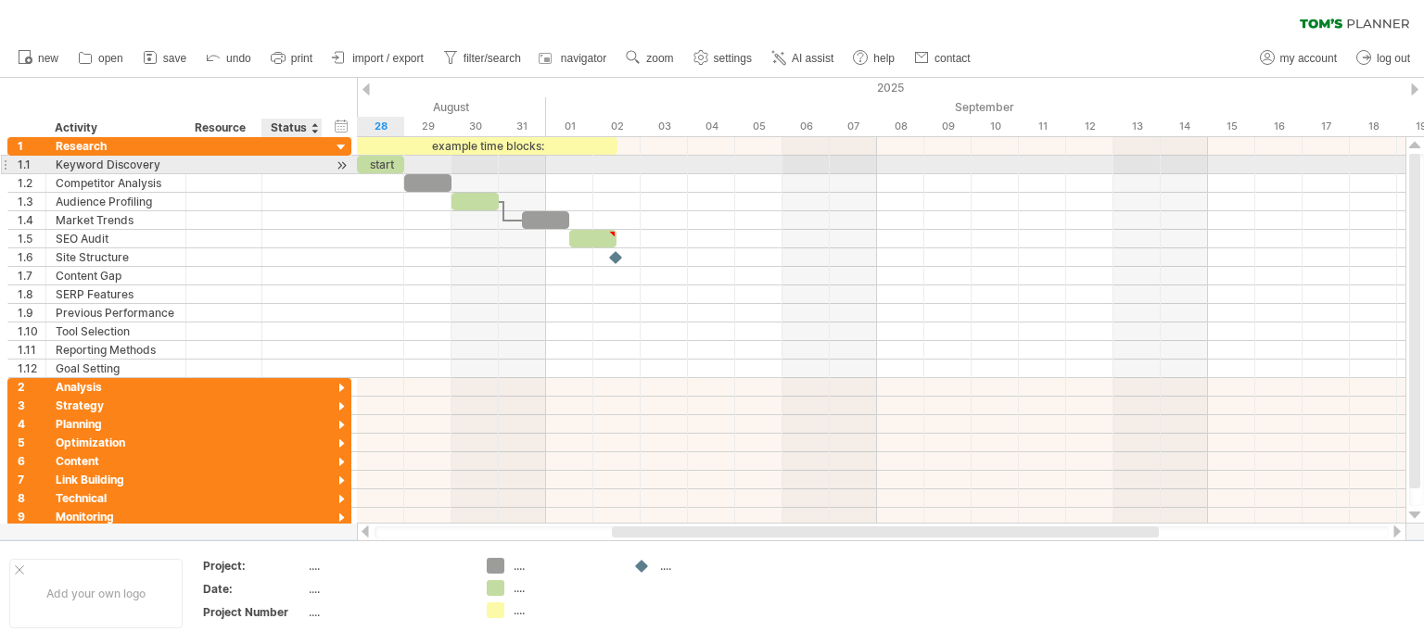
click at [344, 169] on div at bounding box center [342, 165] width 18 height 19
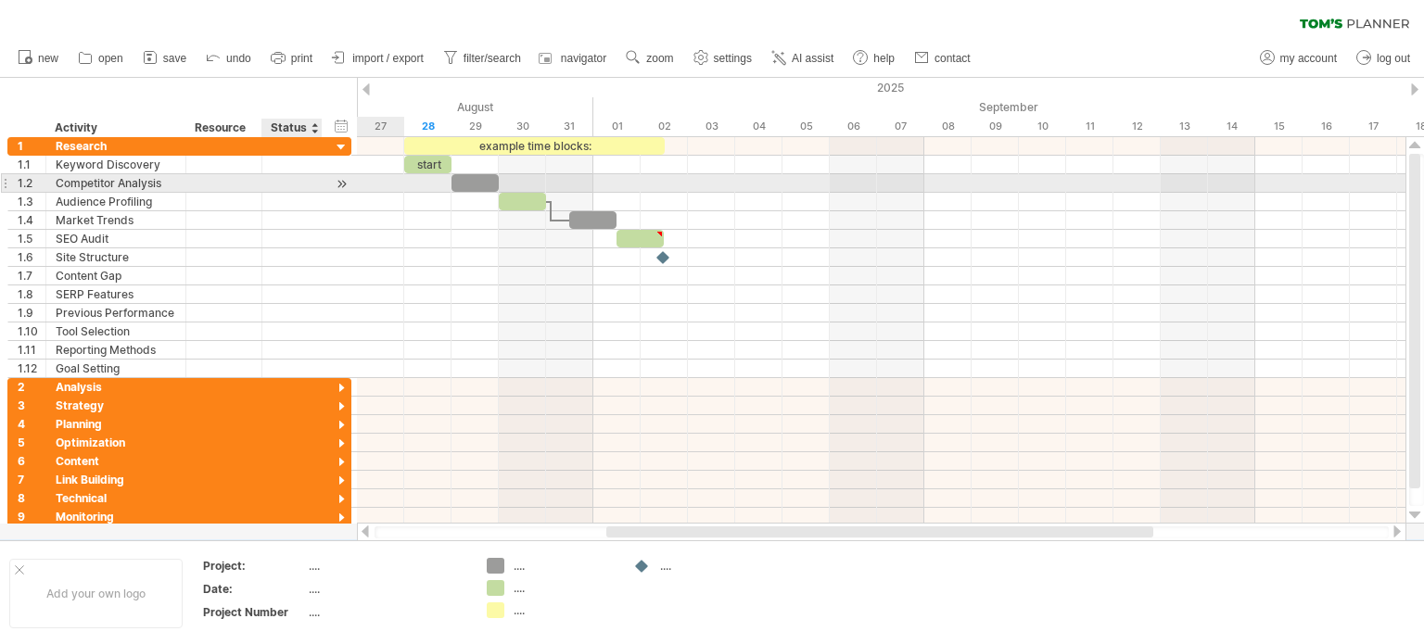
click at [344, 187] on div at bounding box center [342, 183] width 18 height 19
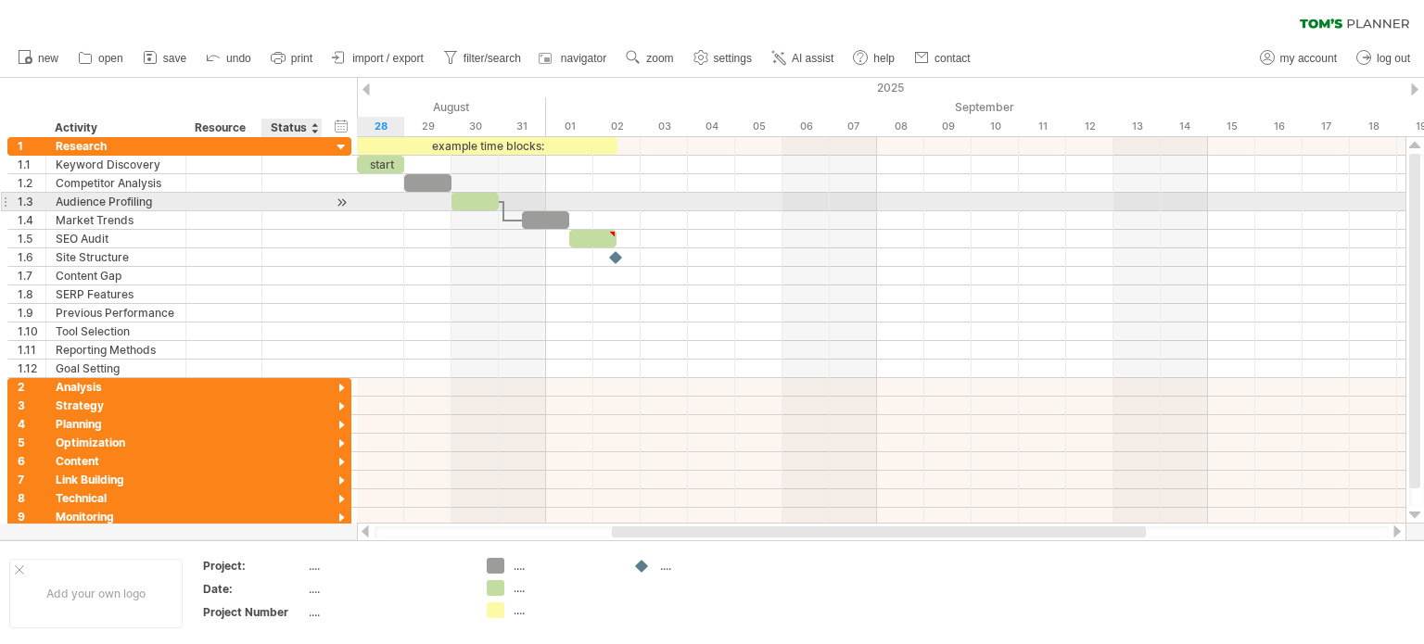
click at [343, 203] on div at bounding box center [342, 202] width 18 height 19
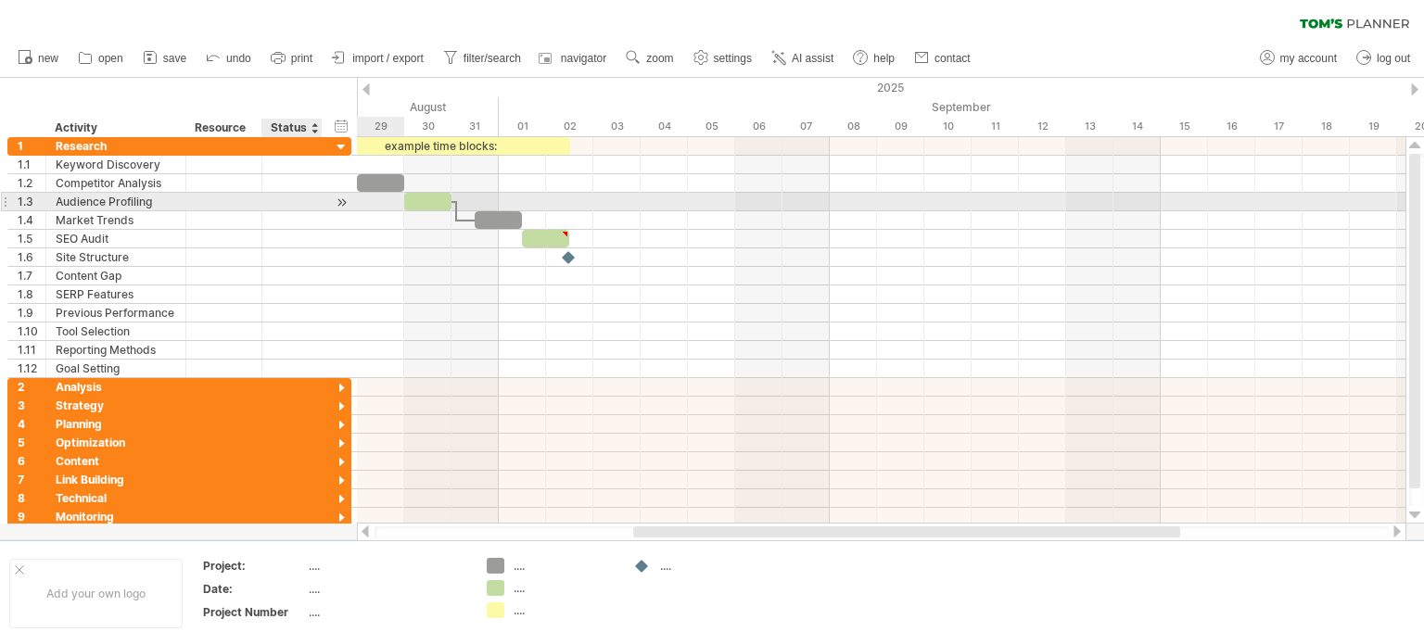
click at [343, 203] on div at bounding box center [342, 202] width 18 height 19
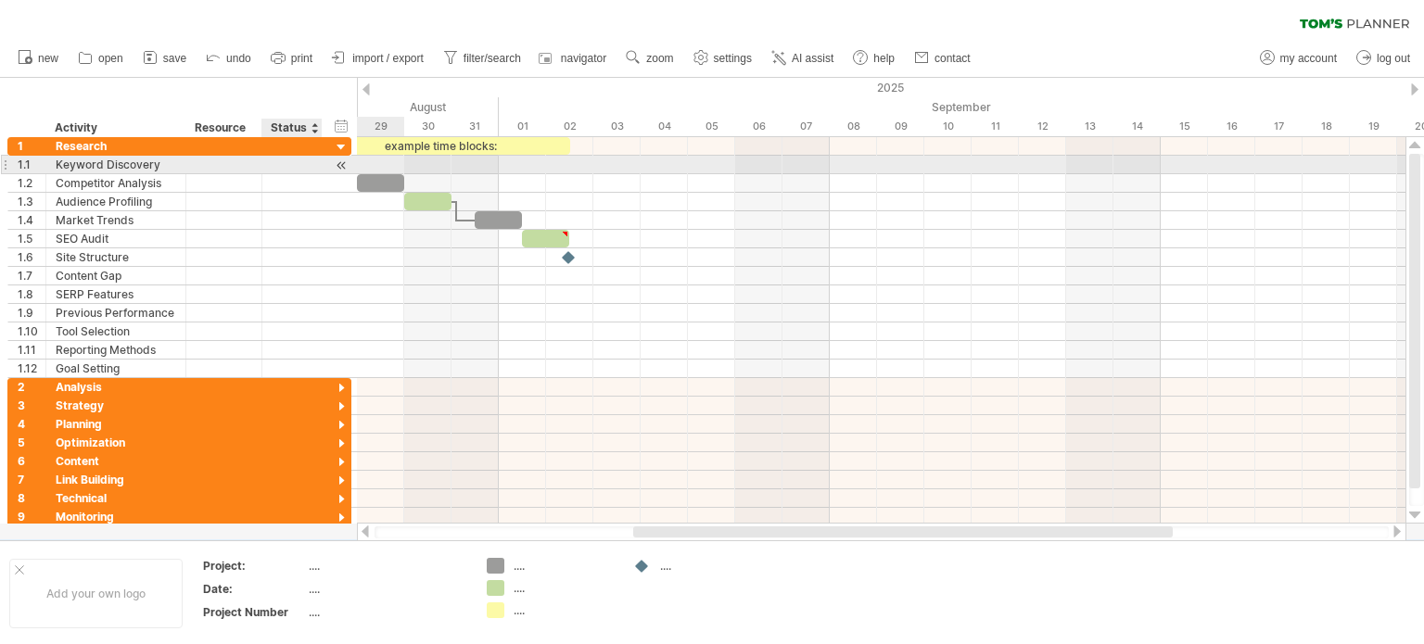
click at [341, 167] on div at bounding box center [342, 165] width 18 height 19
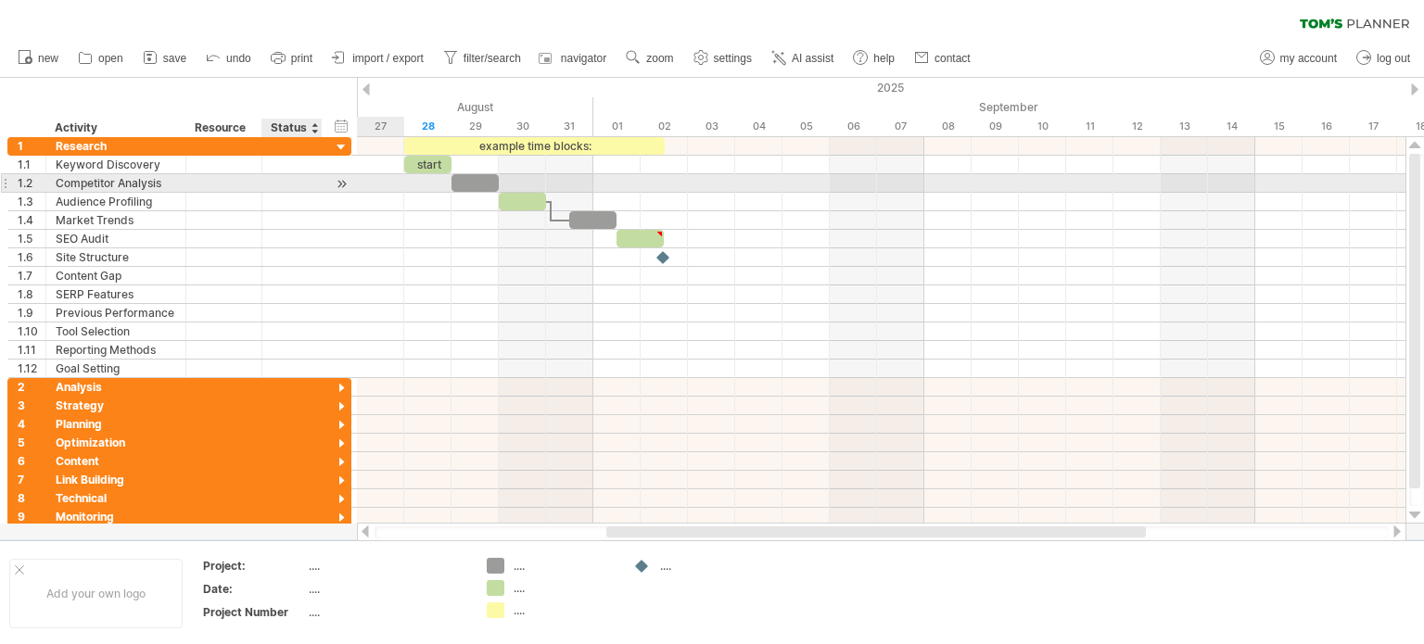
click at [344, 185] on div at bounding box center [342, 183] width 18 height 19
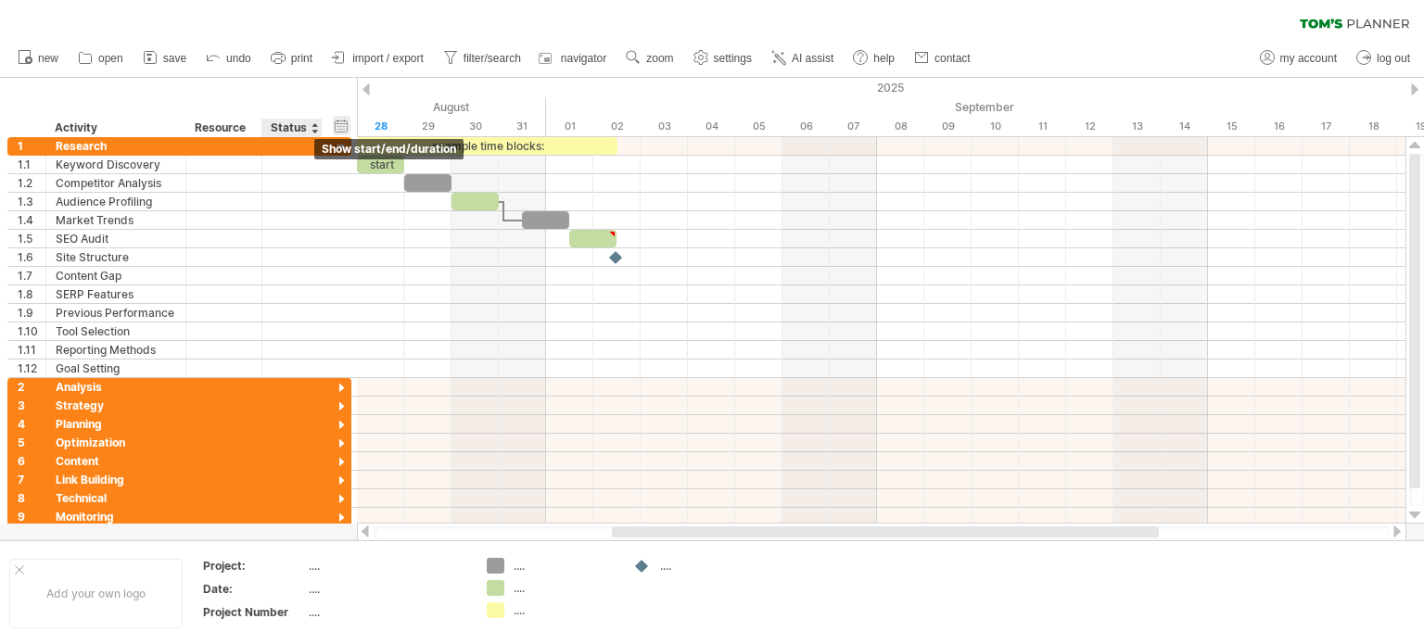
click at [345, 129] on div "hide start/end/duration show start/end/duration" at bounding box center [342, 125] width 18 height 19
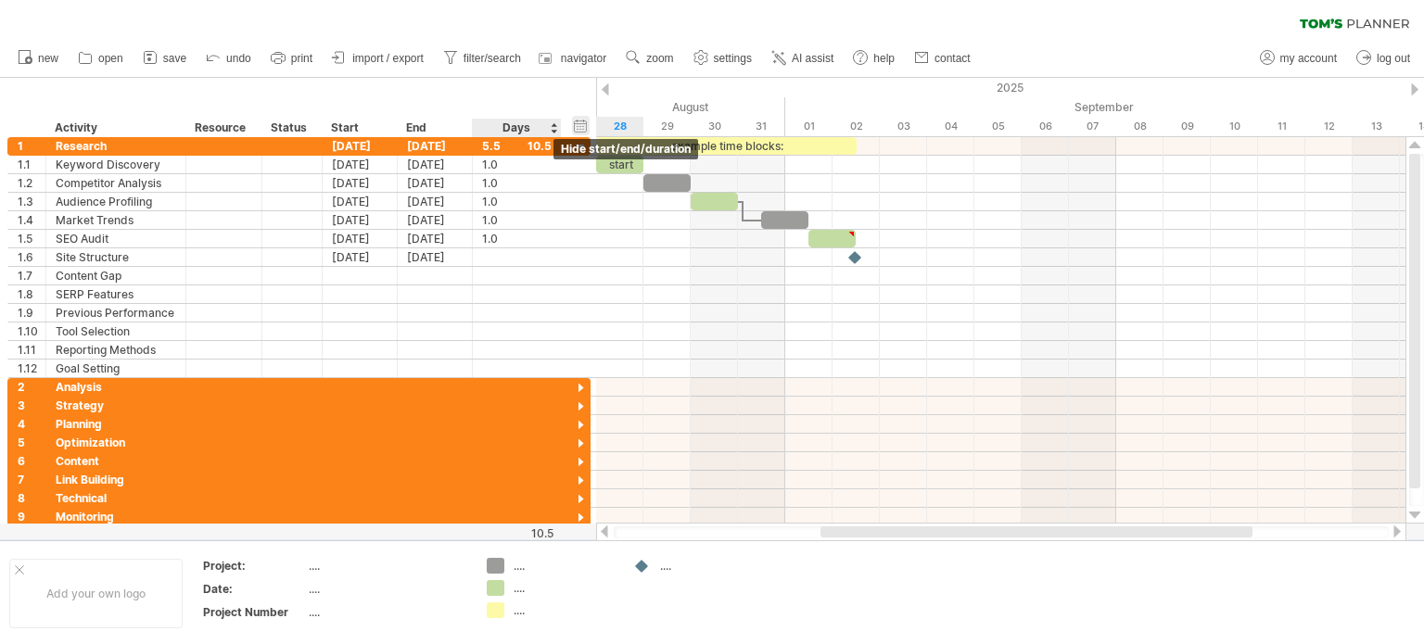
click at [586, 124] on div "hide start/end/duration show start/end/duration" at bounding box center [581, 125] width 18 height 19
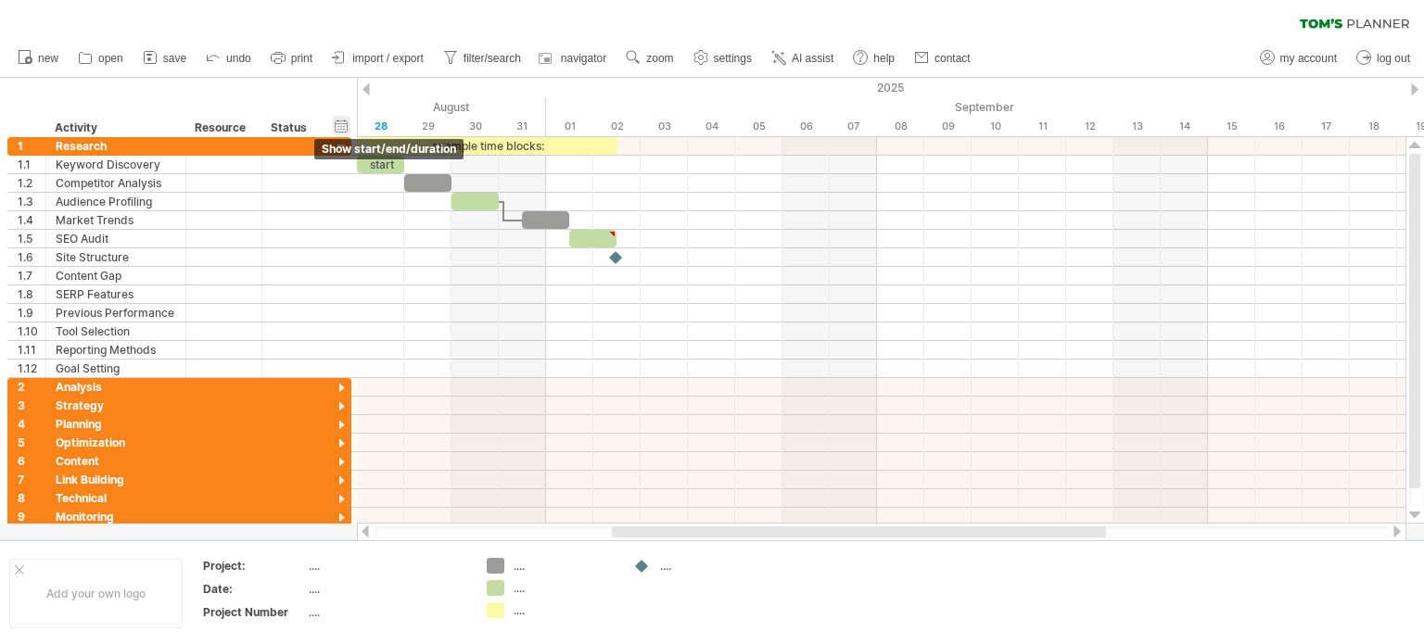
click at [337, 125] on div "hide start/end/duration show start/end/duration" at bounding box center [342, 125] width 18 height 19
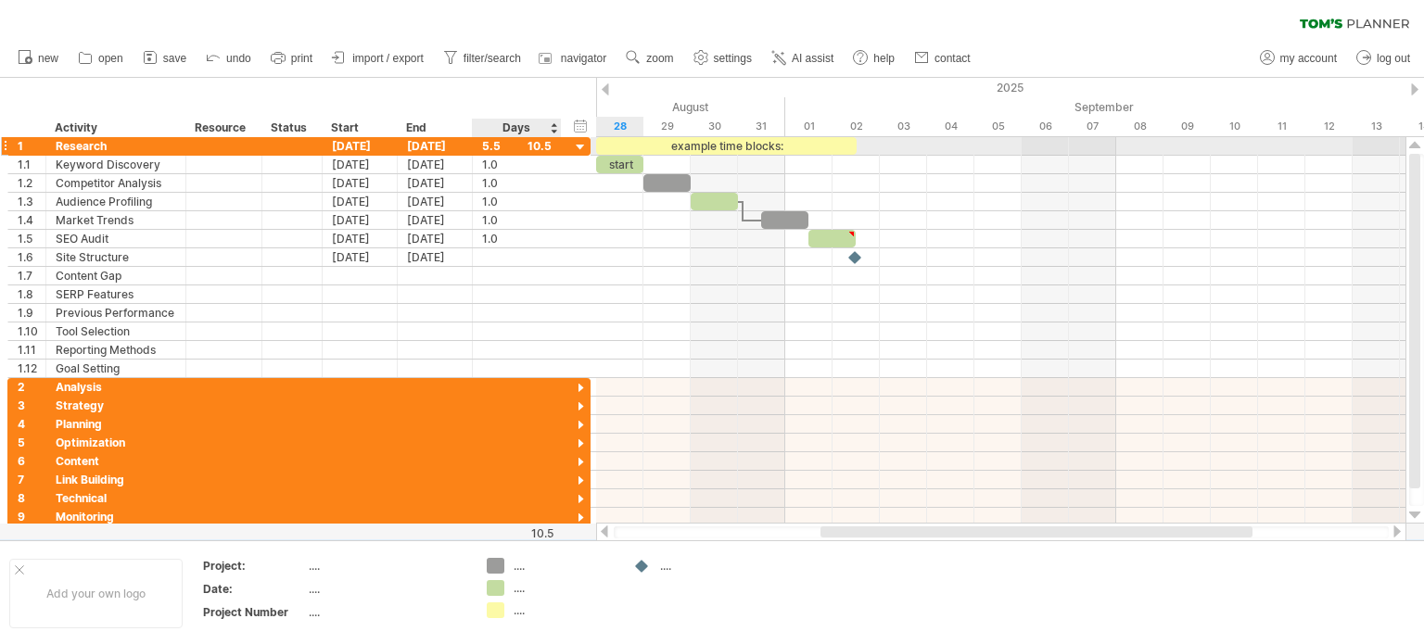
click at [582, 148] on div at bounding box center [581, 148] width 18 height 18
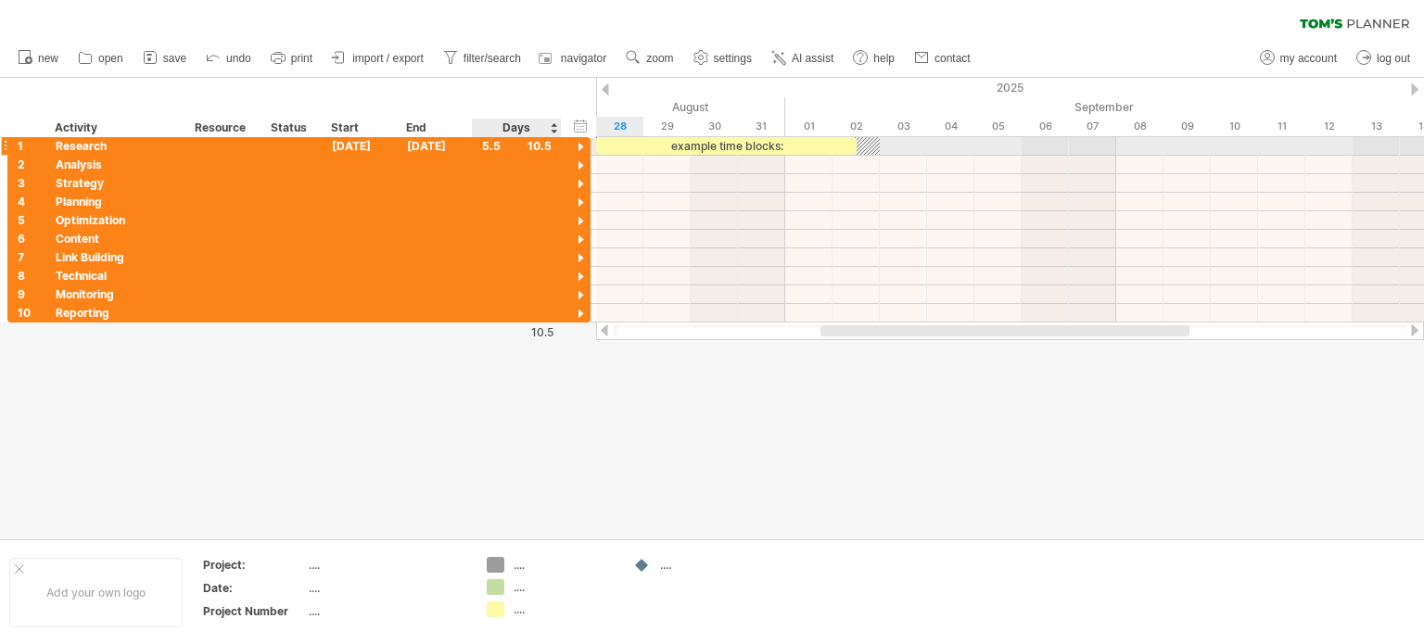
click at [582, 148] on div at bounding box center [581, 148] width 18 height 18
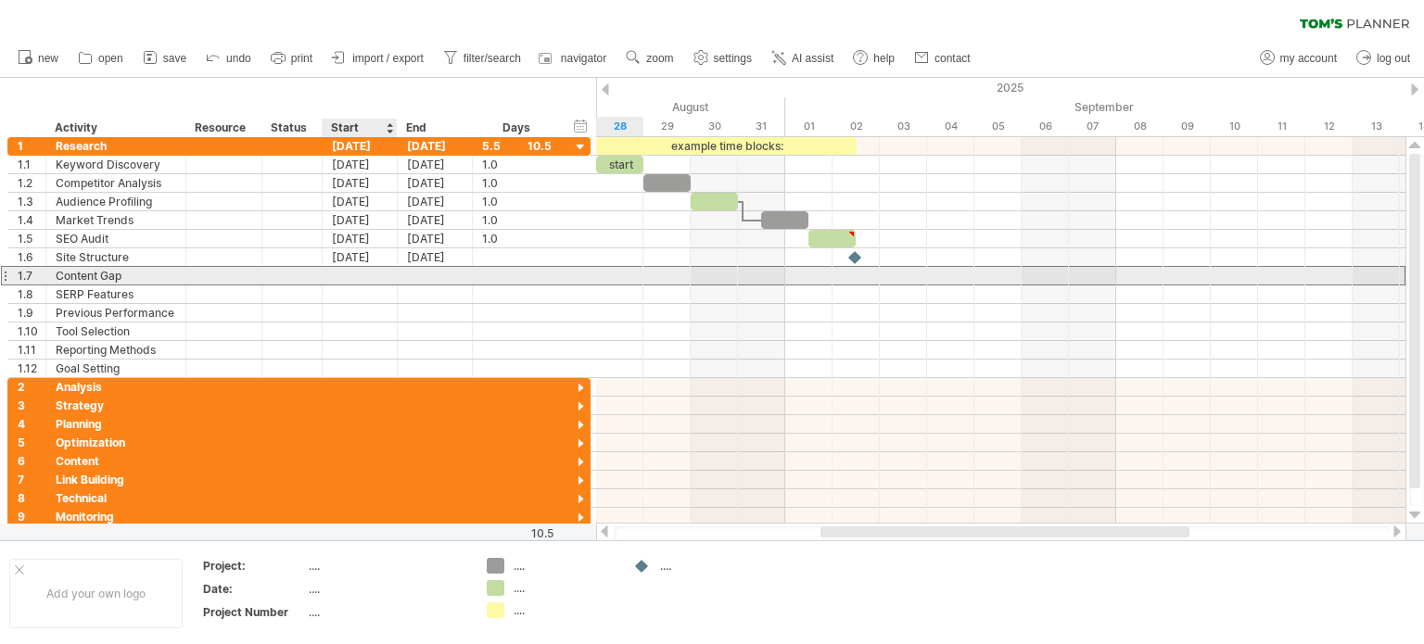
click at [375, 276] on div at bounding box center [360, 276] width 75 height 18
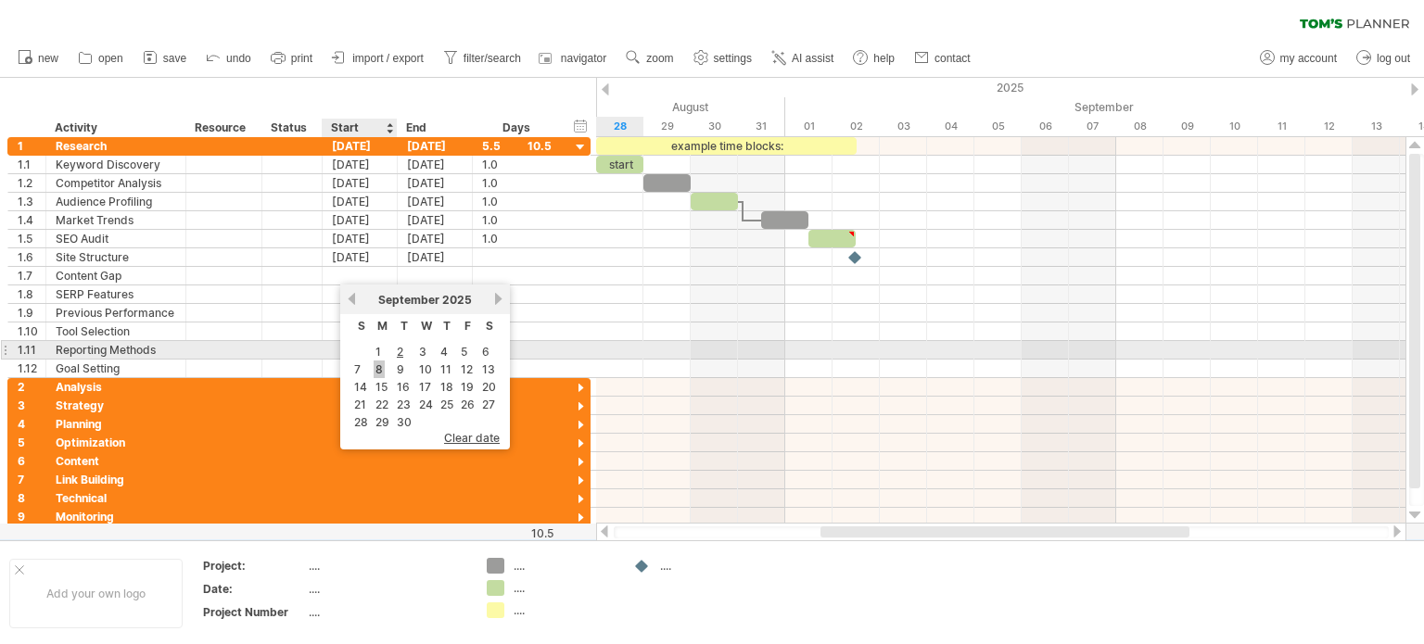
click at [379, 361] on link "8" at bounding box center [379, 370] width 11 height 18
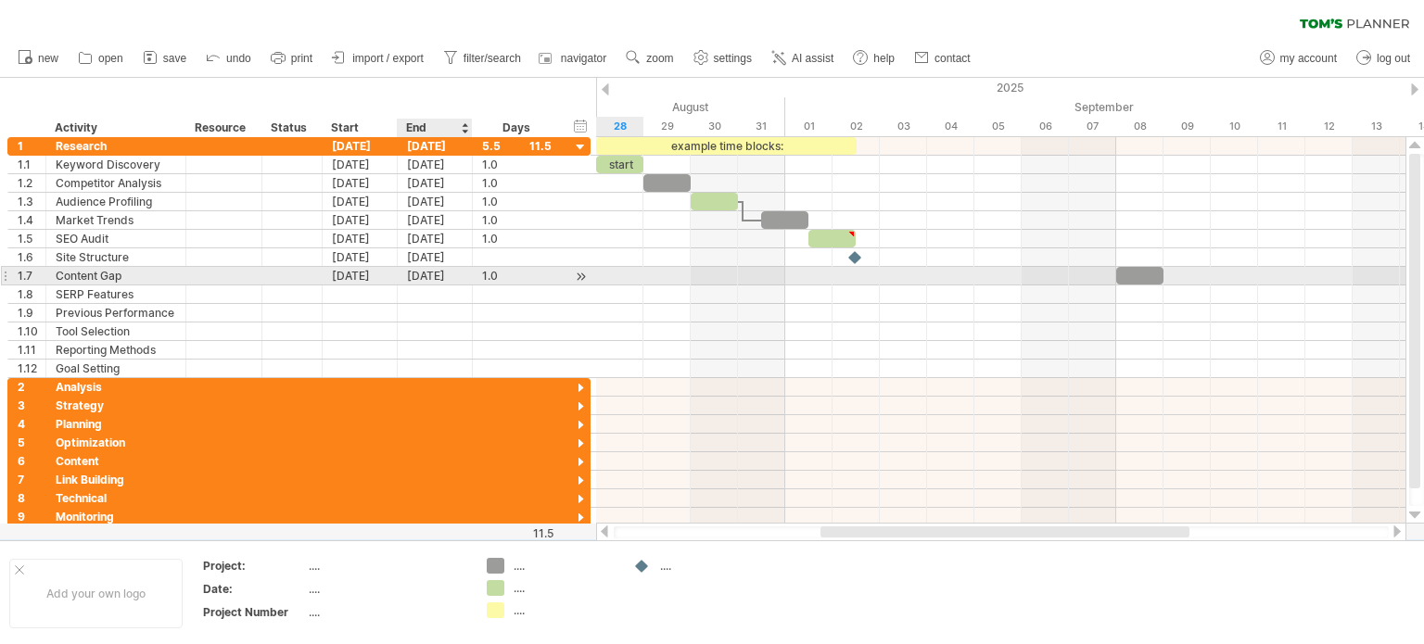
click at [416, 278] on div "[DATE]" at bounding box center [435, 276] width 75 height 18
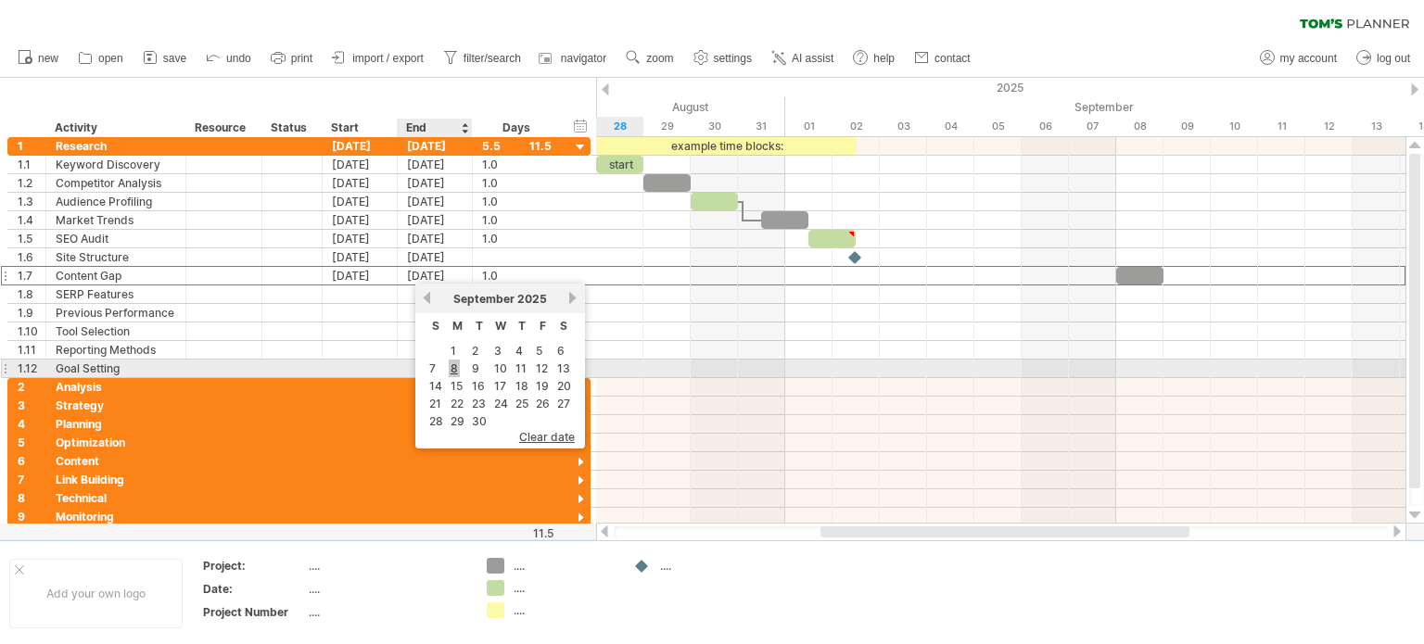
click at [453, 362] on link "8" at bounding box center [454, 369] width 11 height 18
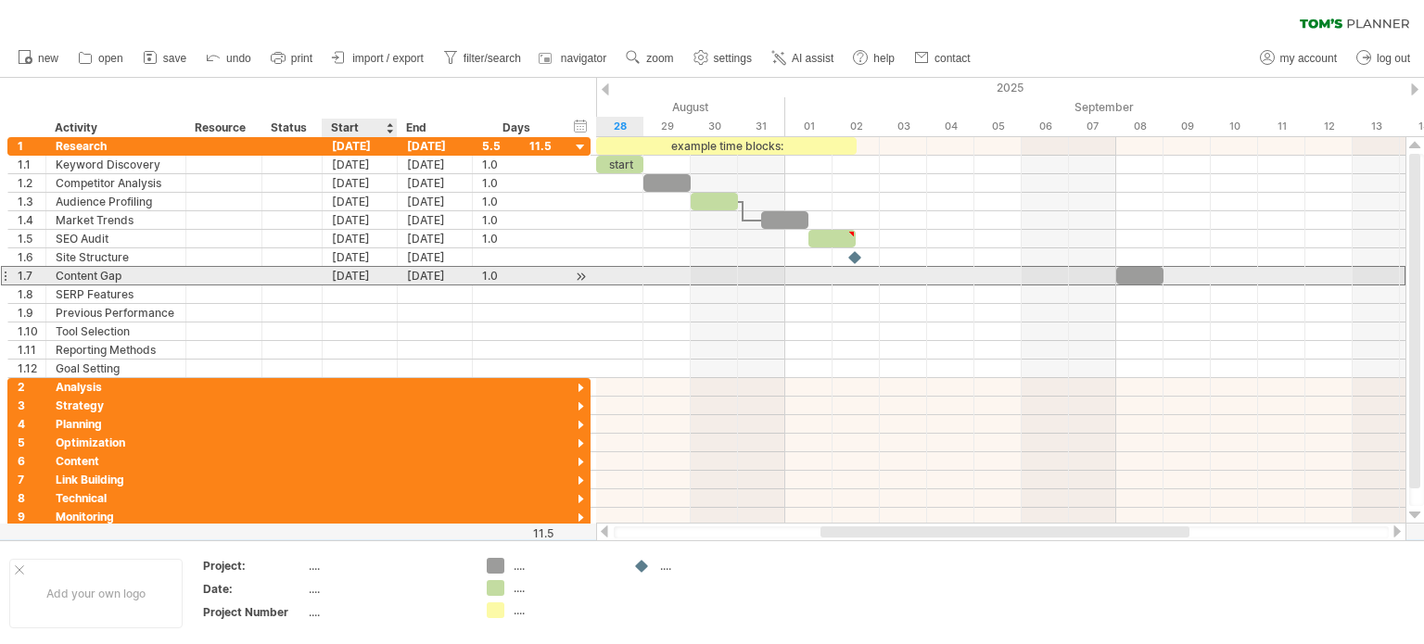
click at [355, 281] on div "[DATE]" at bounding box center [360, 276] width 75 height 18
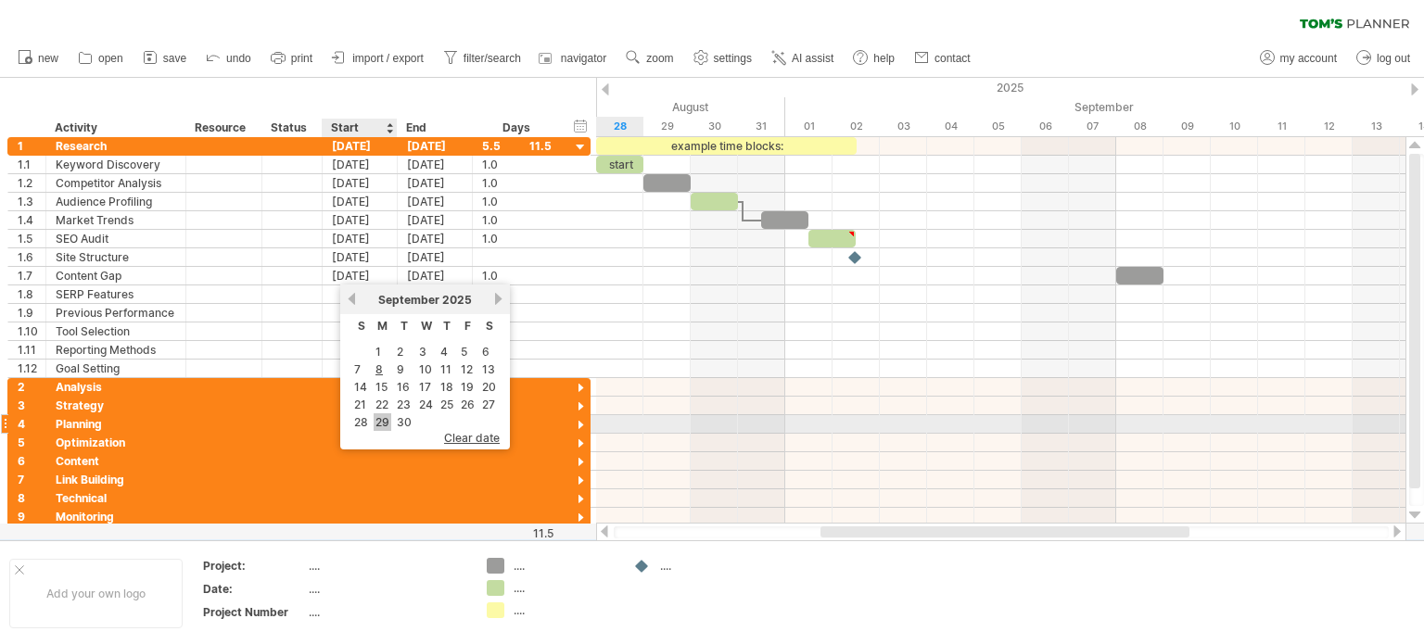
click at [376, 416] on link "29" at bounding box center [383, 423] width 18 height 18
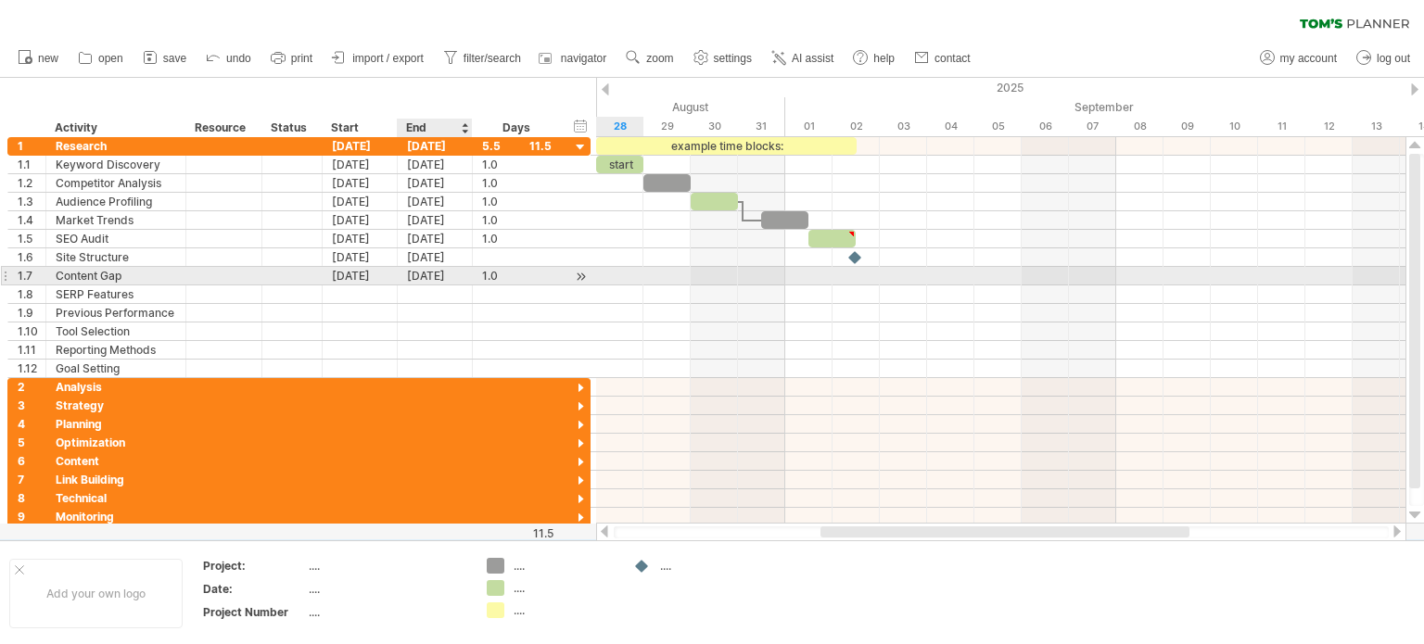
click at [416, 272] on div "[DATE]" at bounding box center [435, 276] width 75 height 18
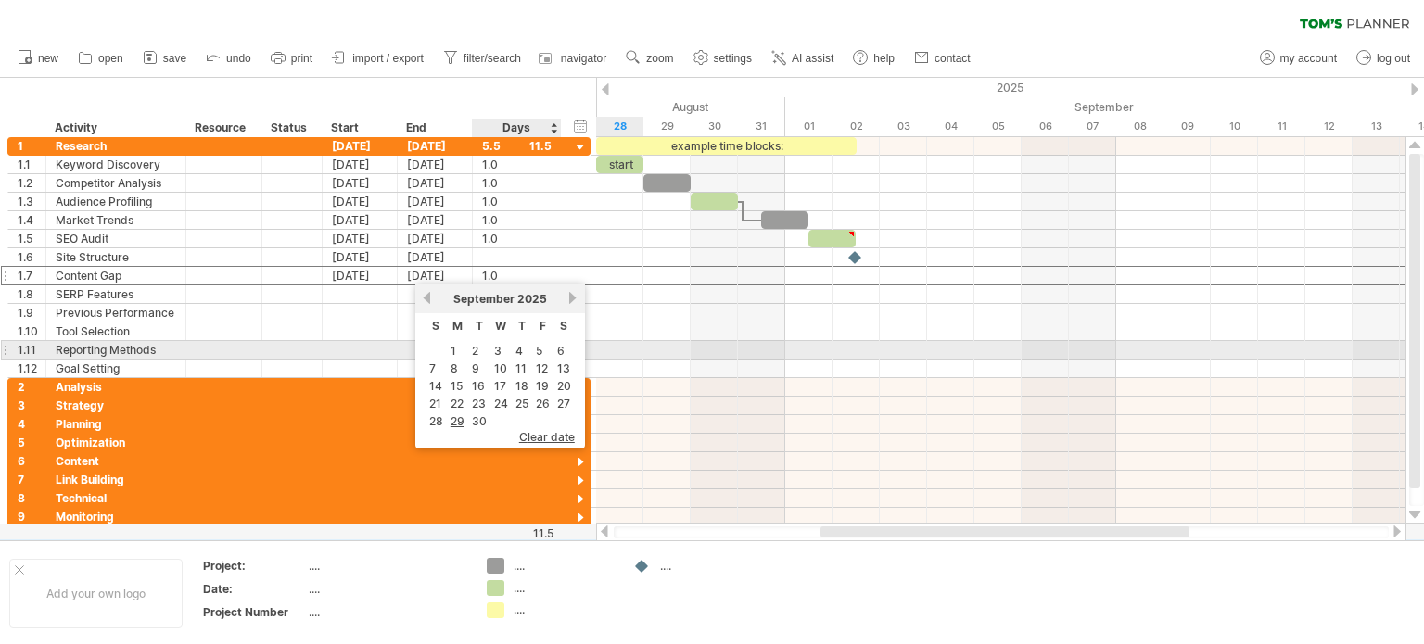
click at [530, 358] on table "S M T W T F S 1 2 3 4 5 6 7 8 9 10 11 12 13 14 15 16 17 18 19 20 21 22 23 24 25…" at bounding box center [500, 372] width 151 height 118
click at [541, 345] on link "5" at bounding box center [539, 351] width 10 height 18
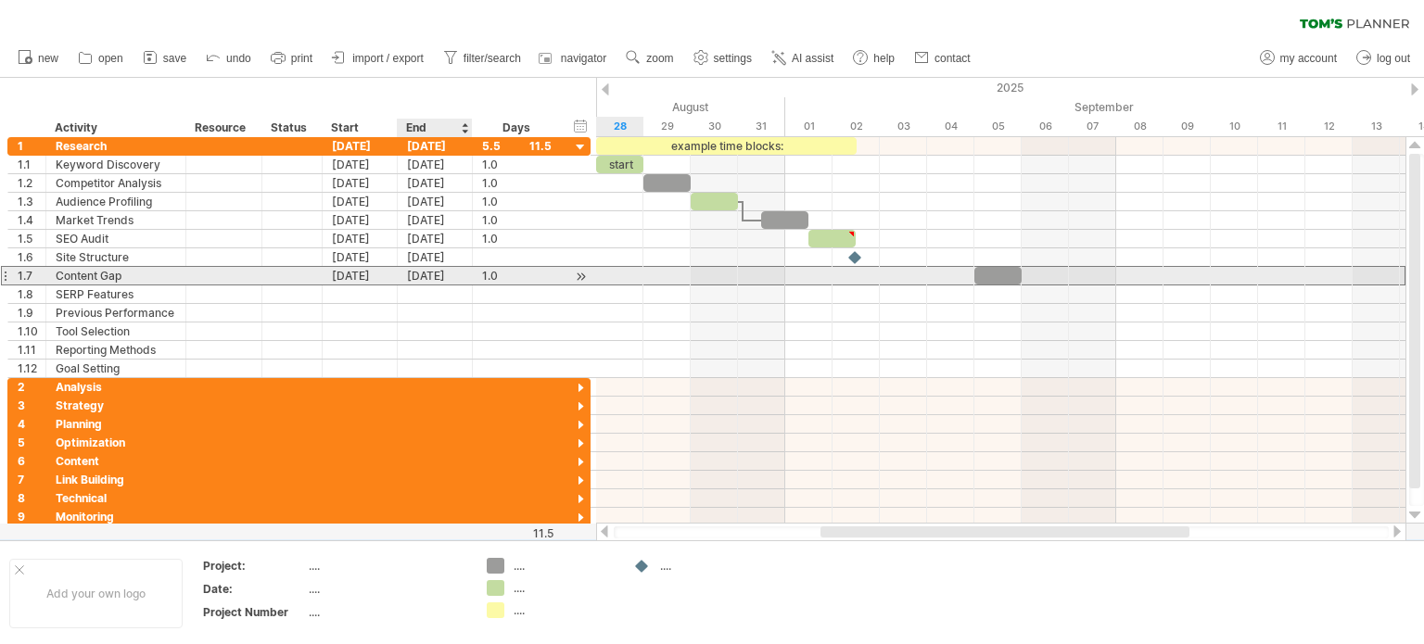
click at [457, 274] on div "[DATE]" at bounding box center [435, 276] width 75 height 18
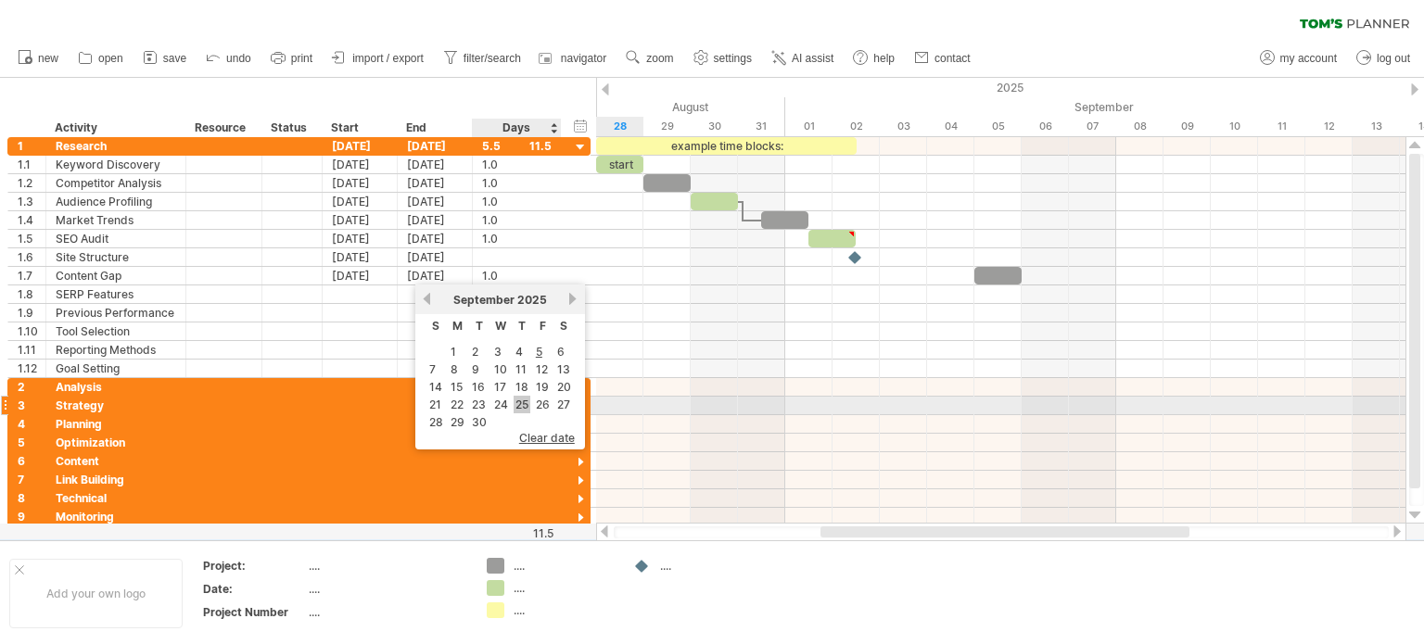
click at [526, 401] on link "25" at bounding box center [522, 405] width 17 height 18
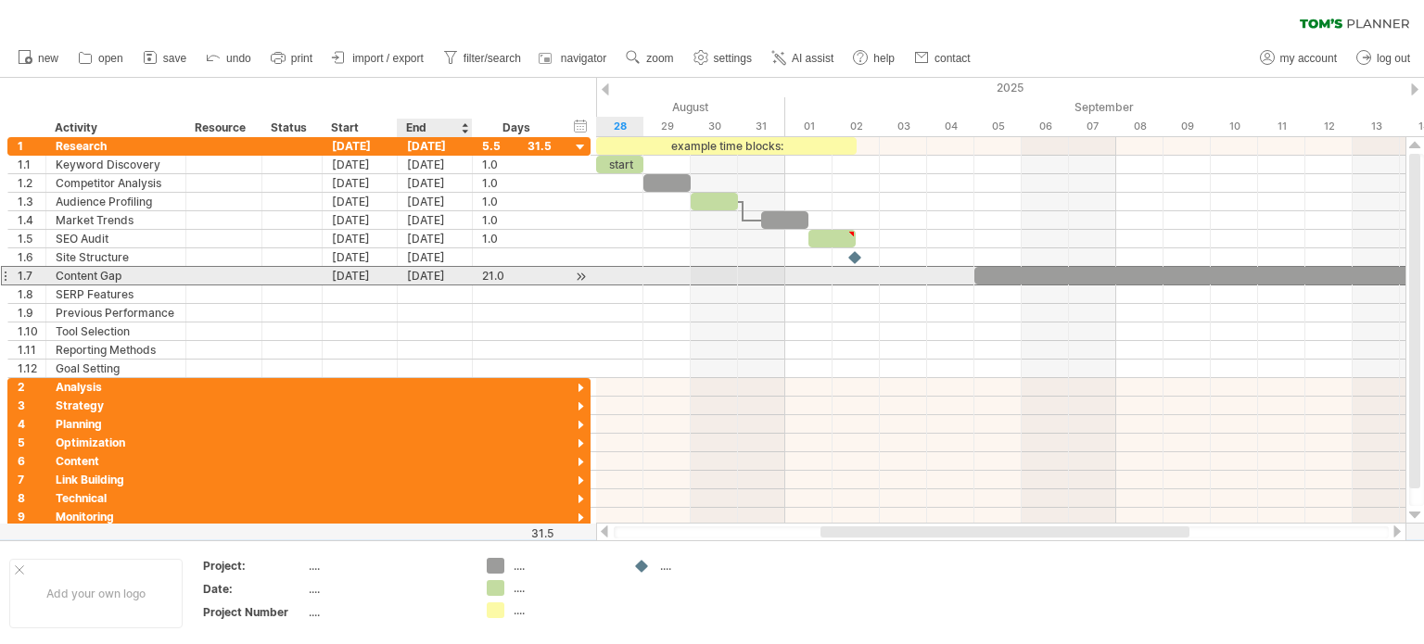
click at [428, 275] on div "[DATE]" at bounding box center [435, 276] width 75 height 18
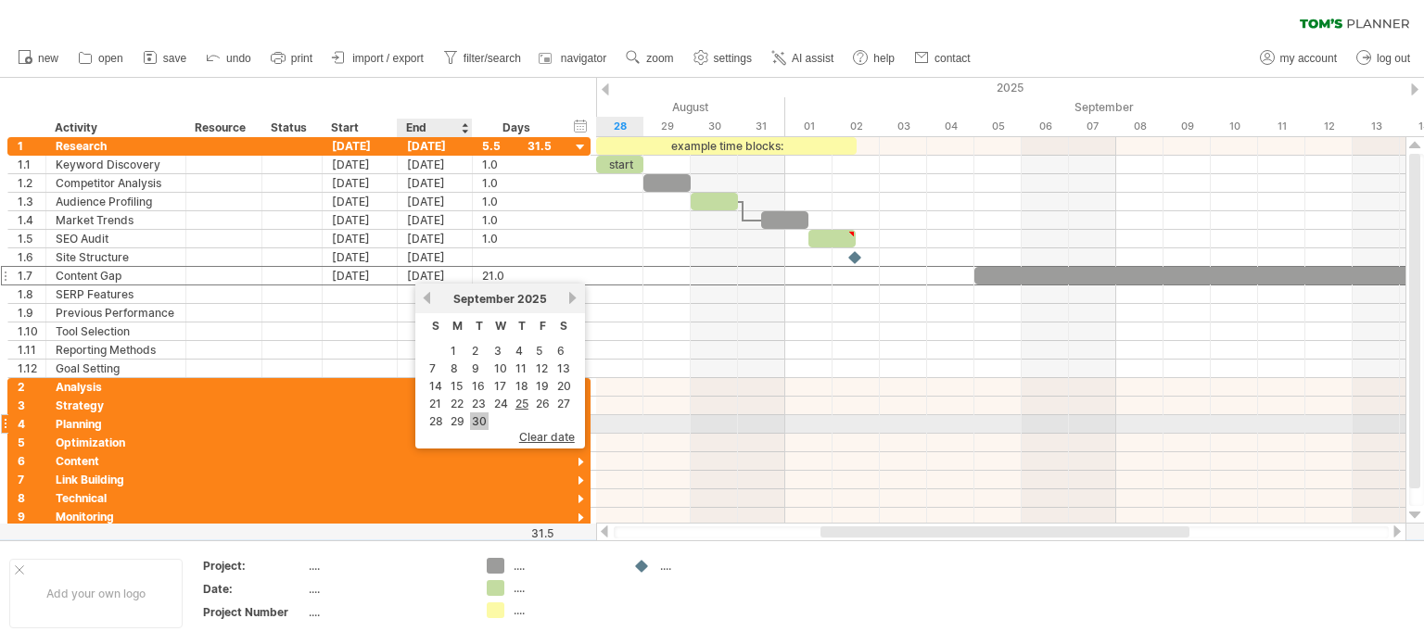
click at [481, 425] on link "30" at bounding box center [479, 422] width 19 height 18
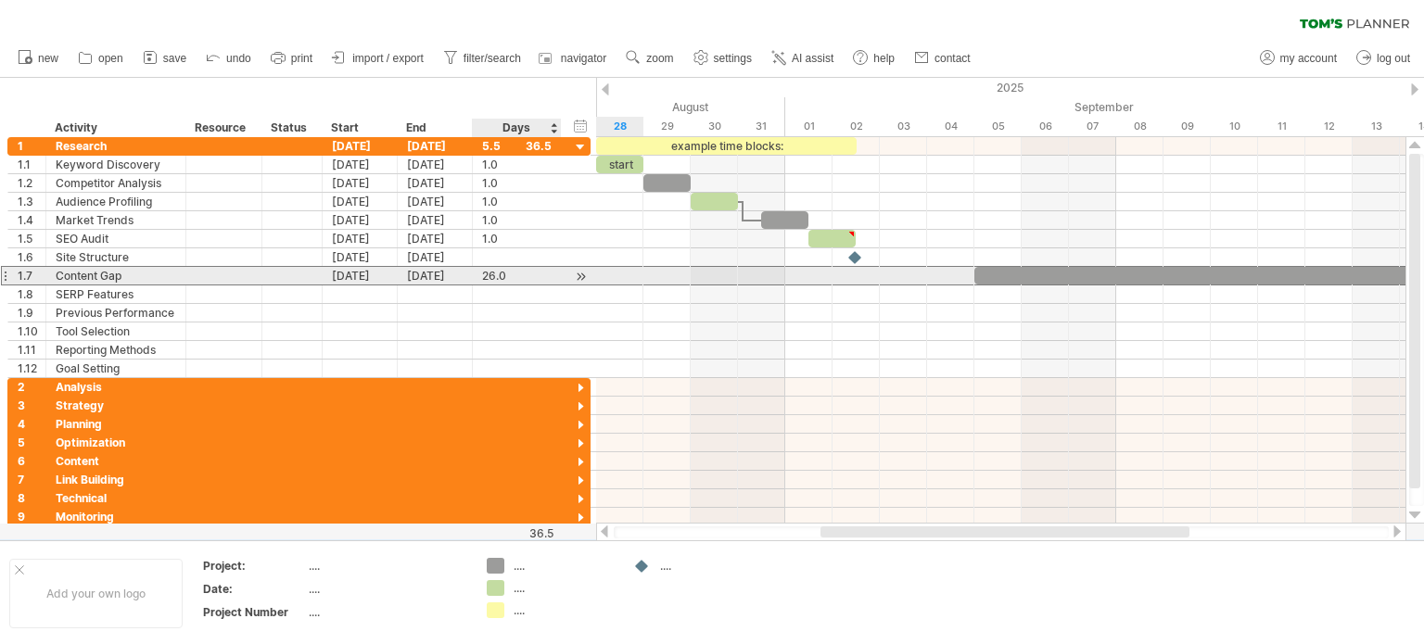
click at [542, 270] on div "26.0" at bounding box center [517, 276] width 70 height 18
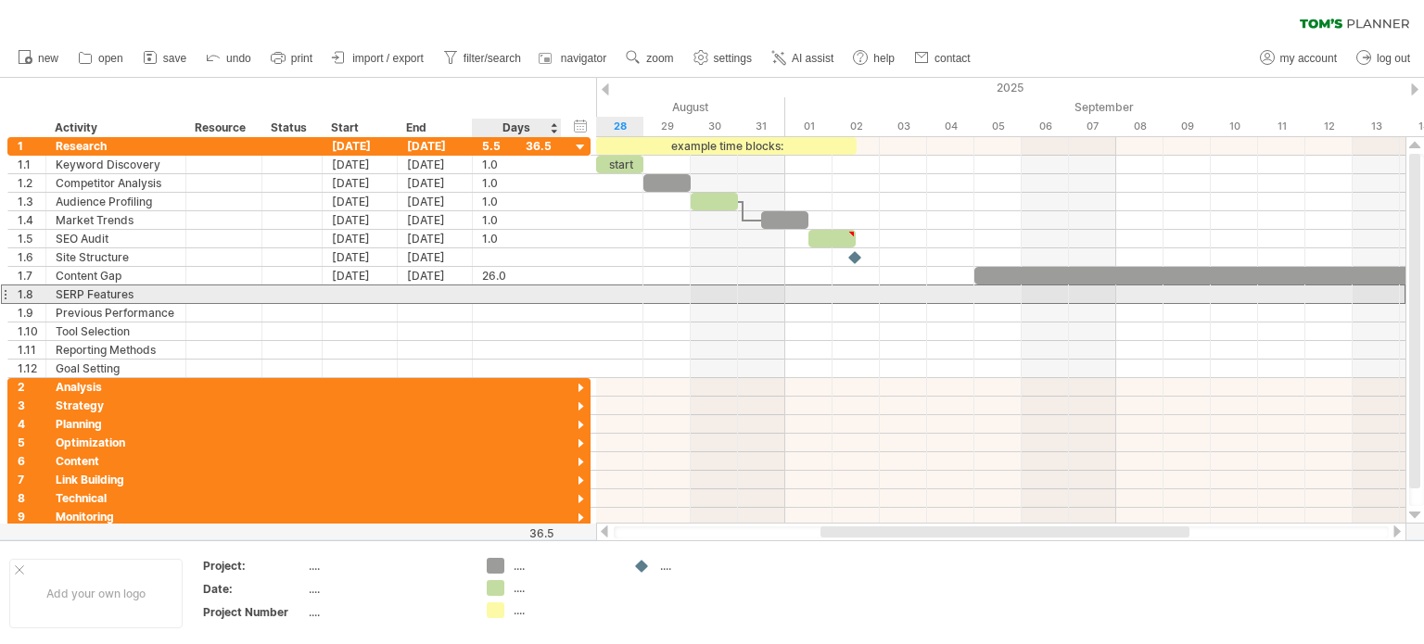
click at [540, 292] on div at bounding box center [517, 295] width 70 height 18
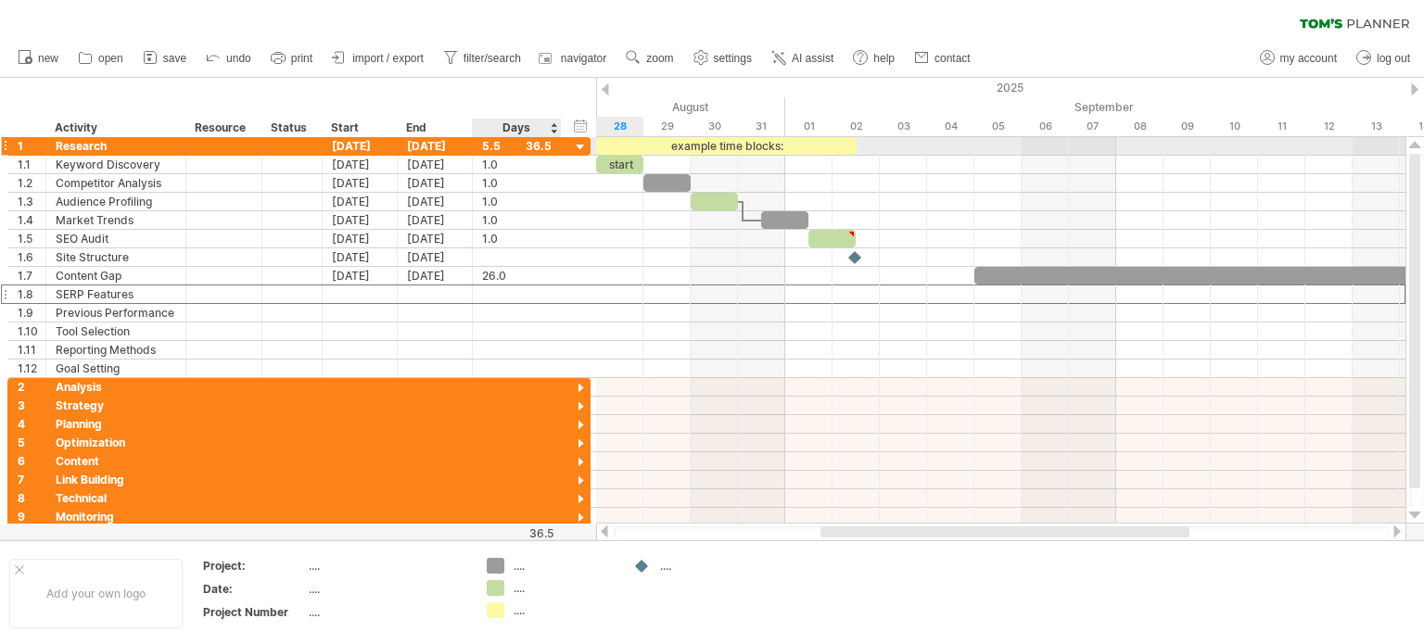
click at [547, 140] on div "5.5" at bounding box center [517, 146] width 70 height 18
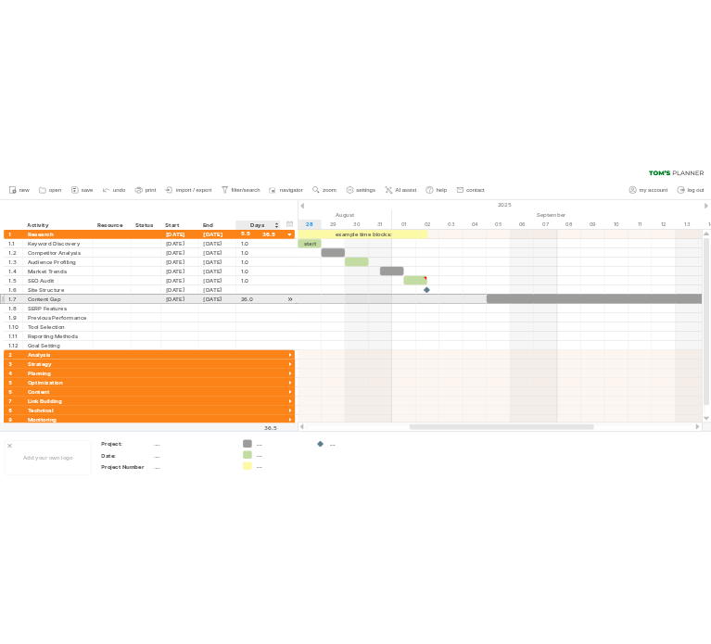
scroll to position [0, 0]
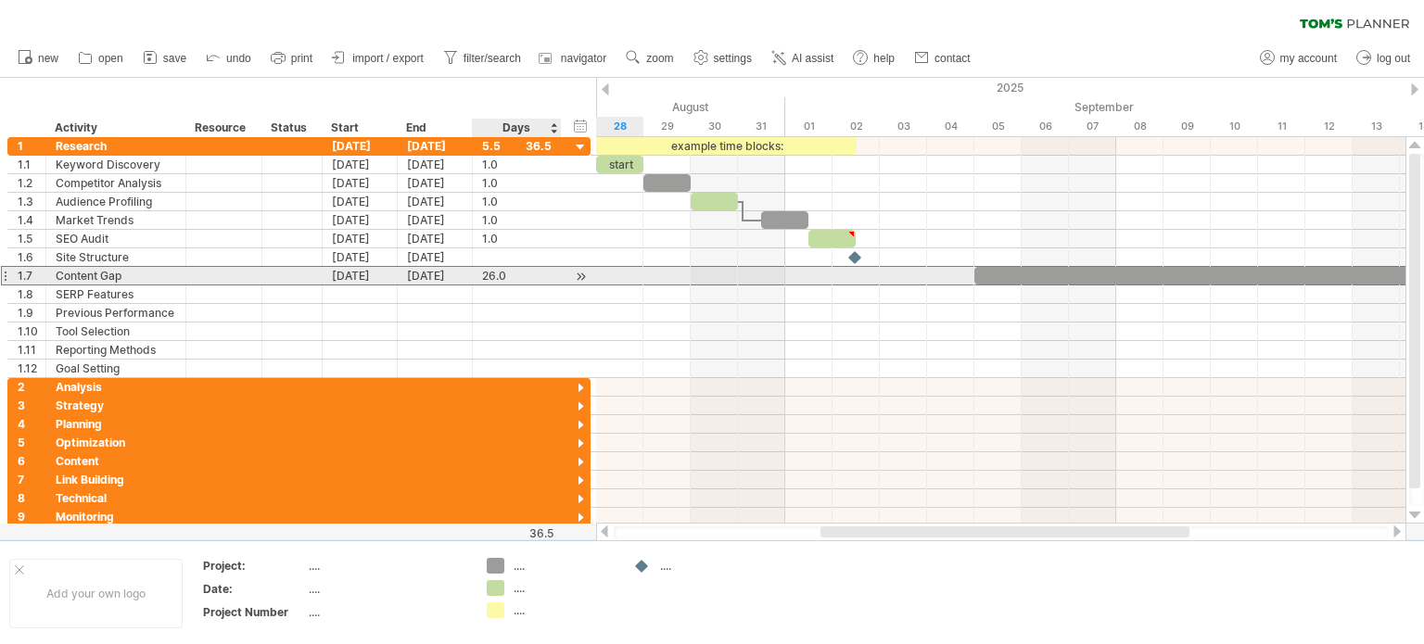
click at [550, 271] on div "26.0 26.0" at bounding box center [517, 276] width 89 height 18
click at [572, 274] on div at bounding box center [581, 276] width 18 height 19
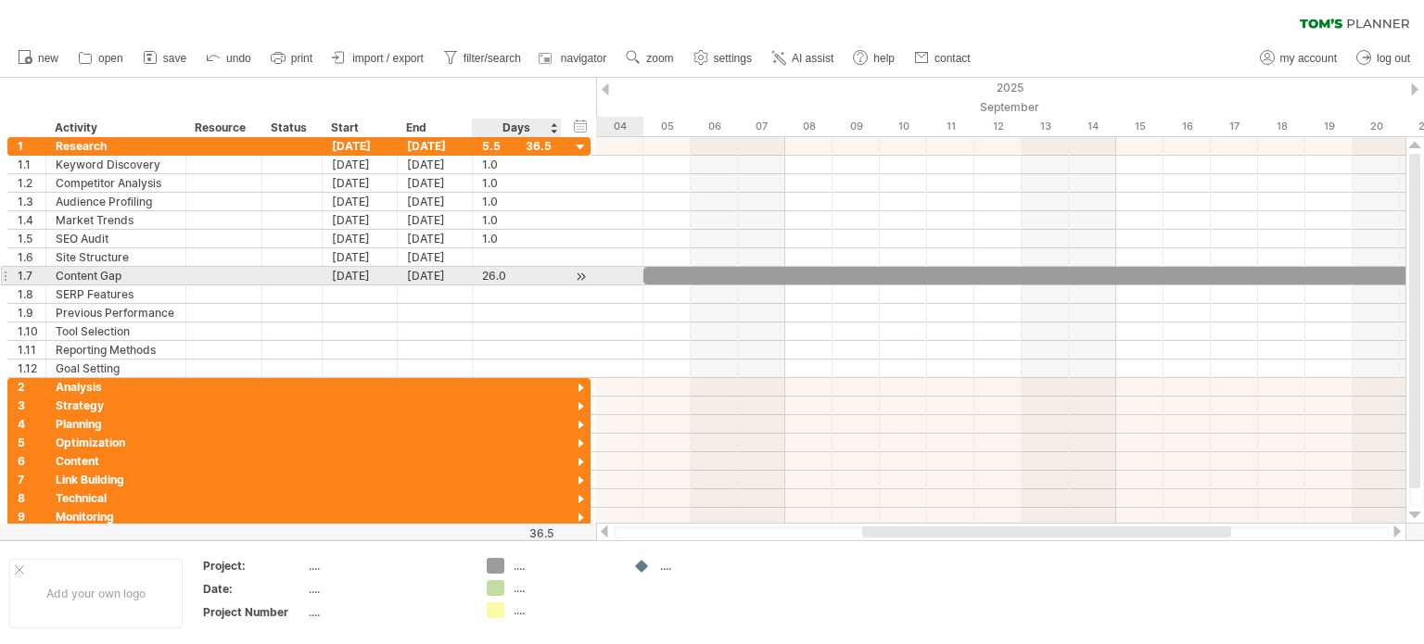
click at [572, 274] on div at bounding box center [581, 276] width 18 height 19
click at [585, 274] on div at bounding box center [581, 276] width 18 height 19
click at [579, 275] on div at bounding box center [581, 276] width 18 height 19
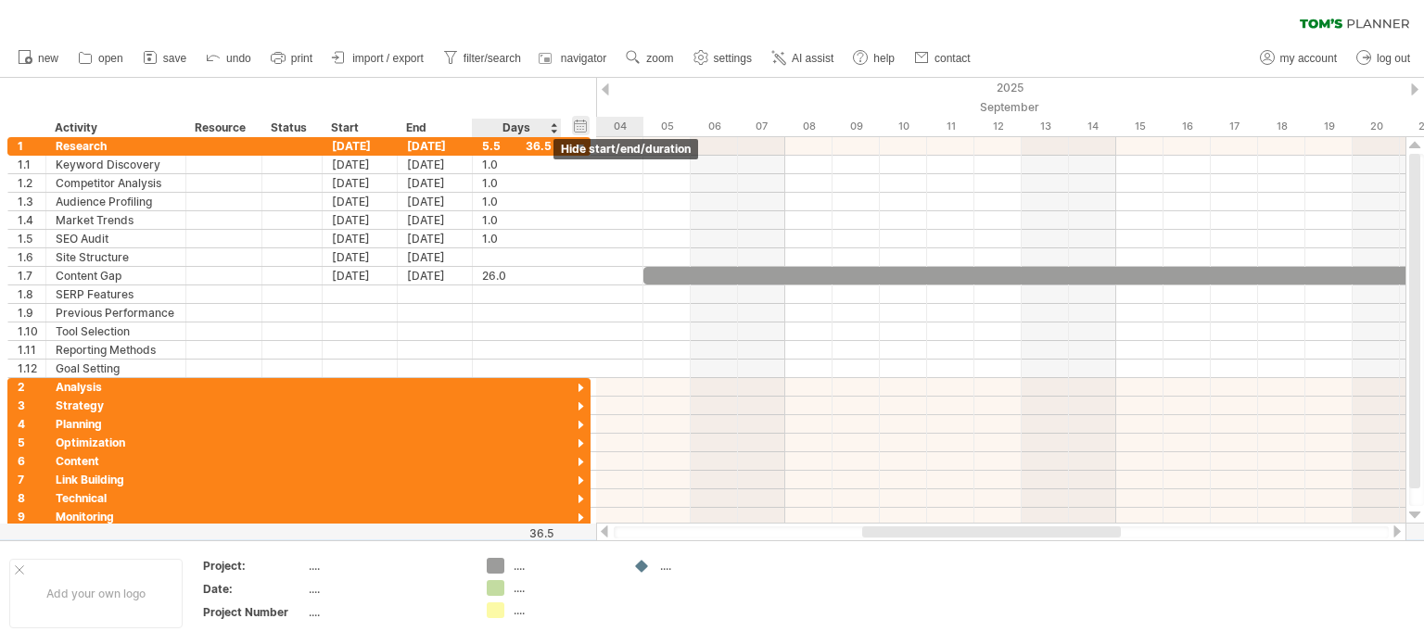
click at [584, 126] on div "hide start/end/duration show start/end/duration" at bounding box center [581, 125] width 18 height 19
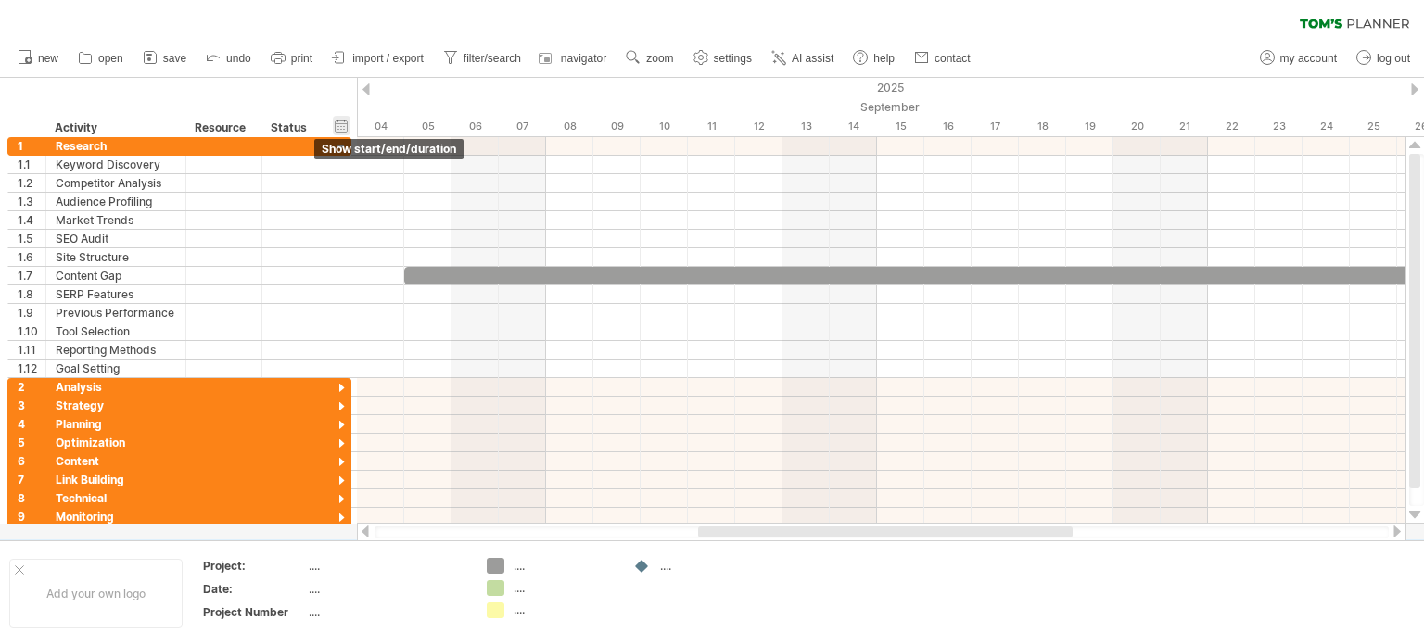
click at [341, 121] on div "hide start/end/duration show start/end/duration" at bounding box center [342, 125] width 18 height 19
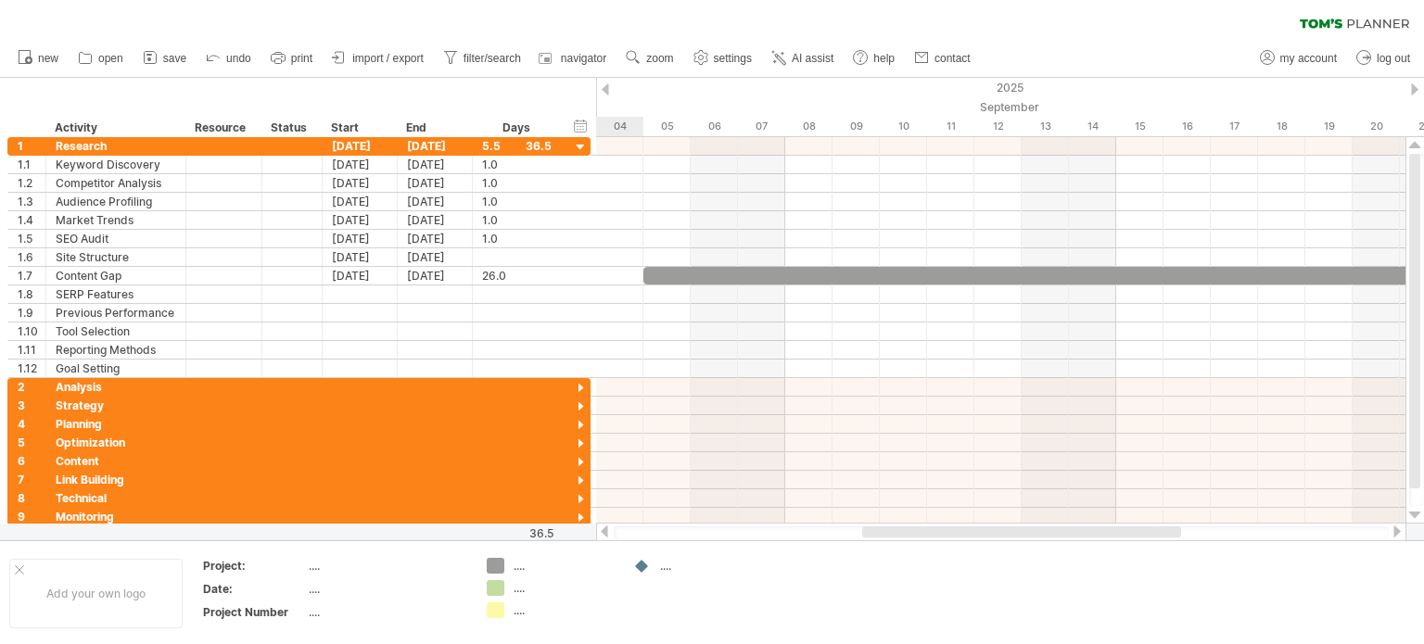
click at [605, 91] on div at bounding box center [605, 89] width 7 height 12
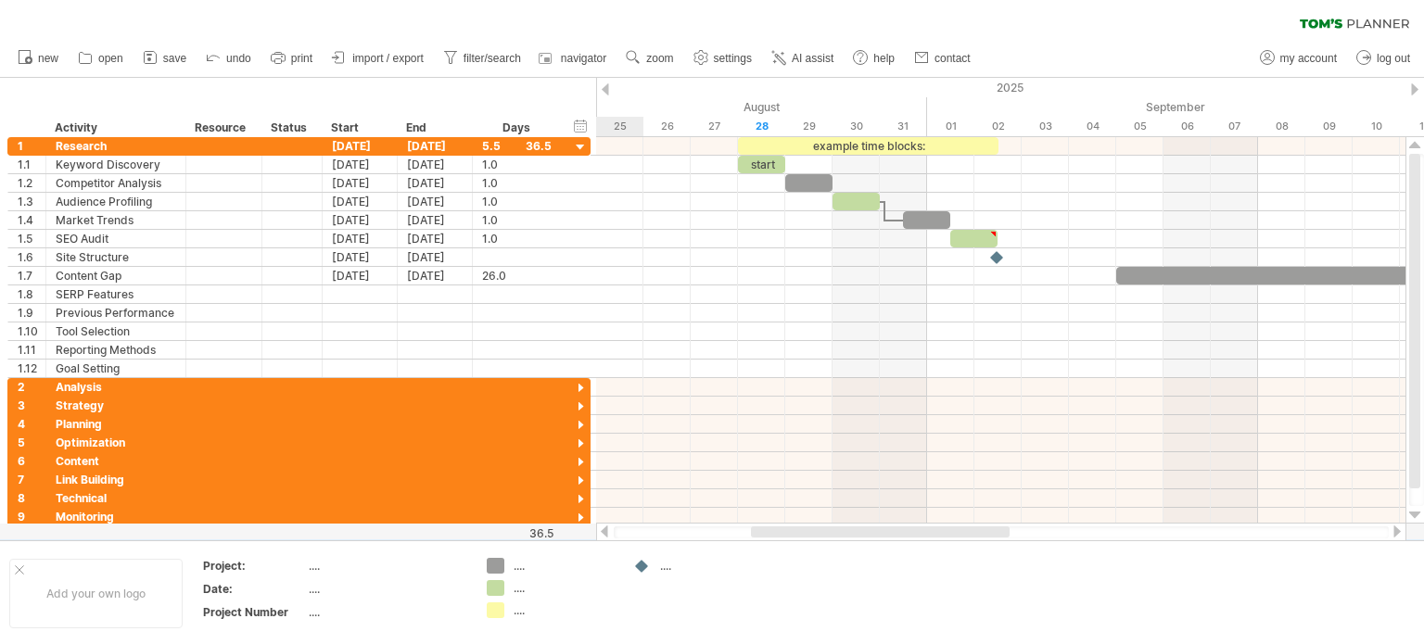
click at [605, 91] on div at bounding box center [605, 89] width 7 height 12
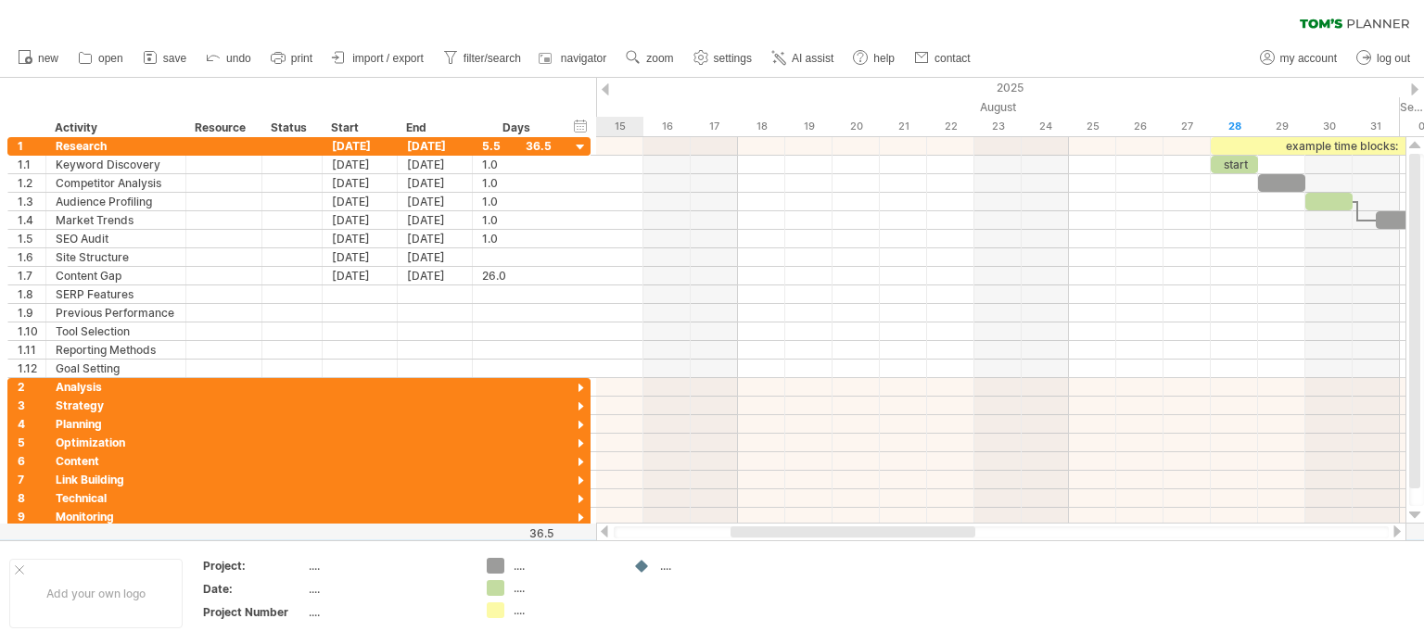
click at [605, 91] on div at bounding box center [605, 89] width 7 height 12
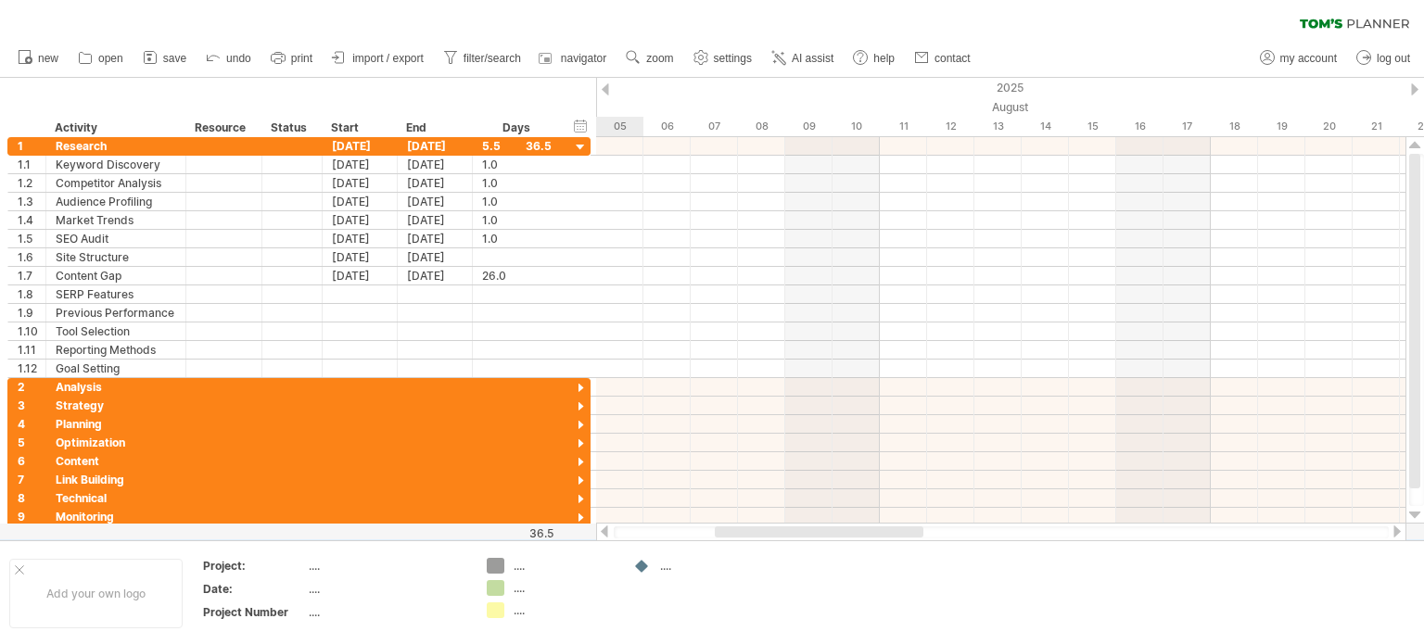
click at [605, 91] on div at bounding box center [605, 89] width 7 height 12
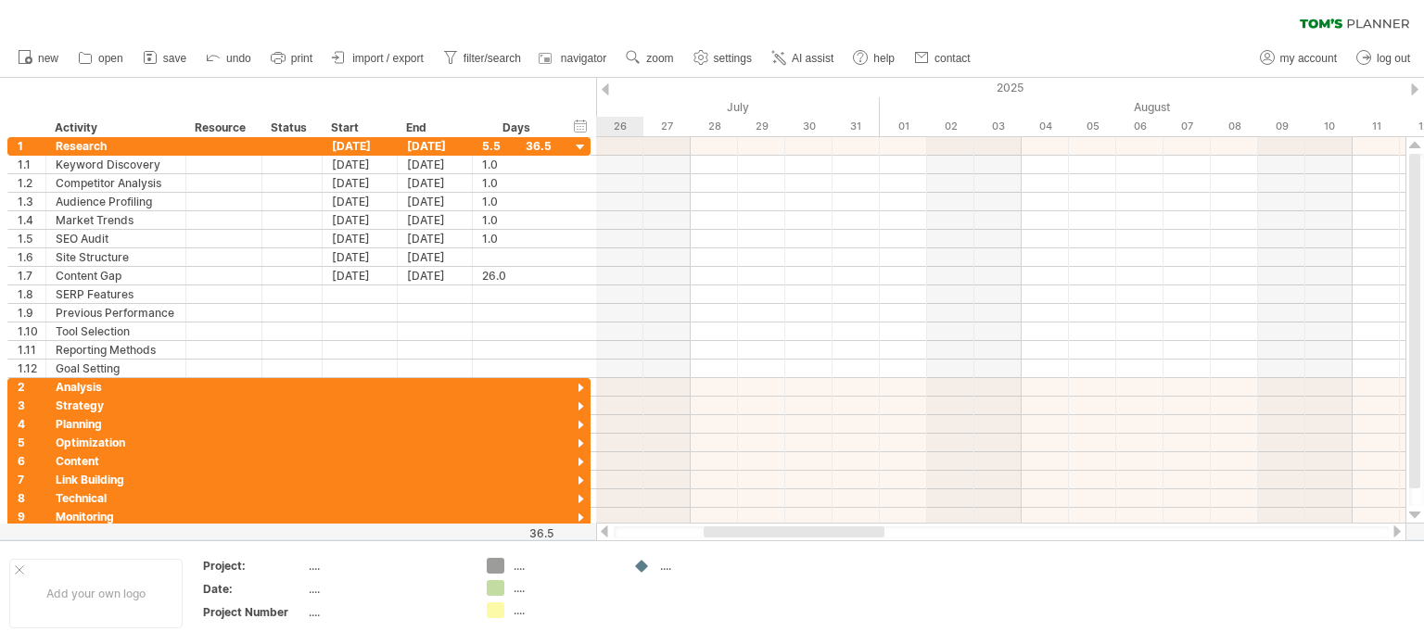
click at [1418, 87] on div at bounding box center [1414, 89] width 7 height 12
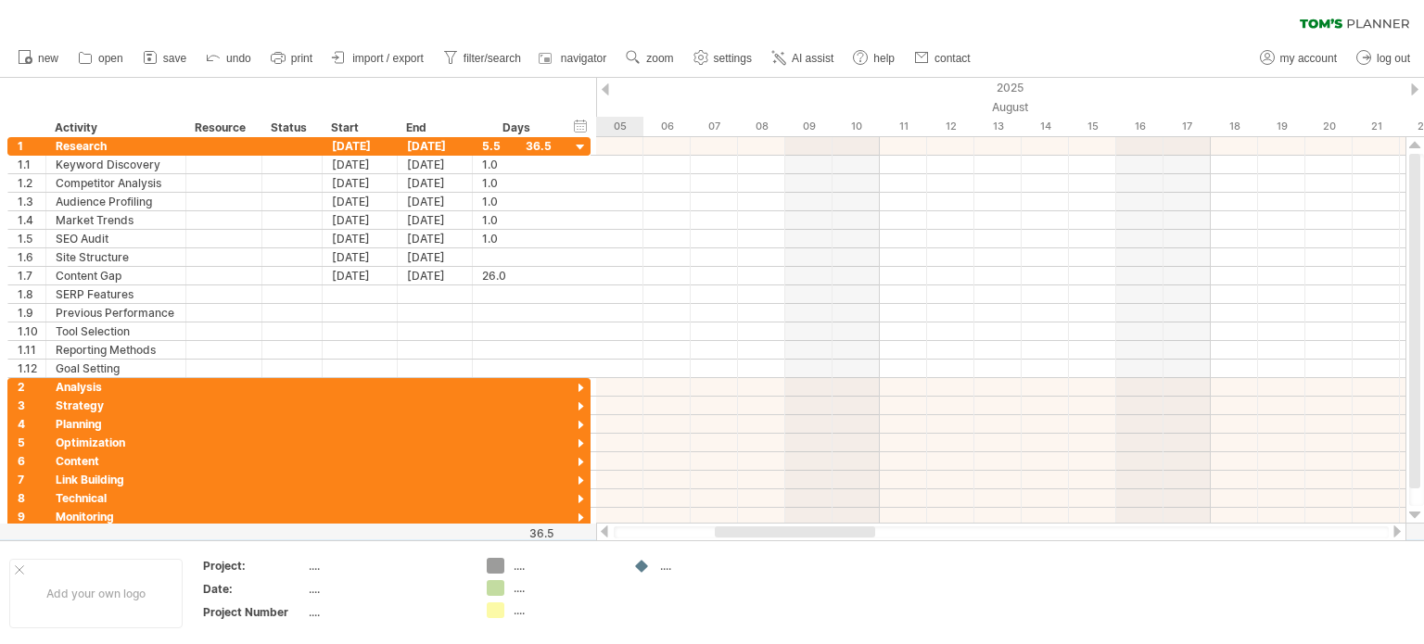
click at [1418, 87] on div at bounding box center [1414, 89] width 7 height 12
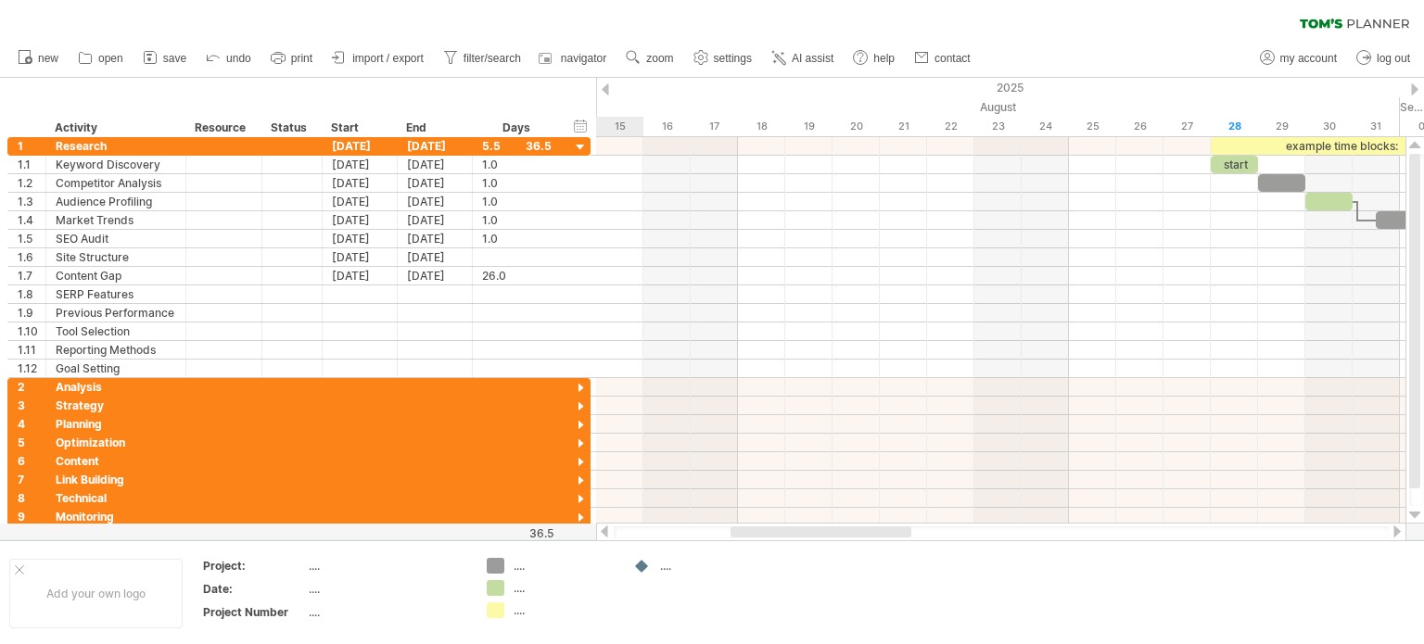
click at [1418, 87] on div at bounding box center [1414, 89] width 7 height 12
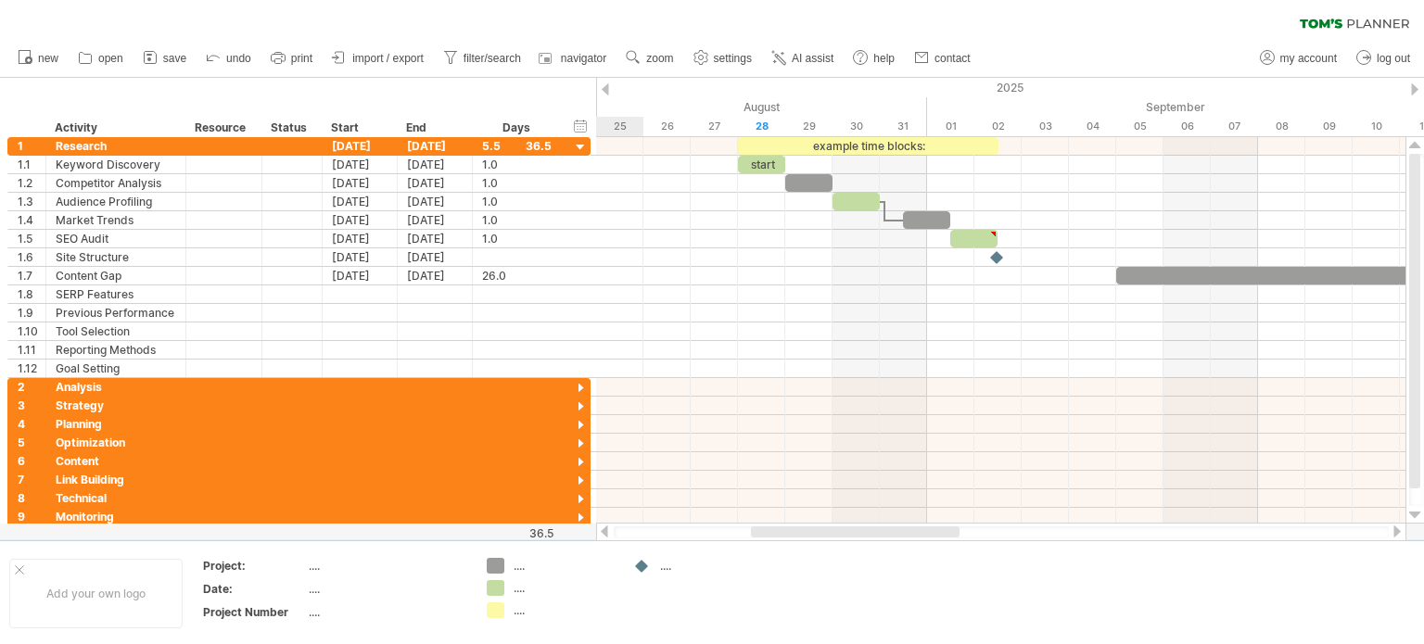
click at [1417, 84] on div at bounding box center [1414, 89] width 7 height 12
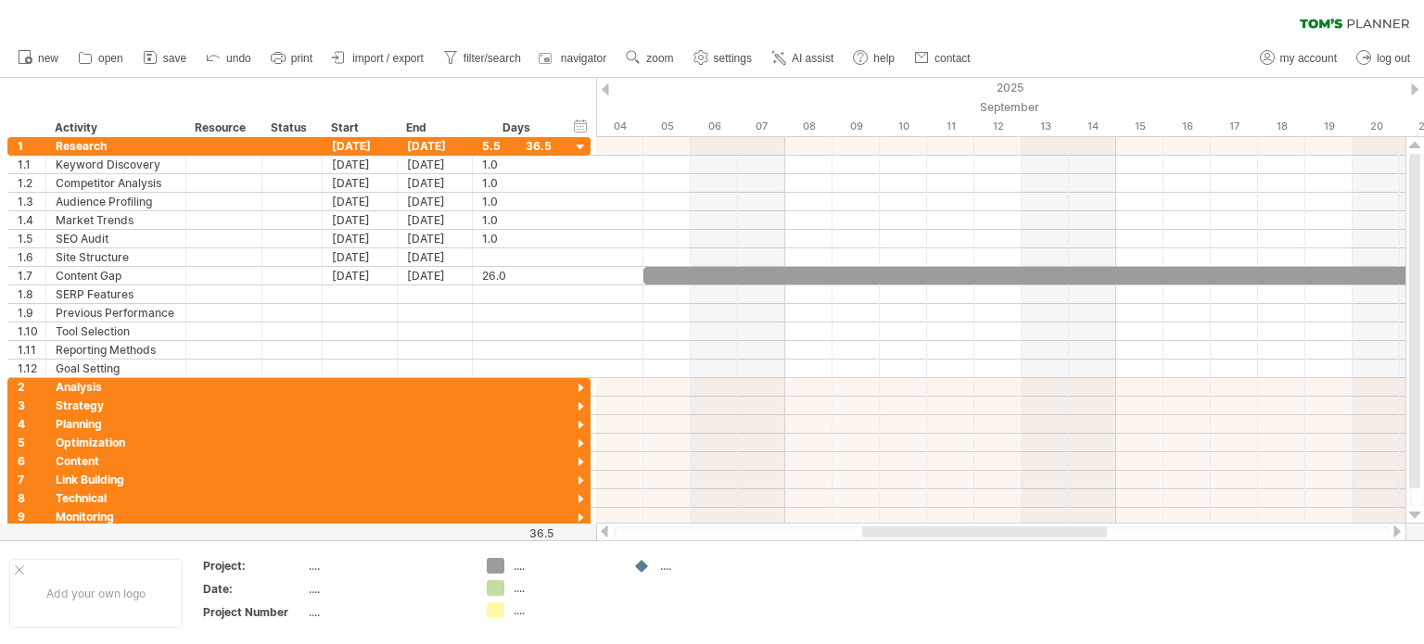
click at [604, 88] on div at bounding box center [605, 89] width 7 height 12
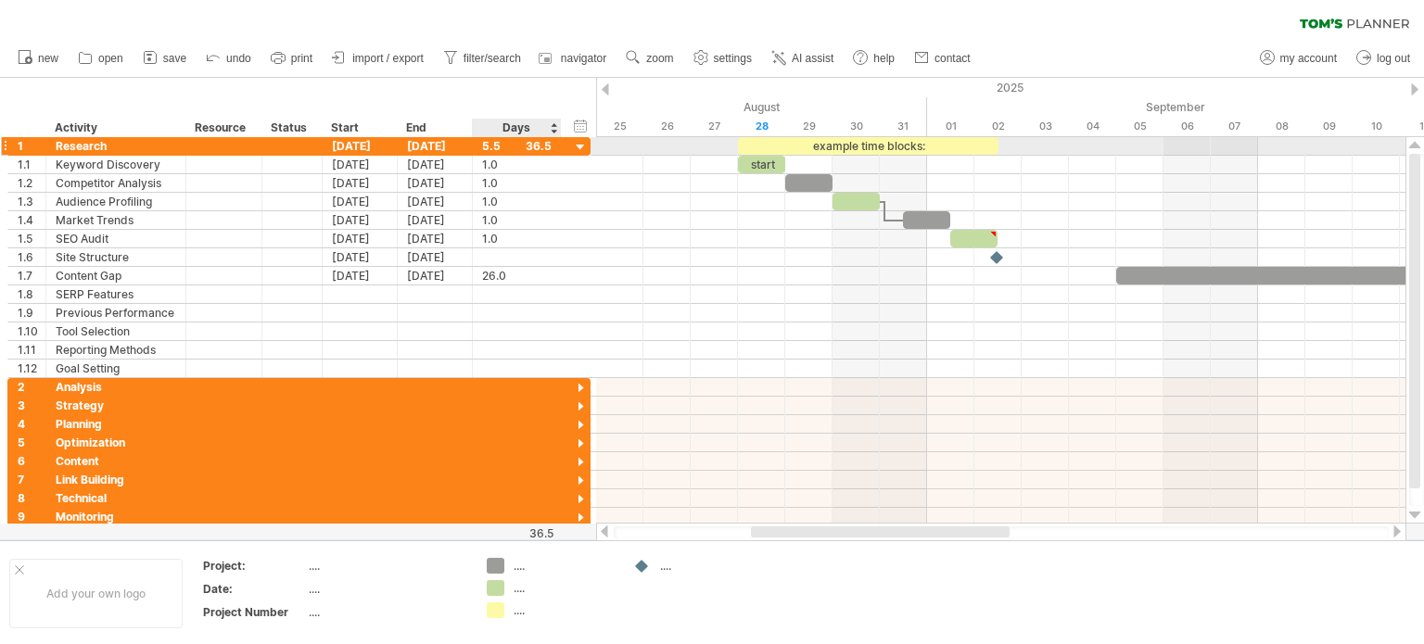
click at [580, 147] on div at bounding box center [581, 148] width 18 height 18
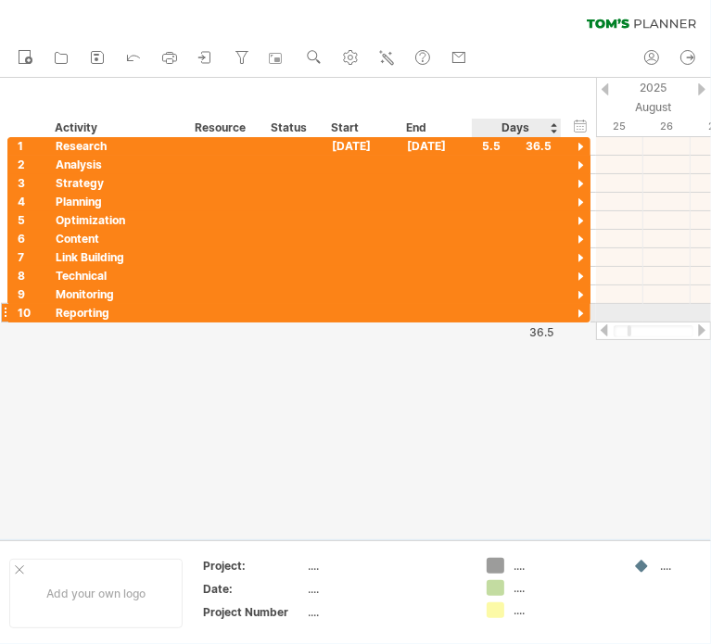
click at [580, 313] on div at bounding box center [581, 315] width 18 height 18
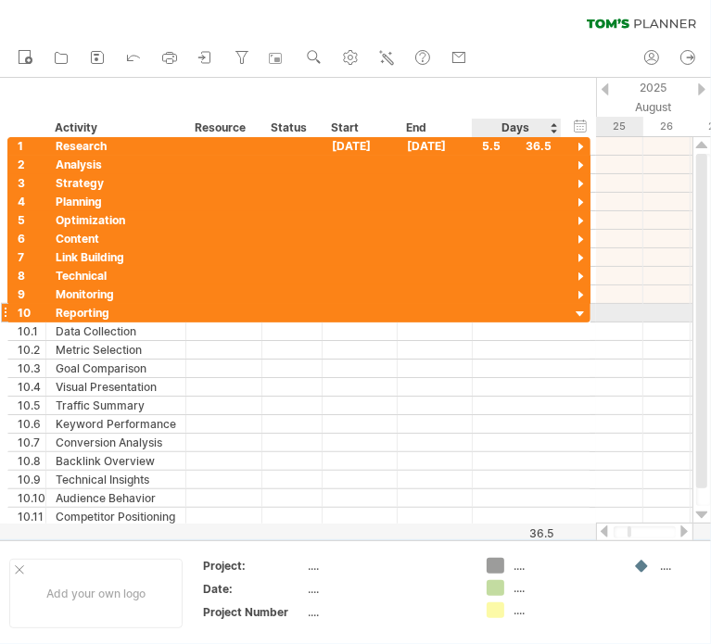
click at [582, 312] on div at bounding box center [581, 315] width 18 height 18
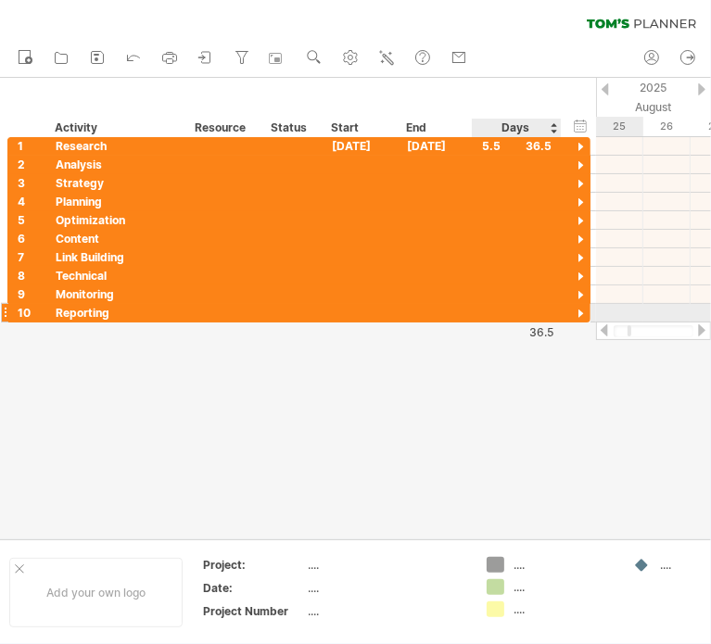
click at [582, 312] on div at bounding box center [581, 315] width 18 height 18
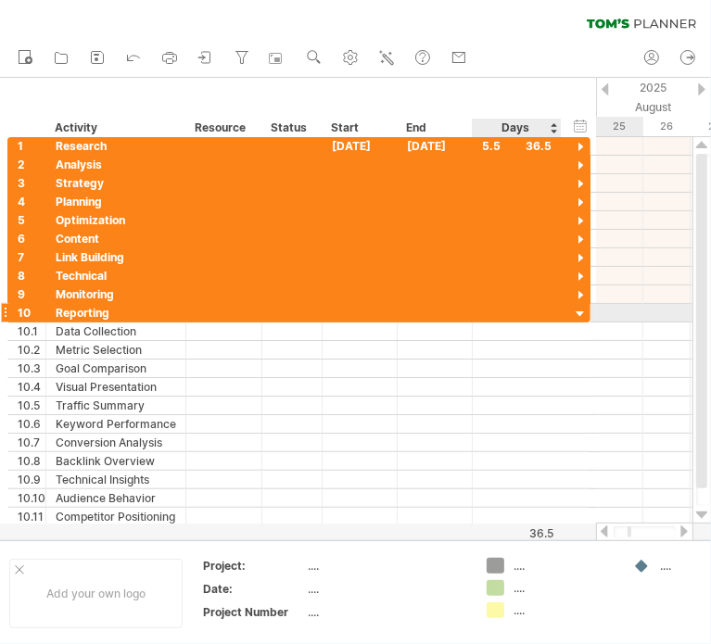
click at [582, 312] on div at bounding box center [581, 315] width 18 height 18
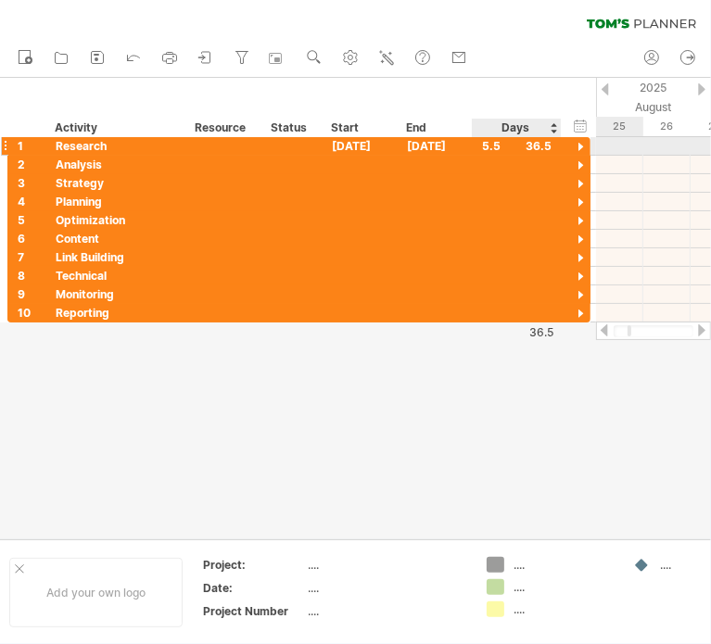
click at [579, 144] on div at bounding box center [581, 148] width 18 height 18
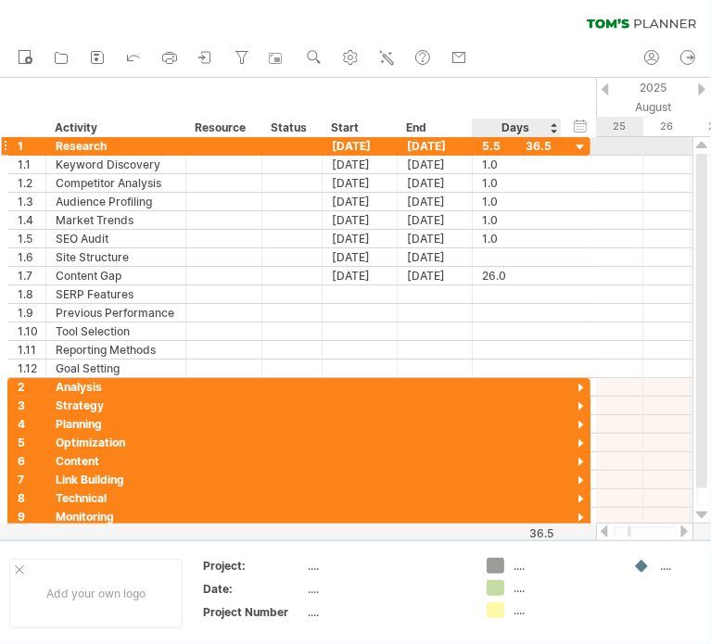
click at [579, 144] on div at bounding box center [581, 148] width 18 height 18
